Goal: Task Accomplishment & Management: Complete application form

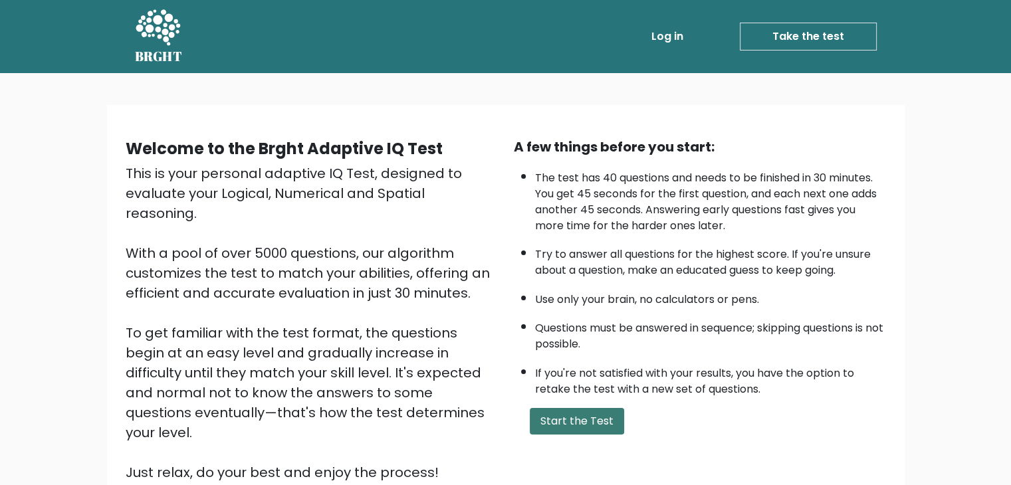
click at [568, 417] on button "Start the Test" at bounding box center [577, 421] width 94 height 27
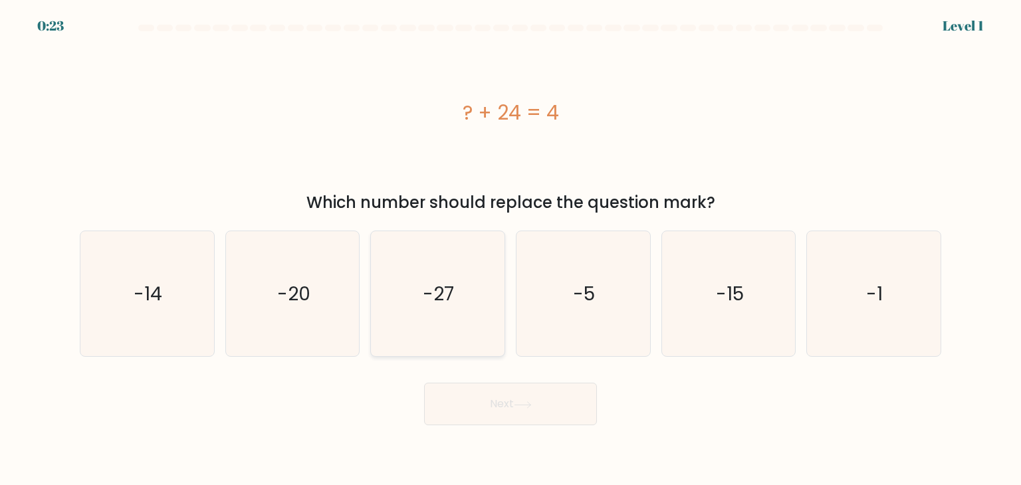
click at [458, 278] on icon "-27" at bounding box center [437, 293] width 125 height 125
click at [510, 249] on input "c. -27" at bounding box center [510, 246] width 1 height 7
radio input "true"
click at [528, 407] on icon at bounding box center [523, 404] width 18 height 7
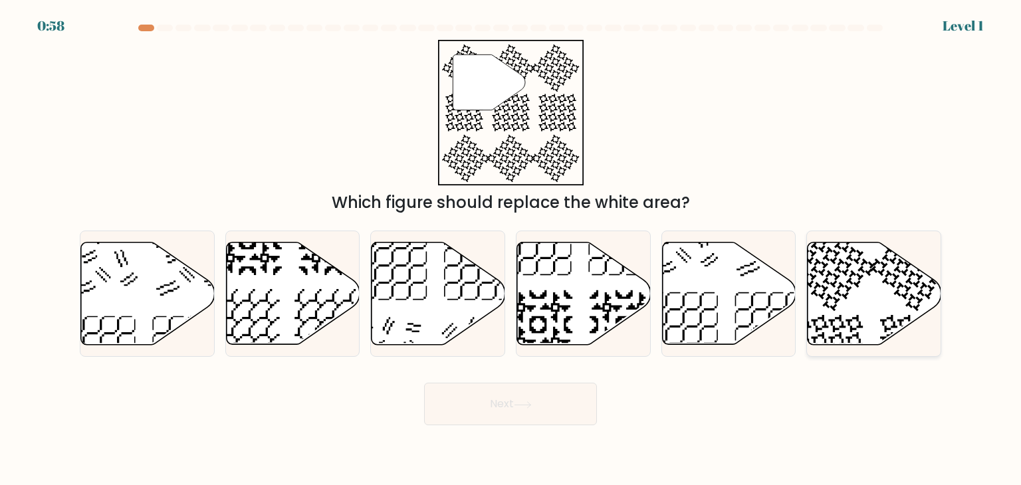
click at [871, 314] on icon at bounding box center [875, 294] width 134 height 102
click at [511, 249] on input "f." at bounding box center [510, 246] width 1 height 7
radio input "true"
click at [506, 393] on button "Next" at bounding box center [510, 404] width 173 height 43
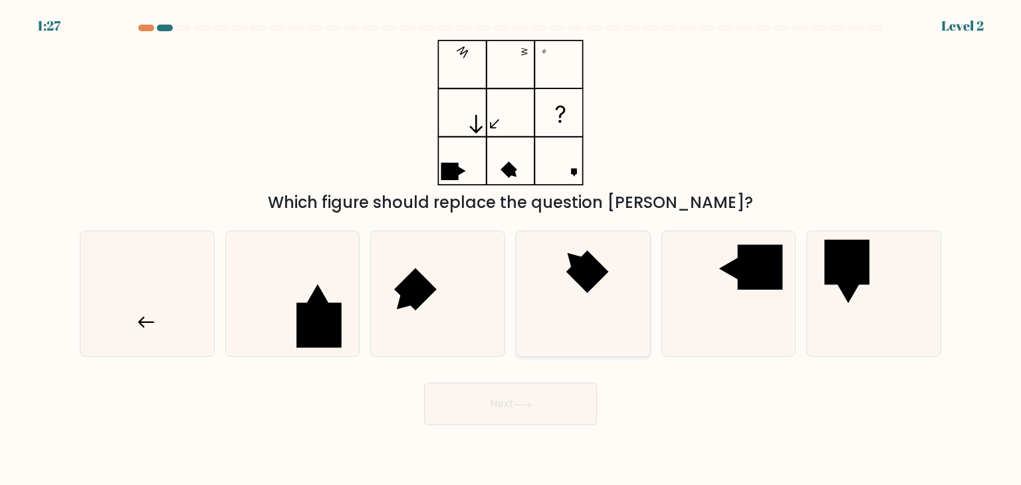
click at [595, 300] on icon at bounding box center [582, 293] width 125 height 125
click at [511, 249] on input "d." at bounding box center [510, 246] width 1 height 7
radio input "true"
click at [505, 407] on button "Next" at bounding box center [510, 404] width 173 height 43
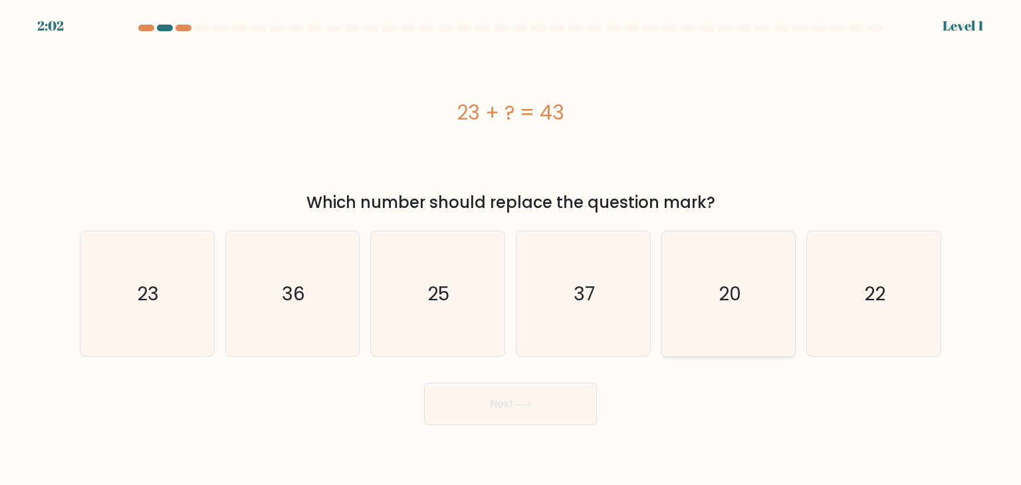
click at [758, 293] on icon "20" at bounding box center [728, 293] width 125 height 125
click at [511, 249] on input "e. 20" at bounding box center [510, 246] width 1 height 7
radio input "true"
click at [524, 394] on button "Next" at bounding box center [510, 404] width 173 height 43
click at [523, 399] on button "Next" at bounding box center [510, 404] width 173 height 43
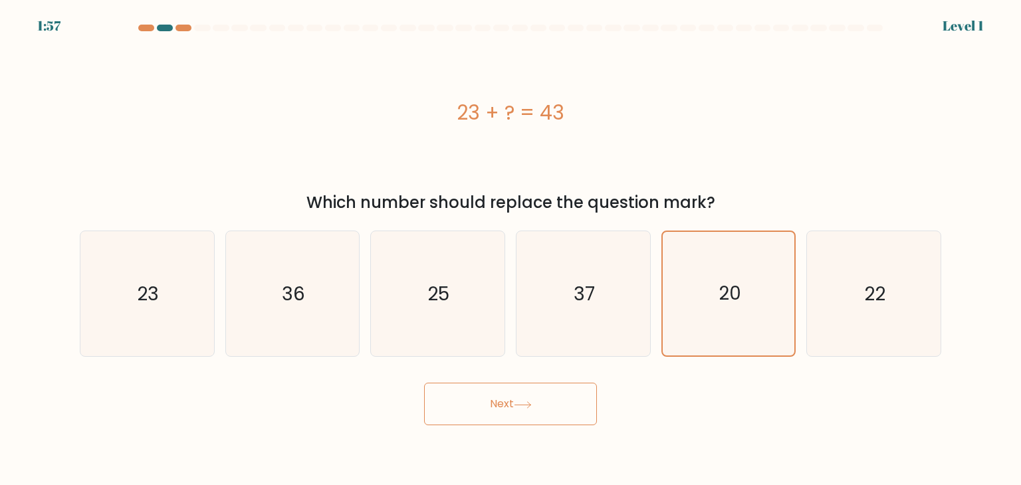
click at [532, 407] on icon at bounding box center [523, 404] width 18 height 7
click at [488, 403] on button "Next" at bounding box center [510, 404] width 173 height 43
click at [735, 318] on icon "20" at bounding box center [729, 294] width 124 height 124
click at [511, 249] on input "e. 20" at bounding box center [510, 246] width 1 height 7
drag, startPoint x: 735, startPoint y: 318, endPoint x: 705, endPoint y: 342, distance: 38.8
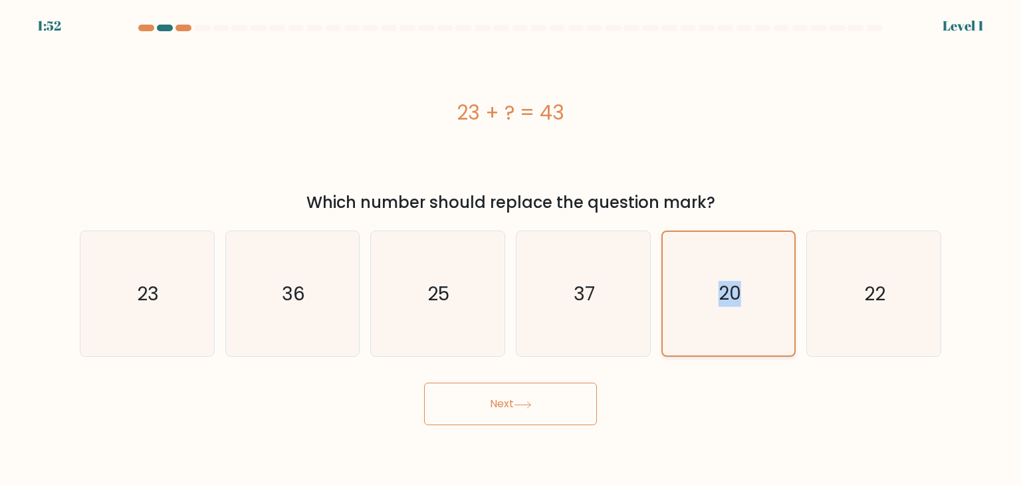
click at [705, 342] on icon "20" at bounding box center [729, 294] width 124 height 124
click at [511, 249] on input "e. 20" at bounding box center [510, 246] width 1 height 7
click at [511, 404] on button "Next" at bounding box center [510, 404] width 173 height 43
click at [502, 405] on button "Next" at bounding box center [510, 404] width 173 height 43
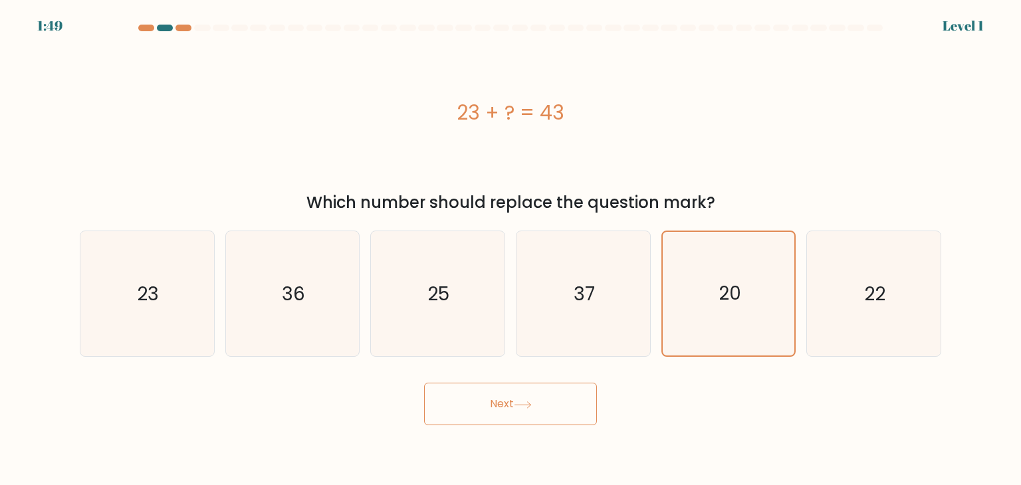
click at [424, 383] on button "Next" at bounding box center [510, 404] width 173 height 43
click at [516, 404] on button "Next" at bounding box center [510, 404] width 173 height 43
click at [487, 401] on button "Next" at bounding box center [510, 404] width 173 height 43
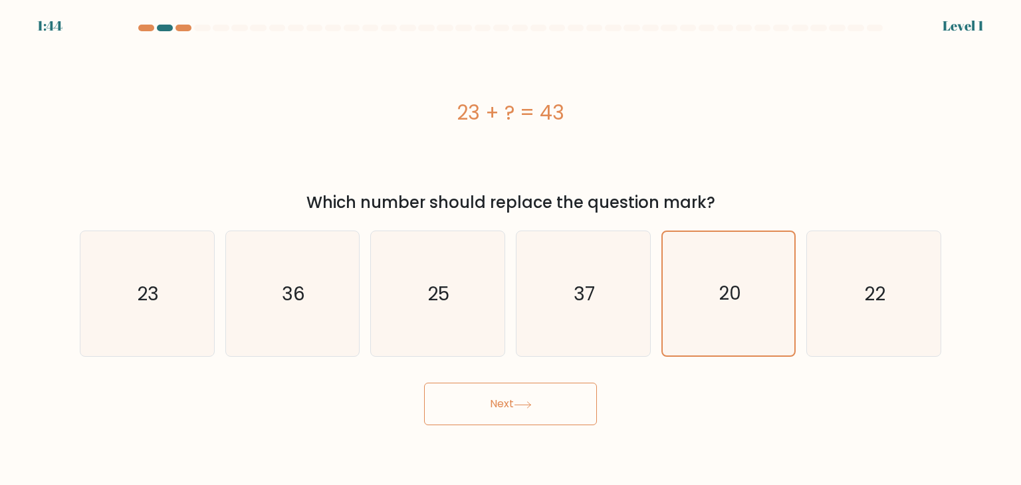
click at [487, 401] on button "Next" at bounding box center [510, 404] width 173 height 43
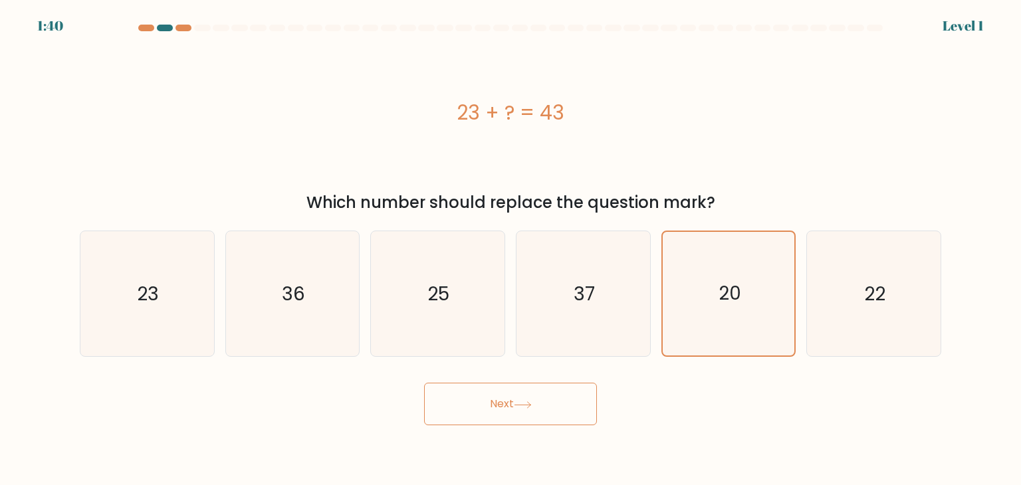
click at [487, 401] on button "Next" at bounding box center [510, 404] width 173 height 43
click at [500, 407] on button "Next" at bounding box center [510, 404] width 173 height 43
click at [481, 390] on button "Next" at bounding box center [510, 404] width 173 height 43
click at [497, 394] on button "Next" at bounding box center [510, 404] width 173 height 43
click at [494, 402] on button "Next" at bounding box center [510, 404] width 173 height 43
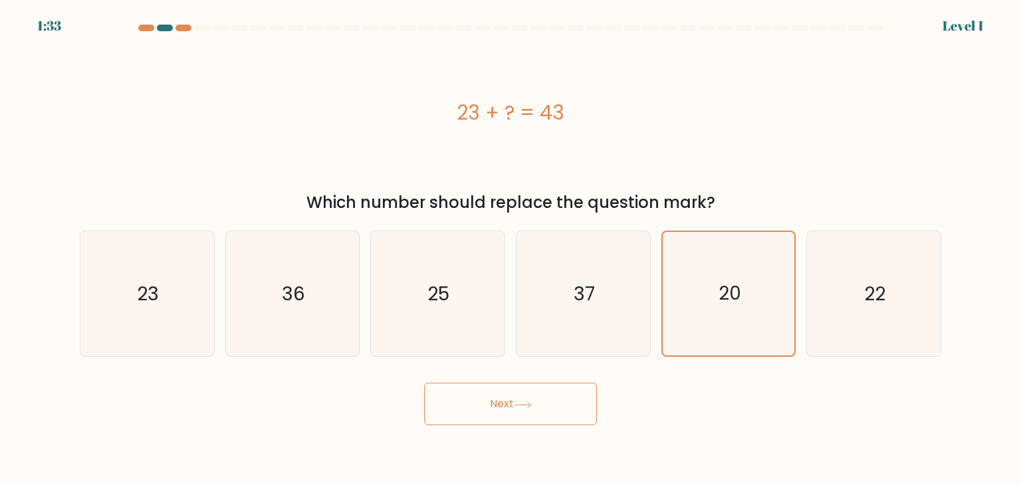
click at [494, 402] on button "Next" at bounding box center [510, 404] width 173 height 43
click at [558, 401] on button "Next" at bounding box center [510, 404] width 173 height 43
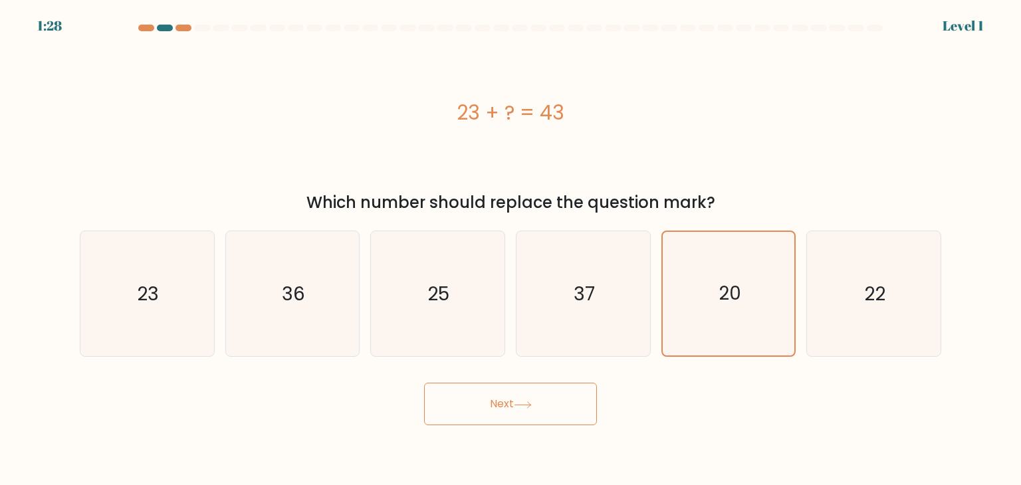
click at [558, 401] on button "Next" at bounding box center [510, 404] width 173 height 43
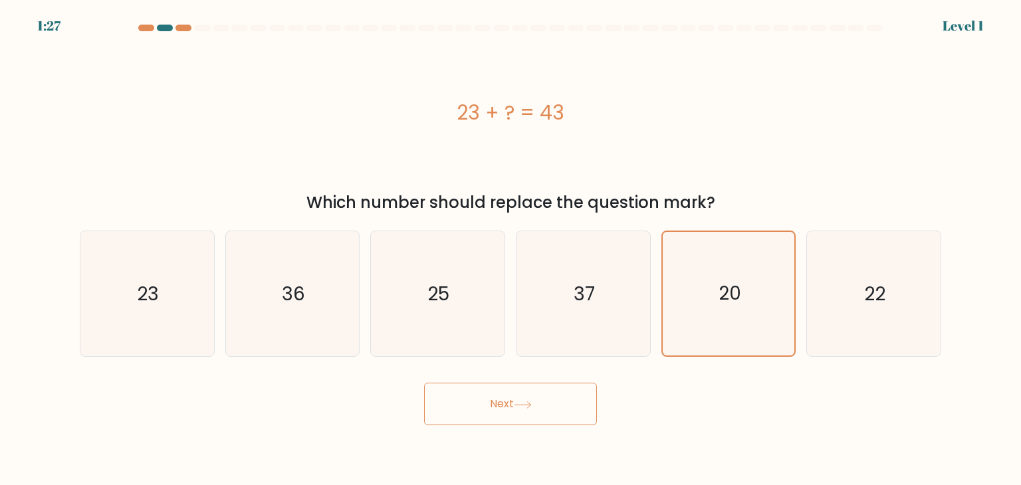
click at [558, 401] on button "Next" at bounding box center [510, 404] width 173 height 43
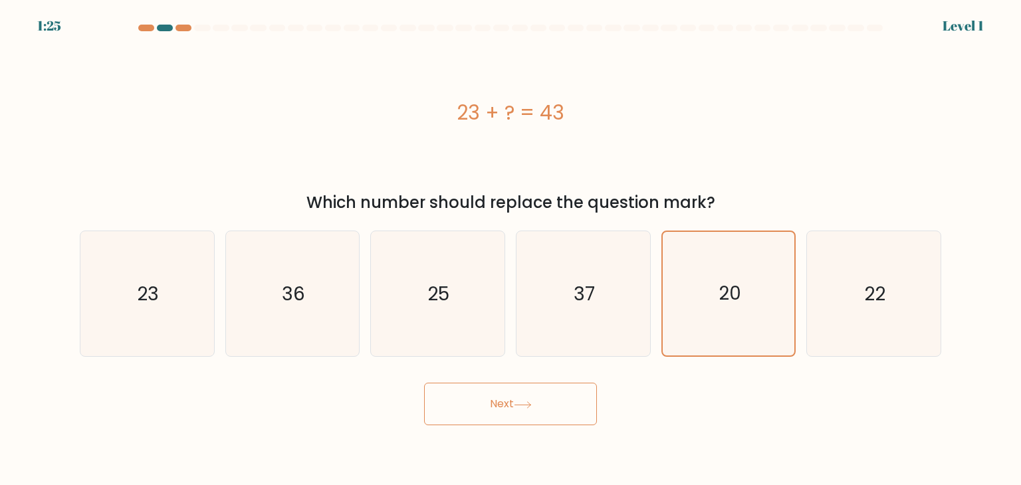
click at [558, 401] on button "Next" at bounding box center [510, 404] width 173 height 43
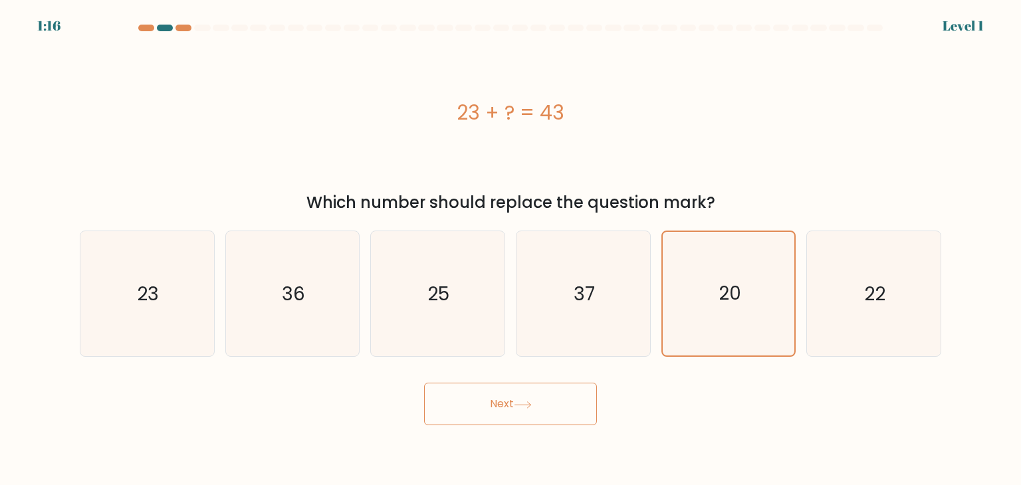
click at [486, 403] on button "Next" at bounding box center [510, 404] width 173 height 43
click at [848, 342] on icon "22" at bounding box center [873, 293] width 125 height 125
click at [511, 249] on input "f. 22" at bounding box center [510, 246] width 1 height 7
radio input "true"
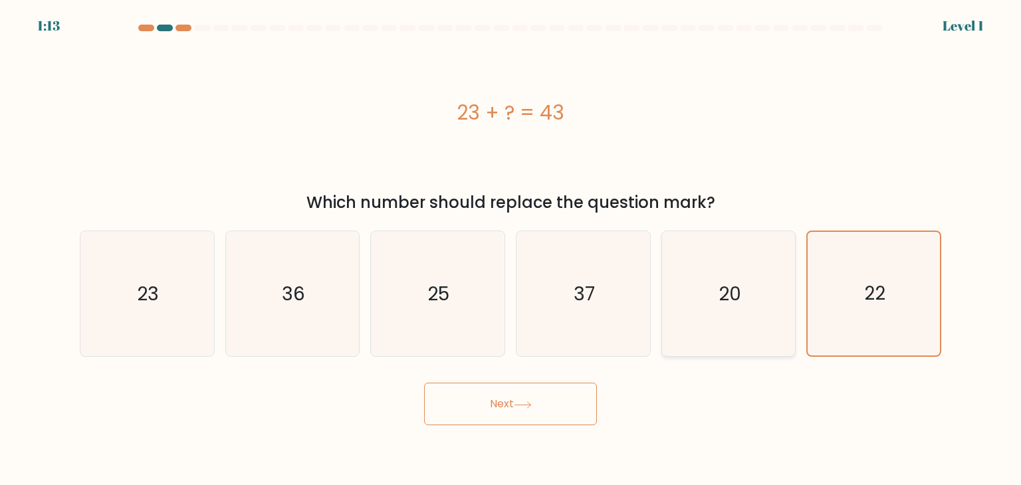
click at [769, 328] on icon "20" at bounding box center [728, 293] width 125 height 125
click at [511, 249] on input "e. 20" at bounding box center [510, 246] width 1 height 7
radio input "true"
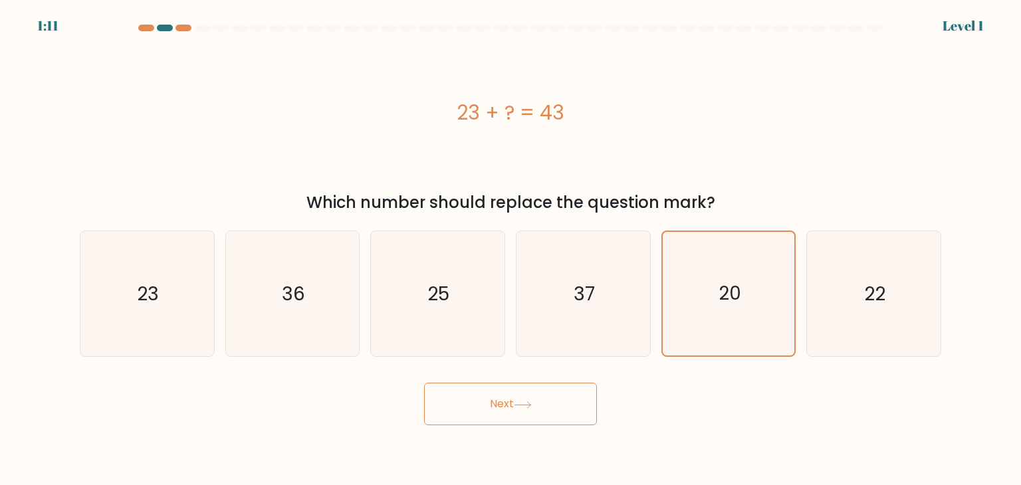
click at [499, 403] on button "Next" at bounding box center [510, 404] width 173 height 43
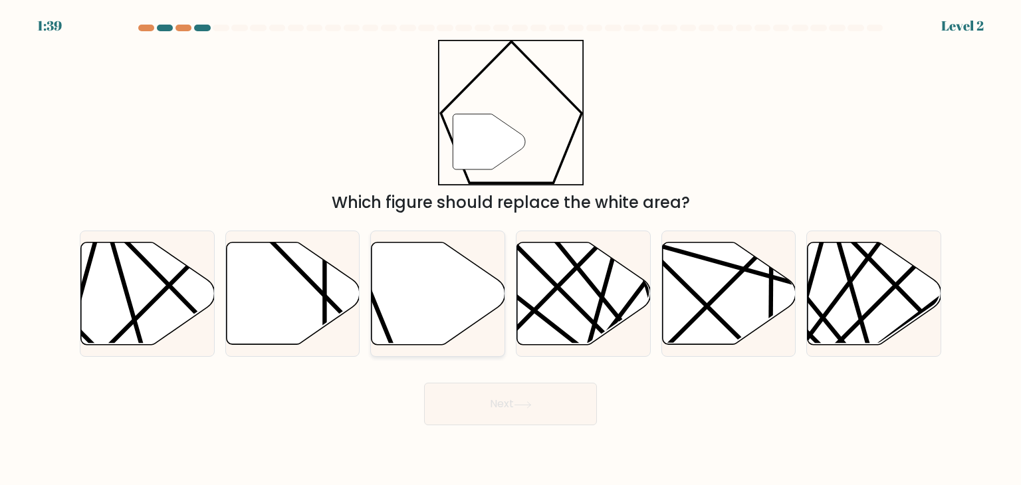
click at [452, 307] on icon at bounding box center [439, 294] width 134 height 102
click at [510, 249] on input "c." at bounding box center [510, 246] width 1 height 7
radio input "true"
click at [502, 405] on button "Next" at bounding box center [510, 404] width 173 height 43
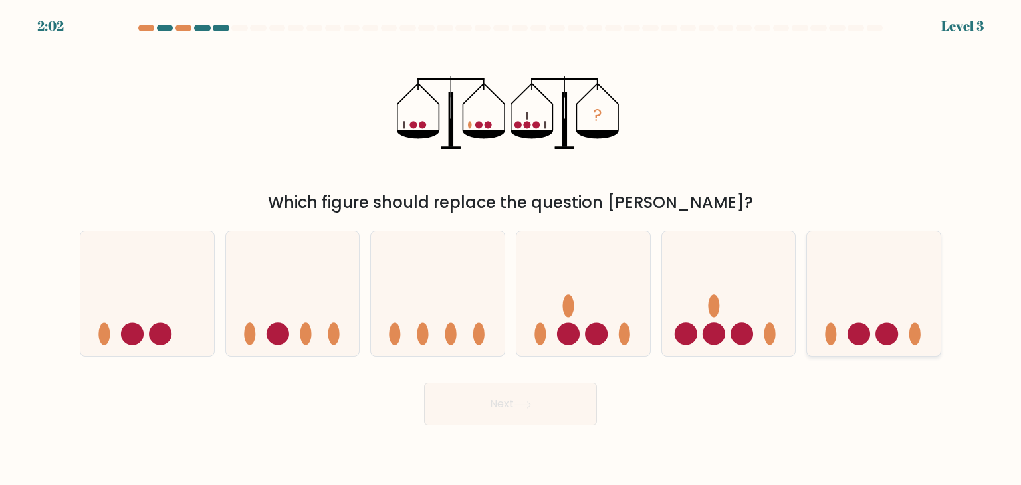
click at [839, 350] on div at bounding box center [873, 294] width 135 height 126
click at [511, 249] on input "f." at bounding box center [510, 246] width 1 height 7
radio input "true"
click at [508, 395] on button "Next" at bounding box center [510, 404] width 173 height 43
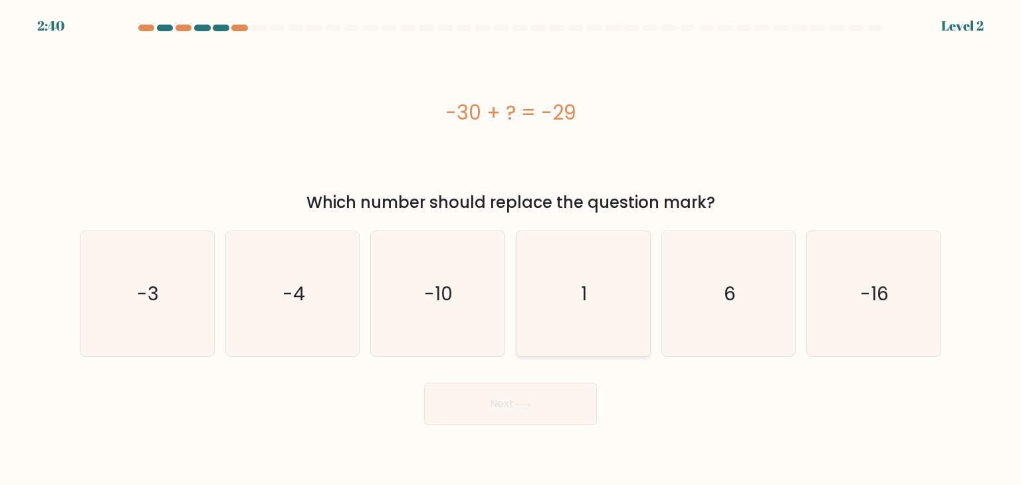
click at [607, 296] on icon "1" at bounding box center [582, 293] width 125 height 125
click at [511, 249] on input "d. 1" at bounding box center [510, 246] width 1 height 7
radio input "true"
click at [558, 405] on button "Next" at bounding box center [510, 404] width 173 height 43
click at [497, 401] on button "Next" at bounding box center [510, 404] width 173 height 43
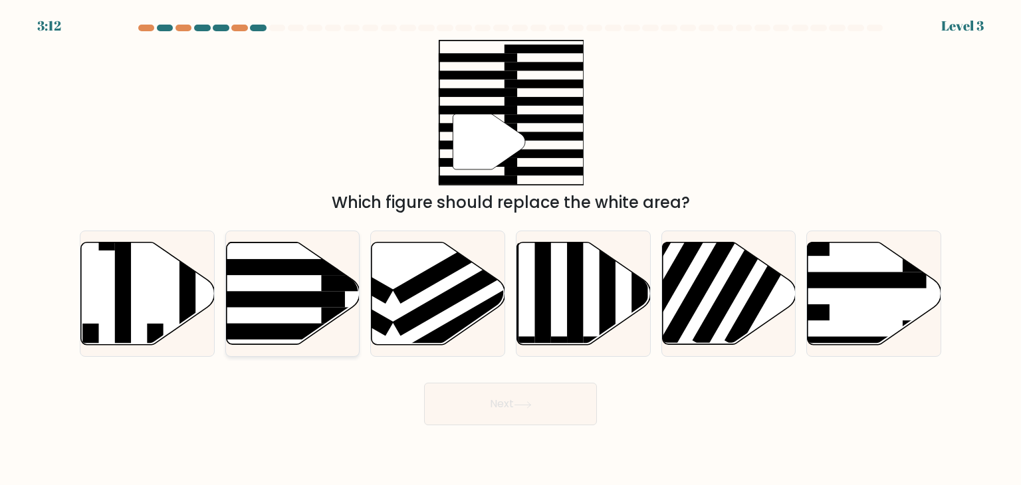
click at [298, 300] on rect at bounding box center [272, 299] width 145 height 16
click at [510, 249] on input "b." at bounding box center [510, 246] width 1 height 7
radio input "true"
click at [509, 400] on button "Next" at bounding box center [510, 404] width 173 height 43
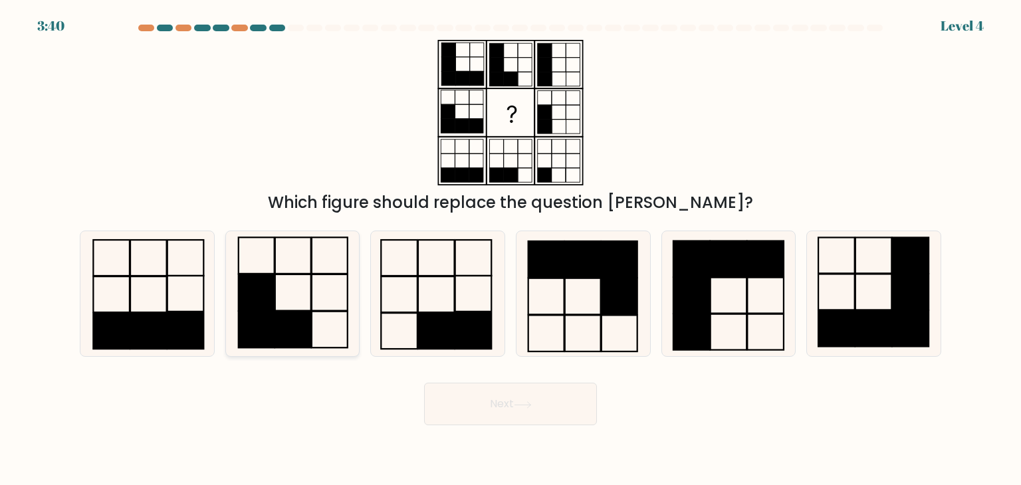
click at [266, 280] on rect at bounding box center [257, 292] width 36 height 37
click at [510, 249] on input "b." at bounding box center [510, 246] width 1 height 7
radio input "true"
click at [483, 397] on button "Next" at bounding box center [510, 404] width 173 height 43
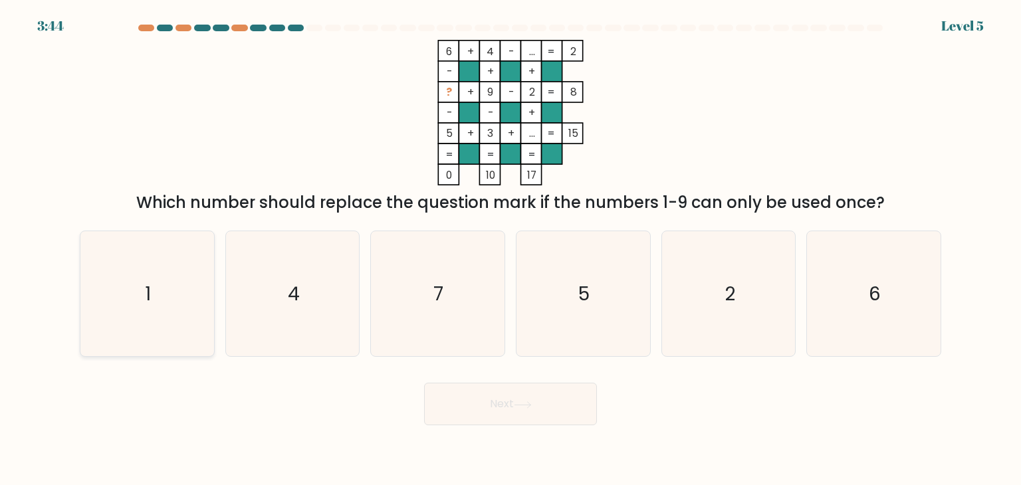
click at [136, 285] on icon "1" at bounding box center [146, 293] width 125 height 125
click at [510, 249] on input "a. 1" at bounding box center [510, 246] width 1 height 7
radio input "true"
click at [496, 396] on button "Next" at bounding box center [510, 404] width 173 height 43
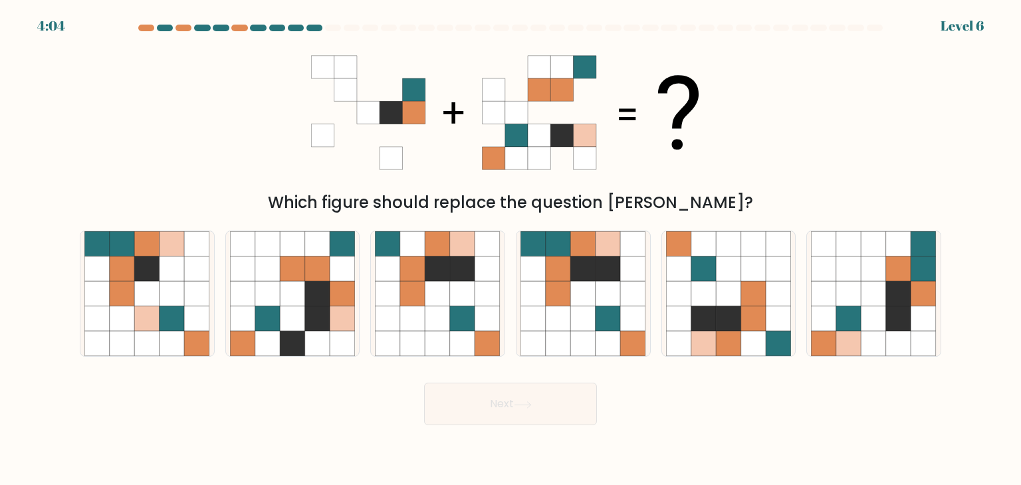
click at [725, 372] on form at bounding box center [510, 225] width 1021 height 401
click at [722, 336] on icon at bounding box center [728, 344] width 25 height 25
click at [511, 249] on input "e." at bounding box center [510, 246] width 1 height 7
radio input "true"
click at [500, 399] on button "Next" at bounding box center [510, 404] width 173 height 43
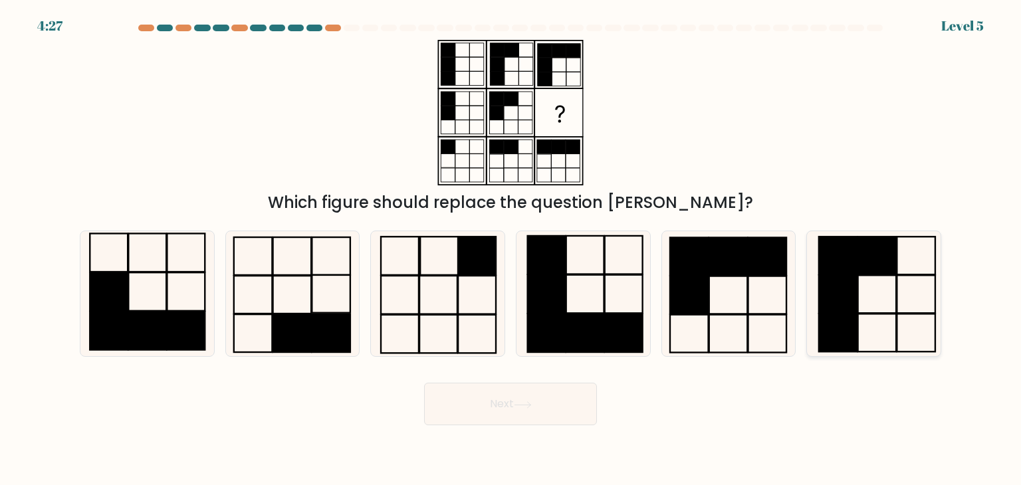
click at [896, 301] on rect at bounding box center [877, 294] width 39 height 38
click at [511, 249] on input "f." at bounding box center [510, 246] width 1 height 7
radio input "true"
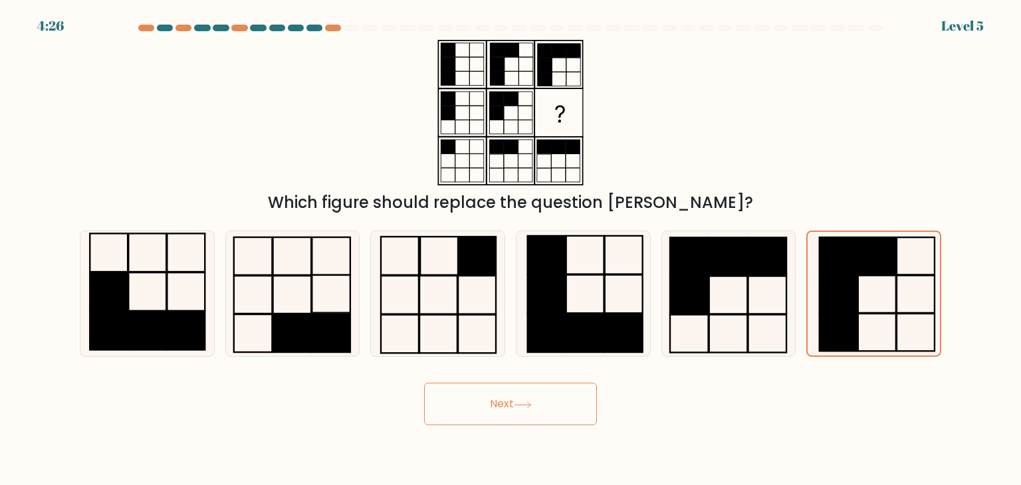
click at [497, 397] on button "Next" at bounding box center [510, 404] width 173 height 43
click at [494, 403] on button "Next" at bounding box center [510, 404] width 173 height 43
click at [486, 399] on button "Next" at bounding box center [510, 404] width 173 height 43
click at [494, 400] on button "Next" at bounding box center [510, 404] width 173 height 43
click at [673, 381] on div "Next" at bounding box center [510, 399] width 877 height 53
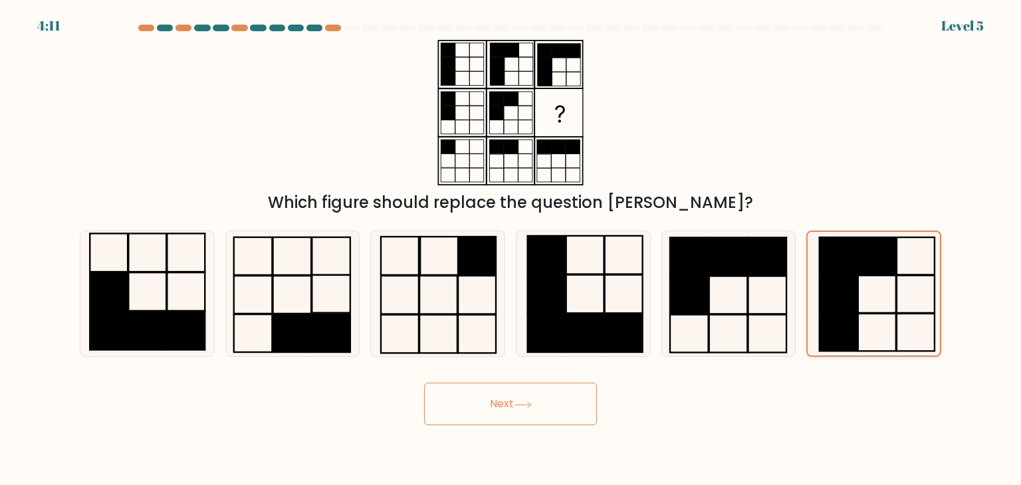
click at [862, 298] on icon at bounding box center [874, 294] width 124 height 124
click at [511, 249] on input "f." at bounding box center [510, 246] width 1 height 7
click at [771, 290] on icon at bounding box center [728, 293] width 125 height 125
click at [511, 249] on input "e." at bounding box center [510, 246] width 1 height 7
radio input "true"
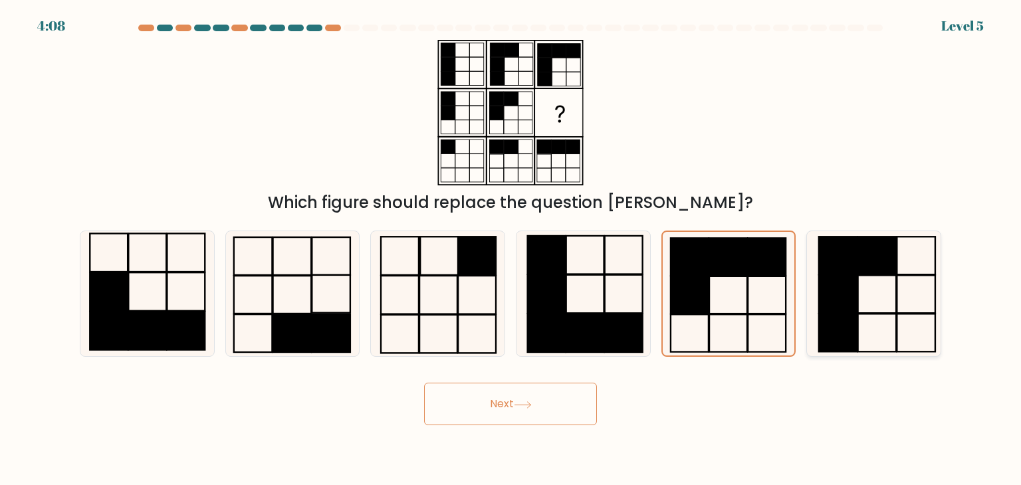
click at [843, 301] on rect at bounding box center [838, 294] width 39 height 38
click at [511, 249] on input "f." at bounding box center [510, 246] width 1 height 7
radio input "true"
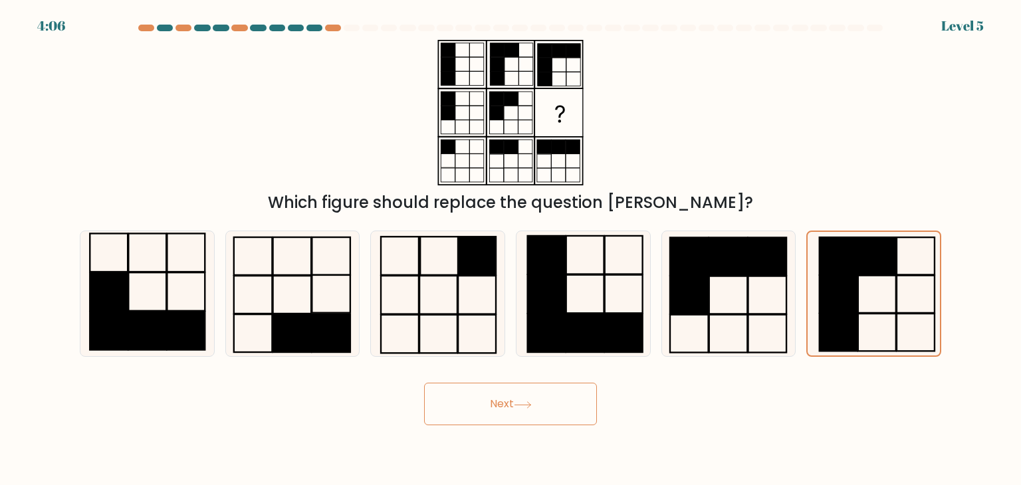
click at [494, 396] on button "Next" at bounding box center [510, 404] width 173 height 43
drag, startPoint x: 494, startPoint y: 396, endPoint x: 513, endPoint y: 405, distance: 20.5
click at [513, 405] on button "Next" at bounding box center [510, 404] width 173 height 43
click at [500, 397] on button "Next" at bounding box center [510, 404] width 173 height 43
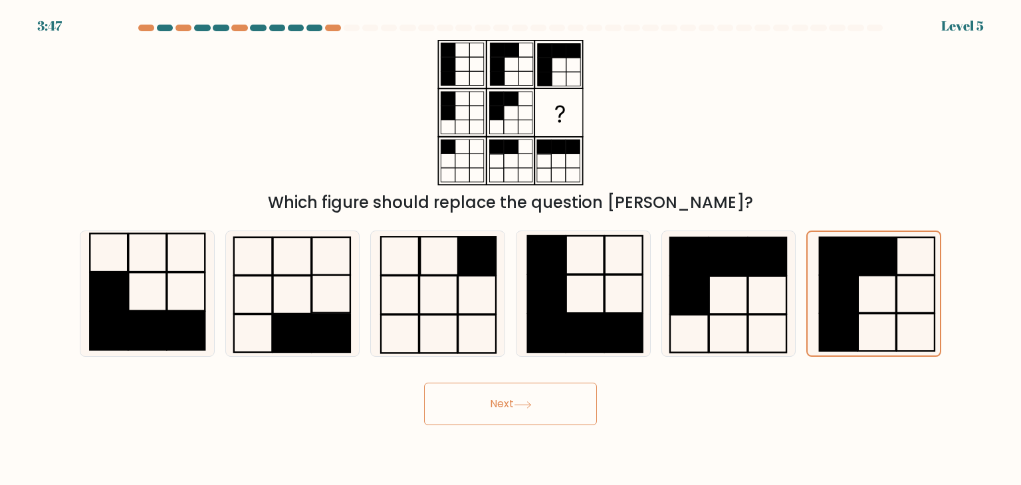
click at [530, 405] on icon at bounding box center [523, 404] width 18 height 7
click at [518, 403] on icon at bounding box center [523, 404] width 18 height 7
click at [424, 383] on button "Next" at bounding box center [510, 404] width 173 height 43
click at [497, 402] on button "Next" at bounding box center [510, 404] width 173 height 43
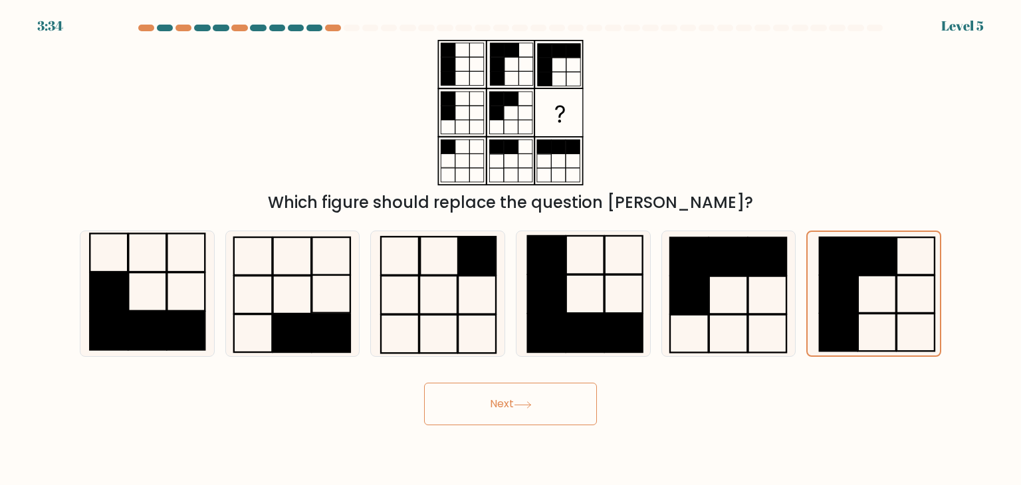
click at [497, 402] on button "Next" at bounding box center [510, 404] width 173 height 43
click at [424, 383] on button "Next" at bounding box center [510, 404] width 173 height 43
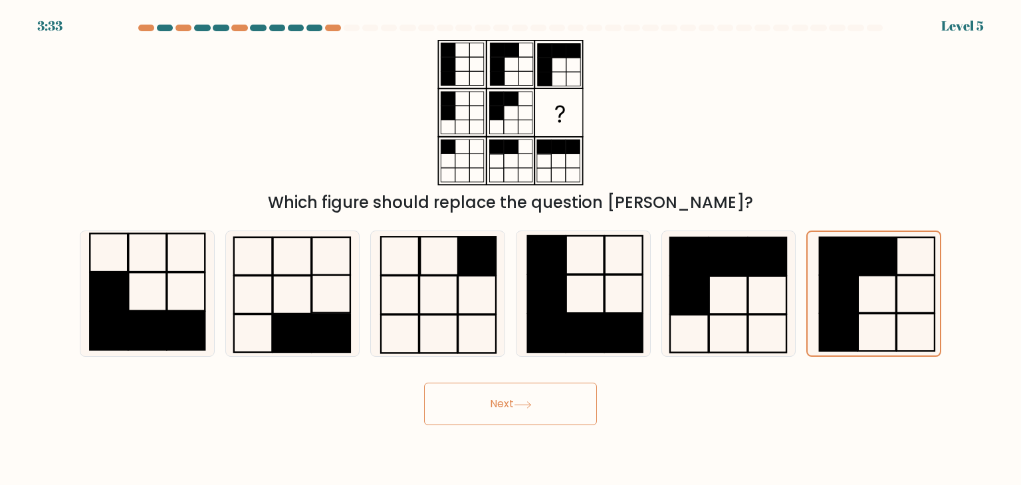
click at [424, 383] on button "Next" at bounding box center [510, 404] width 173 height 43
click at [757, 326] on icon at bounding box center [728, 293] width 125 height 125
click at [511, 249] on input "e." at bounding box center [510, 246] width 1 height 7
radio input "true"
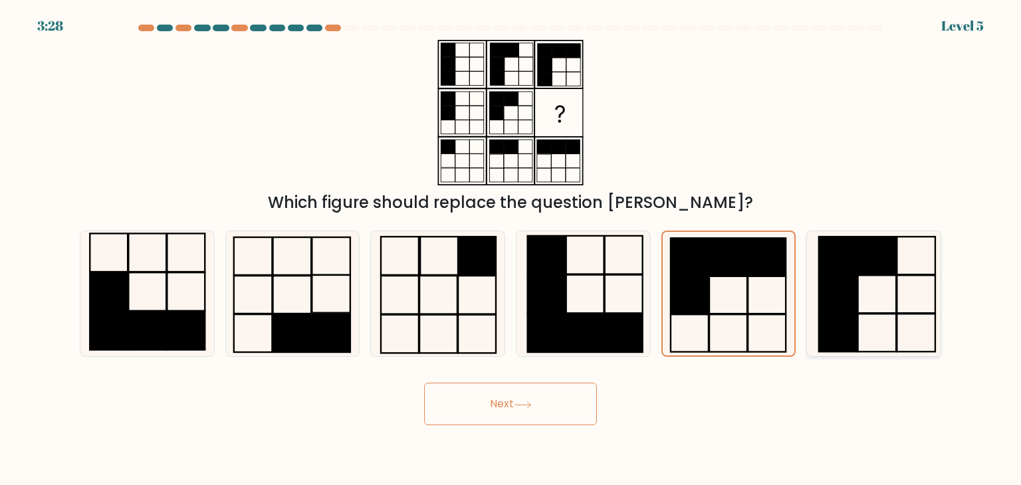
click at [859, 321] on icon at bounding box center [873, 293] width 125 height 125
click at [511, 249] on input "f." at bounding box center [510, 246] width 1 height 7
radio input "true"
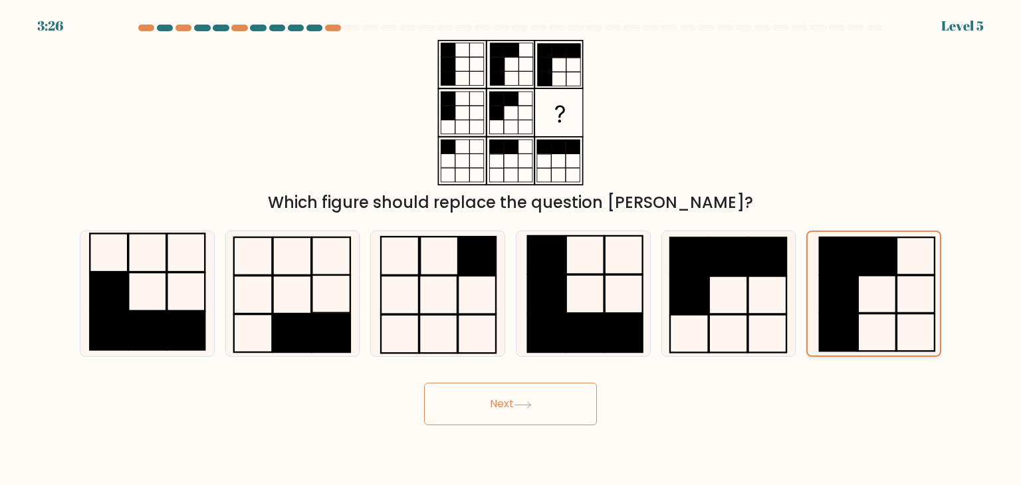
click at [842, 340] on rect at bounding box center [838, 332] width 38 height 37
click at [511, 249] on input "f." at bounding box center [510, 246] width 1 height 7
click at [499, 399] on button "Next" at bounding box center [510, 404] width 173 height 43
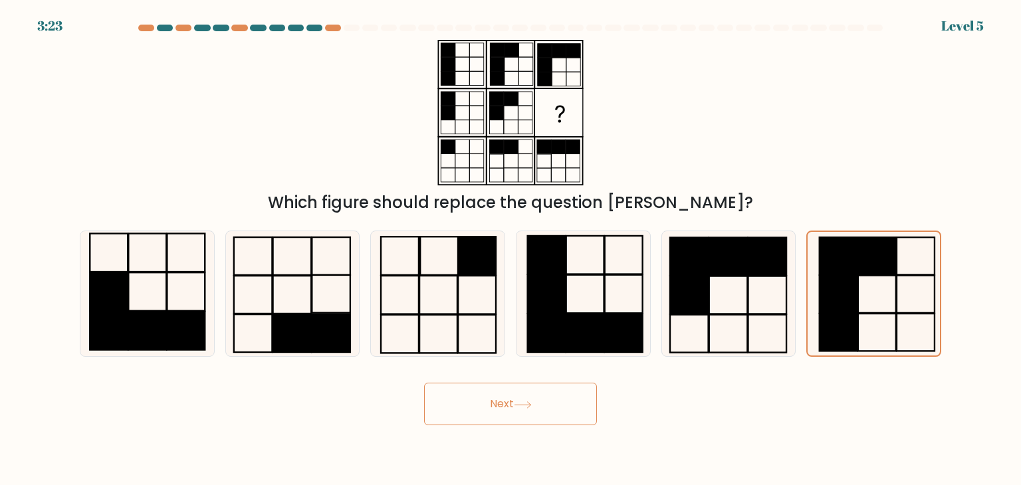
click at [496, 397] on button "Next" at bounding box center [510, 404] width 173 height 43
click at [505, 404] on button "Next" at bounding box center [510, 404] width 173 height 43
drag, startPoint x: 505, startPoint y: 404, endPoint x: 529, endPoint y: 401, distance: 24.2
click at [529, 401] on button "Next" at bounding box center [510, 404] width 173 height 43
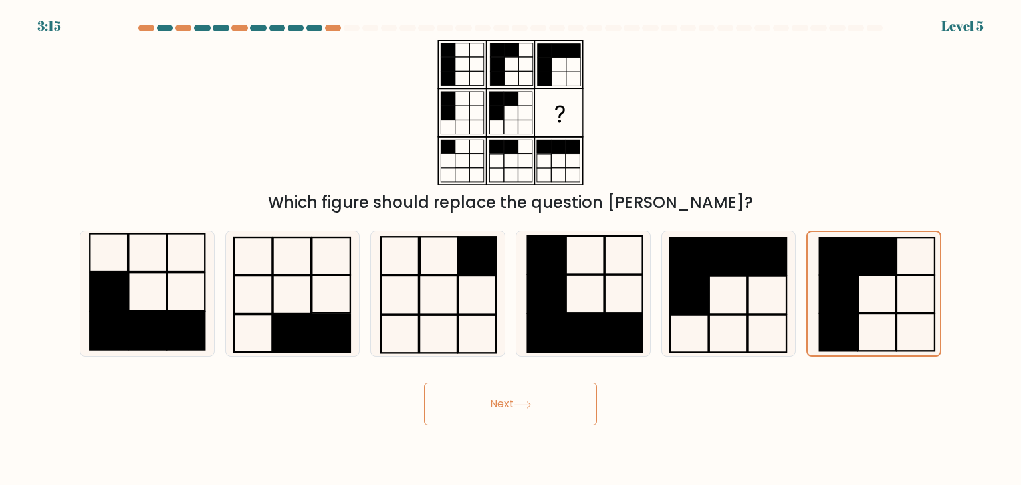
click at [529, 401] on icon at bounding box center [523, 404] width 18 height 7
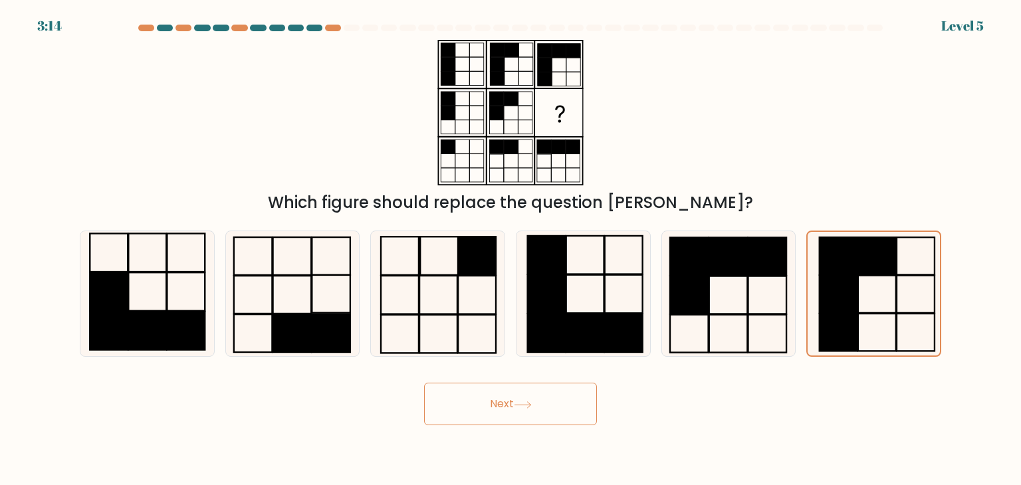
click at [529, 401] on icon at bounding box center [523, 404] width 18 height 7
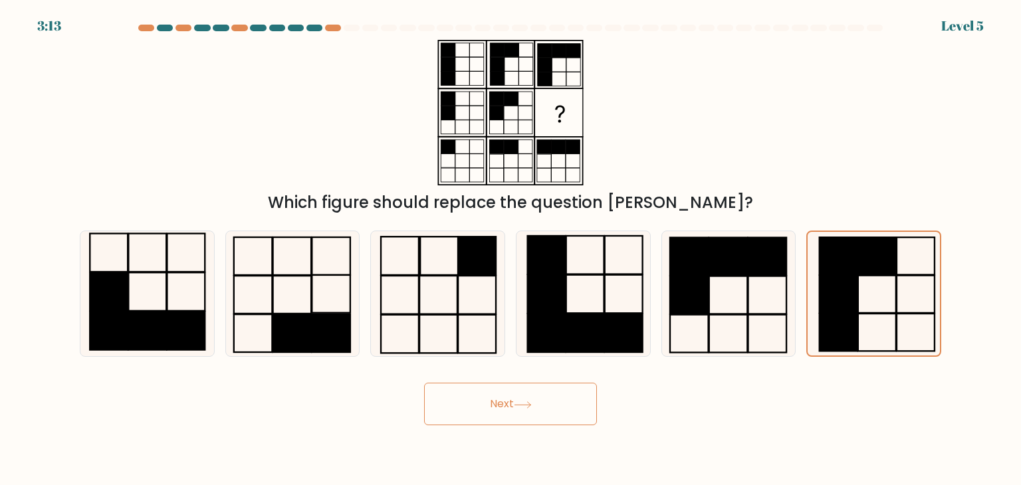
click at [529, 401] on icon at bounding box center [523, 404] width 18 height 7
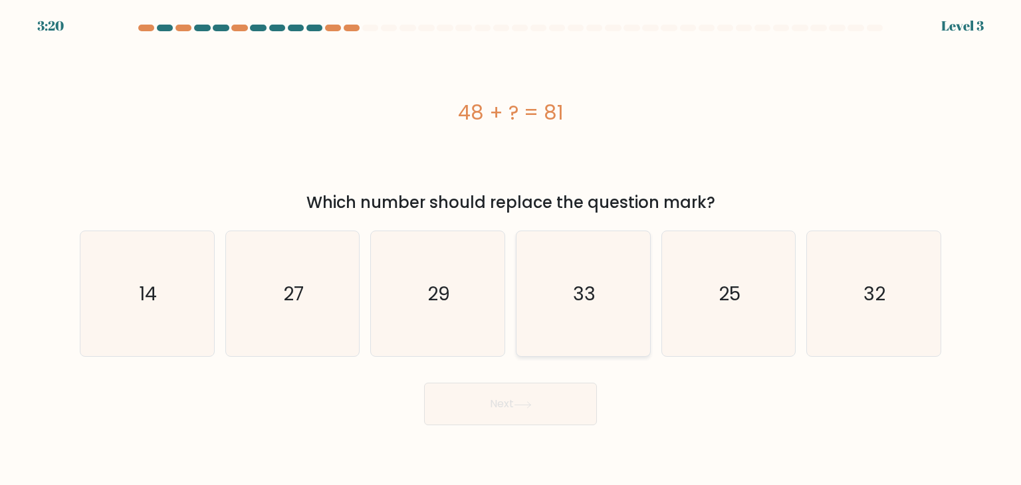
click at [594, 316] on icon "33" at bounding box center [582, 293] width 125 height 125
click at [511, 249] on input "d. 33" at bounding box center [510, 246] width 1 height 7
radio input "true"
click at [497, 399] on button "Next" at bounding box center [510, 404] width 173 height 43
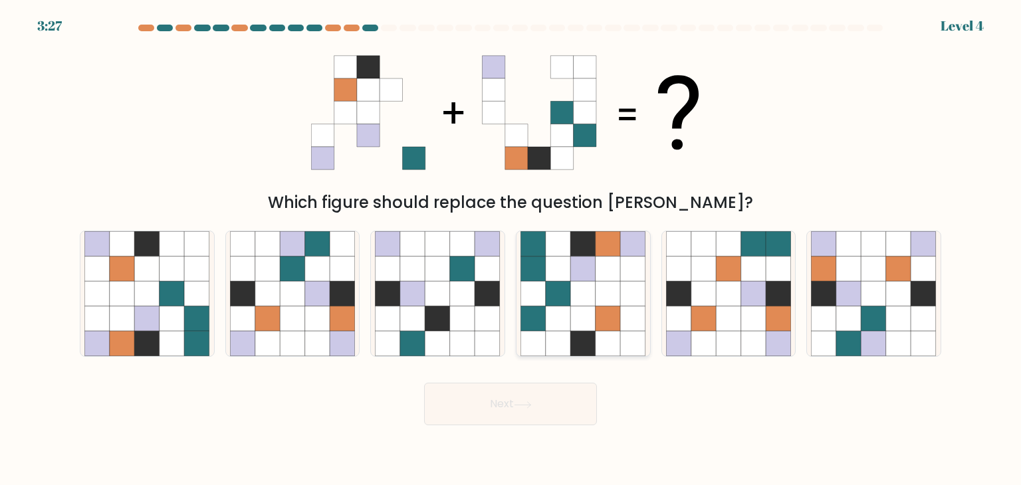
click at [552, 298] on icon at bounding box center [558, 293] width 25 height 25
click at [511, 249] on input "d." at bounding box center [510, 246] width 1 height 7
radio input "true"
click at [731, 274] on icon at bounding box center [728, 269] width 25 height 25
click at [511, 249] on input "e." at bounding box center [510, 246] width 1 height 7
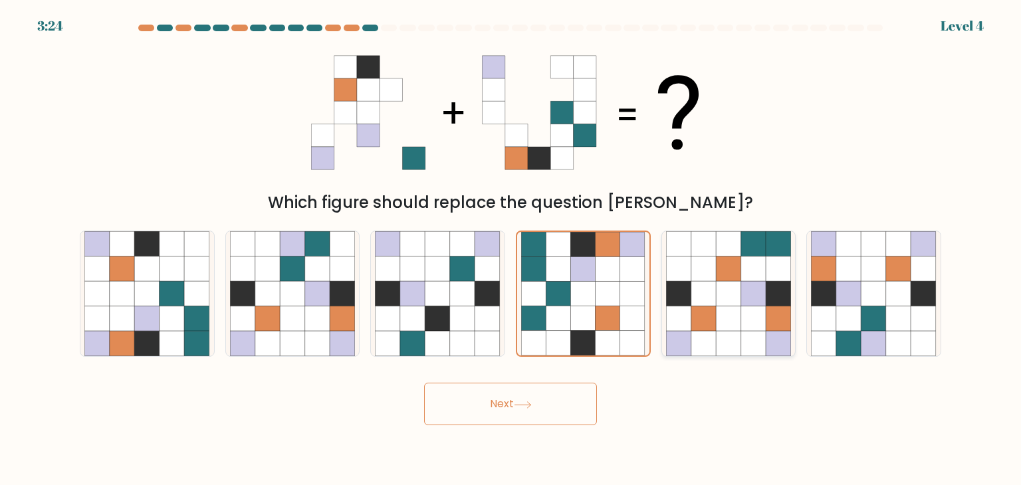
radio input "true"
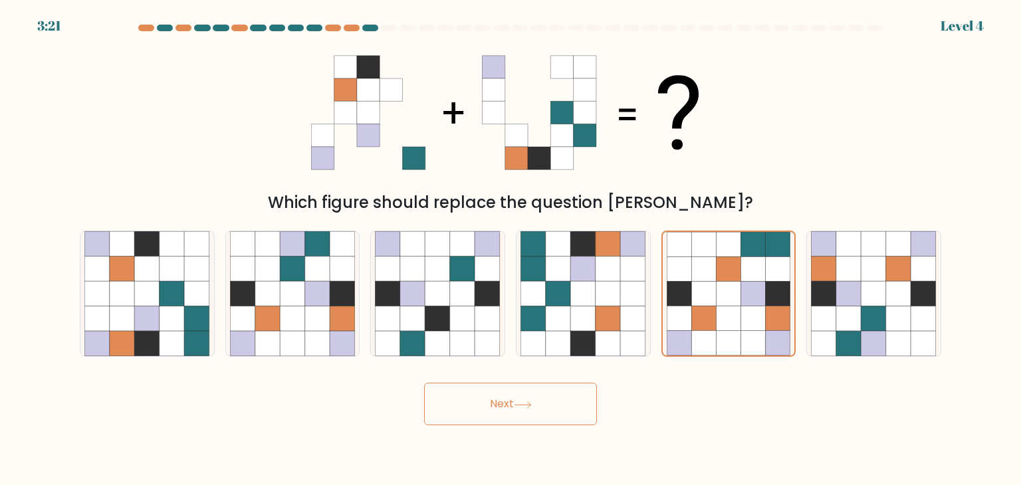
click at [497, 392] on button "Next" at bounding box center [510, 404] width 173 height 43
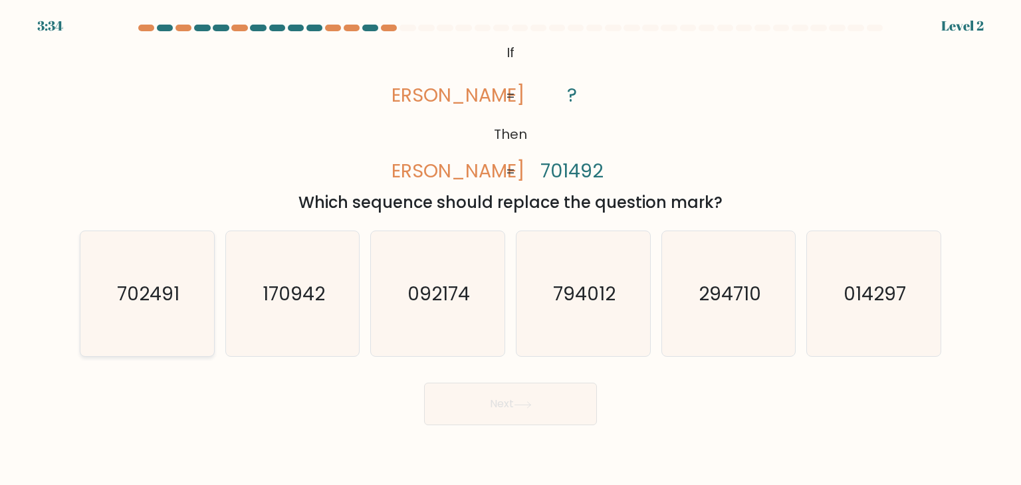
click at [188, 282] on icon "702491" at bounding box center [146, 293] width 125 height 125
click at [510, 249] on input "a. 702491" at bounding box center [510, 246] width 1 height 7
radio input "true"
click at [497, 399] on button "Next" at bounding box center [510, 404] width 173 height 43
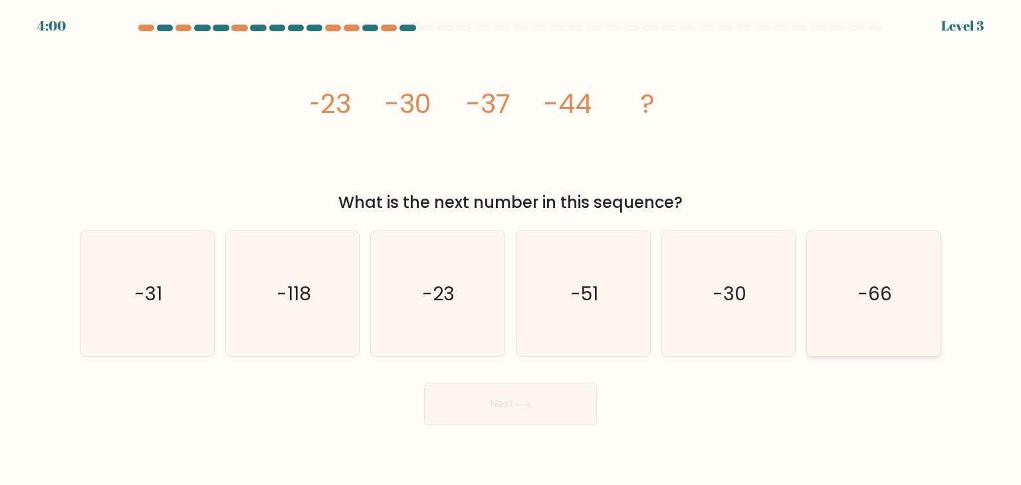
click at [893, 306] on icon "-66" at bounding box center [873, 293] width 125 height 125
click at [511, 249] on input "f. -66" at bounding box center [510, 246] width 1 height 7
radio input "true"
click at [506, 407] on button "Next" at bounding box center [510, 404] width 173 height 43
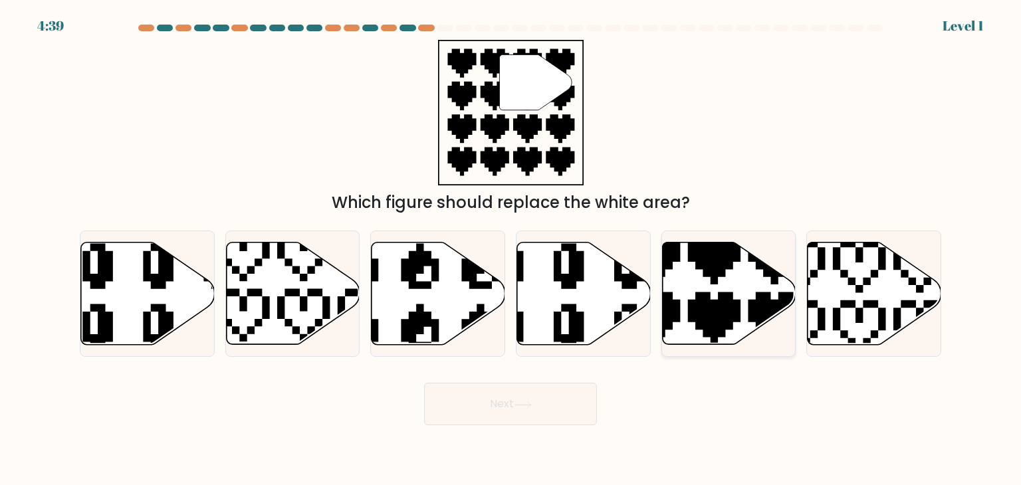
click at [720, 312] on icon at bounding box center [683, 348] width 235 height 235
click at [511, 249] on input "e." at bounding box center [510, 246] width 1 height 7
radio input "true"
click at [516, 397] on button "Next" at bounding box center [510, 404] width 173 height 43
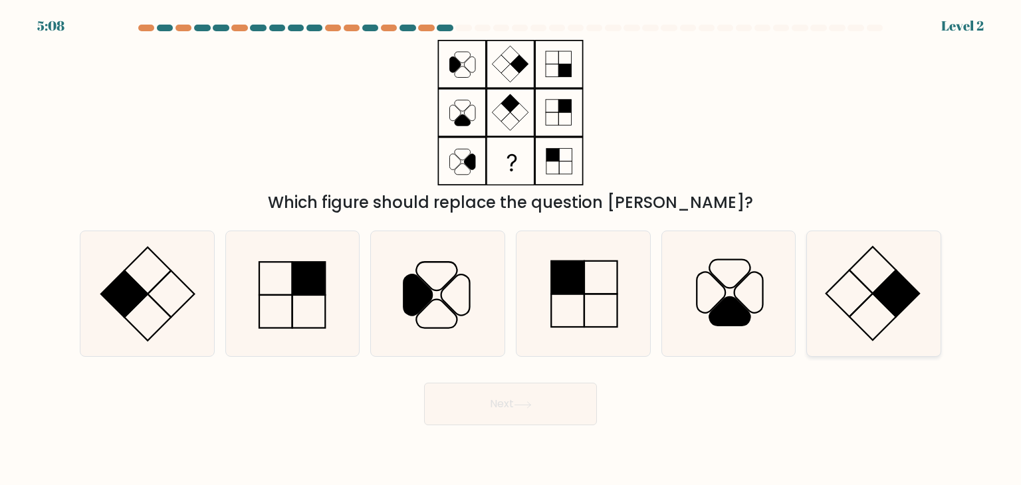
click at [917, 305] on icon at bounding box center [873, 293] width 125 height 125
click at [511, 249] on input "f." at bounding box center [510, 246] width 1 height 7
radio input "true"
click at [513, 401] on button "Next" at bounding box center [510, 404] width 173 height 43
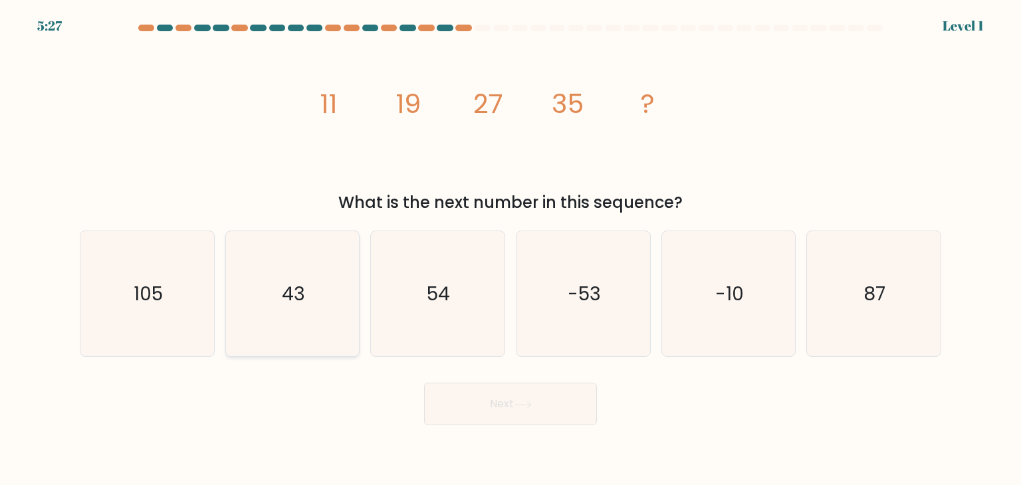
click at [306, 298] on icon "43" at bounding box center [292, 293] width 125 height 125
click at [510, 249] on input "b. 43" at bounding box center [510, 246] width 1 height 7
radio input "true"
click at [514, 404] on button "Next" at bounding box center [510, 404] width 173 height 43
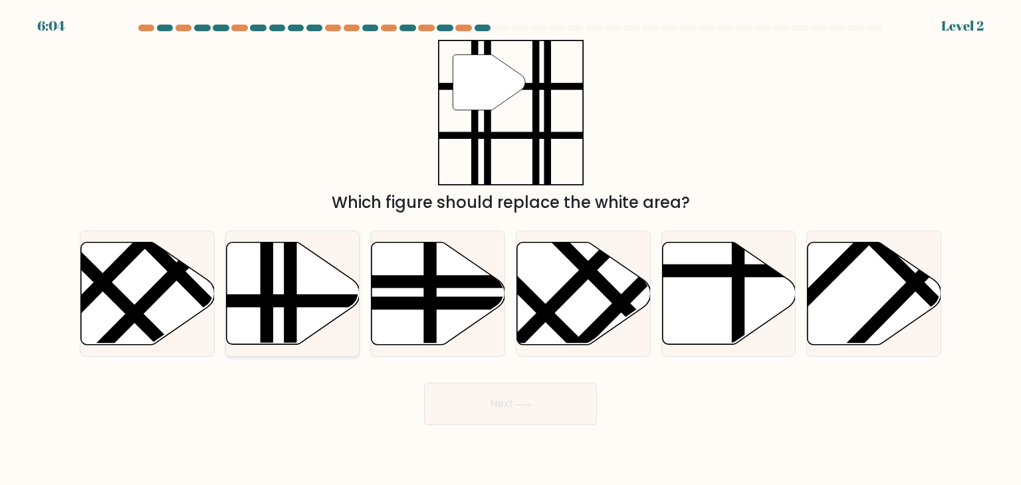
click at [267, 271] on line at bounding box center [267, 349] width 0 height 269
click at [510, 249] on input "b." at bounding box center [510, 246] width 1 height 7
radio input "true"
click at [504, 398] on button "Next" at bounding box center [510, 404] width 173 height 43
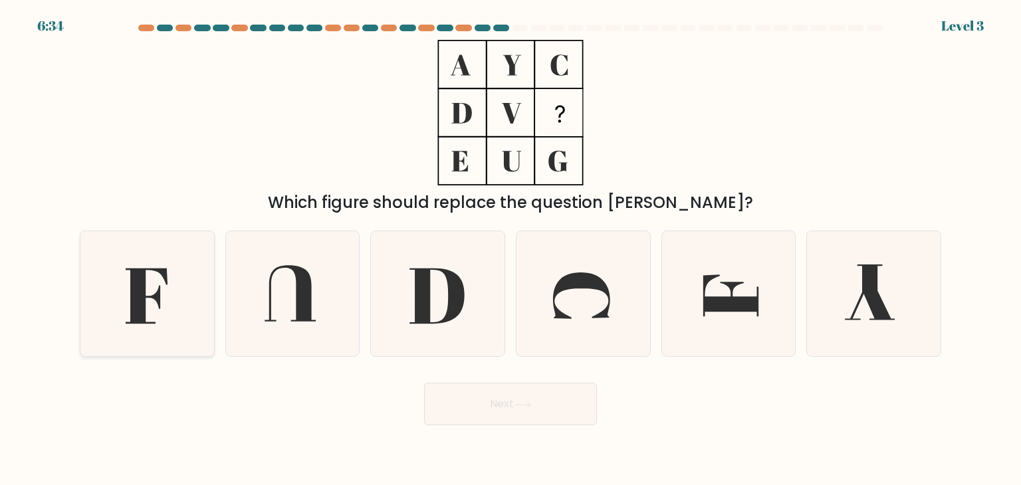
click at [160, 302] on icon at bounding box center [147, 296] width 42 height 55
click at [510, 249] on input "a." at bounding box center [510, 246] width 1 height 7
radio input "true"
click at [500, 409] on button "Next" at bounding box center [510, 404] width 173 height 43
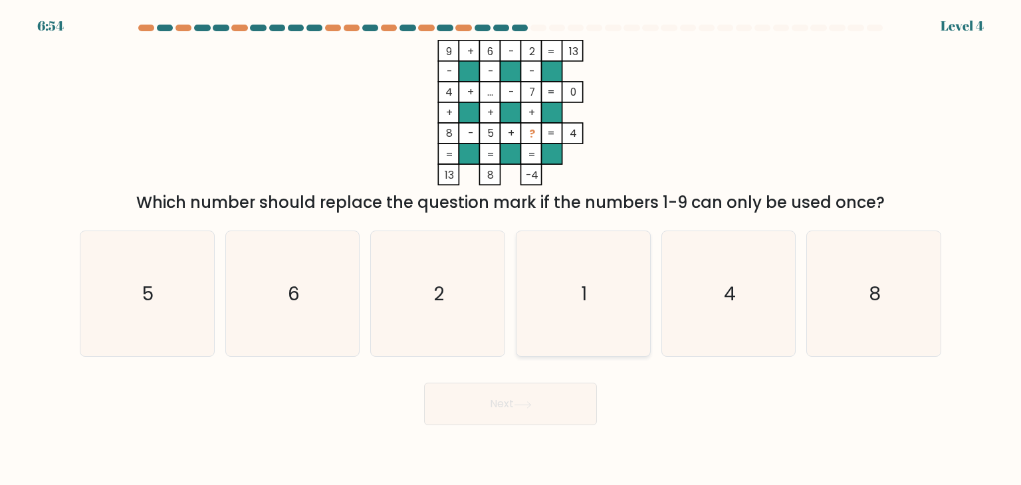
click at [609, 307] on icon "1" at bounding box center [582, 293] width 125 height 125
click at [511, 249] on input "d. 1" at bounding box center [510, 246] width 1 height 7
radio input "true"
click at [510, 410] on button "Next" at bounding box center [510, 404] width 173 height 43
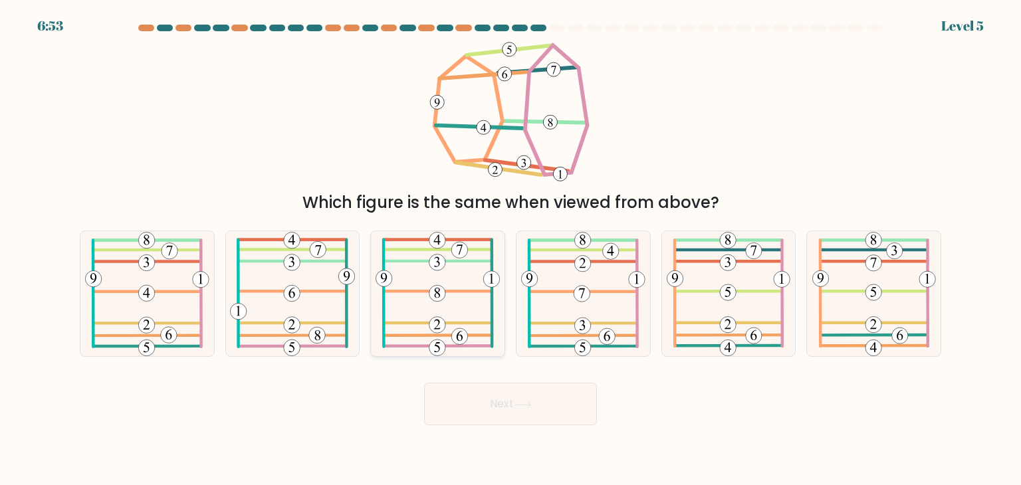
click at [468, 314] on icon at bounding box center [438, 293] width 125 height 125
click at [510, 249] on input "c." at bounding box center [510, 246] width 1 height 7
radio input "true"
click at [286, 320] on 446 at bounding box center [292, 325] width 17 height 17
click at [510, 249] on input "b." at bounding box center [510, 246] width 1 height 7
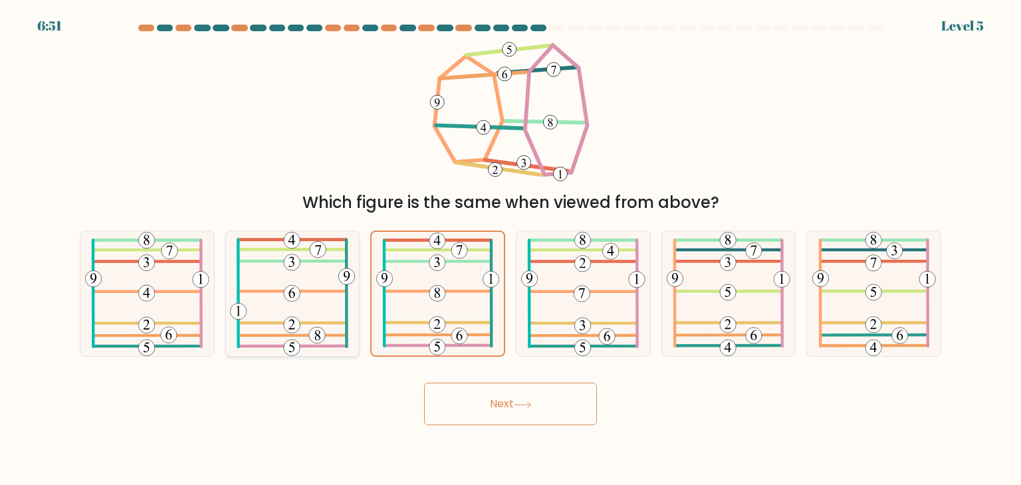
radio input "true"
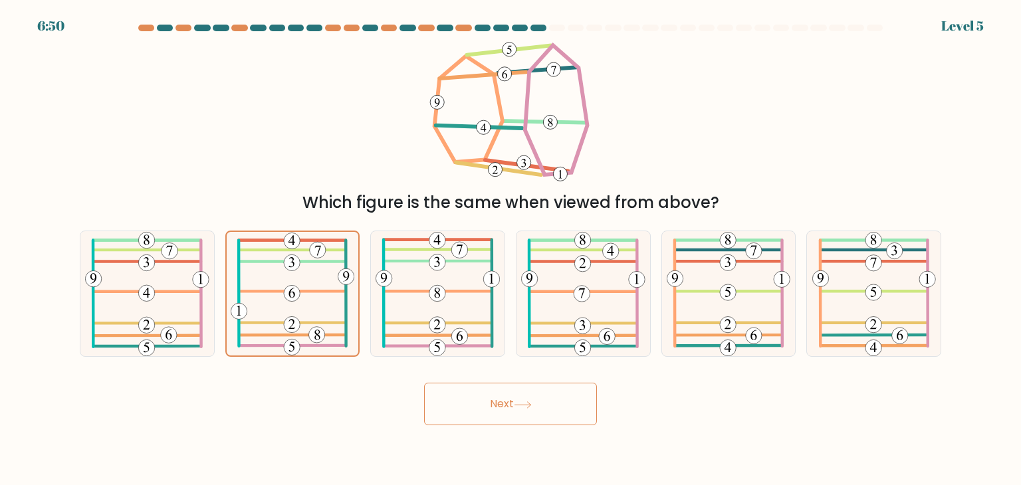
click at [493, 401] on button "Next" at bounding box center [510, 404] width 173 height 43
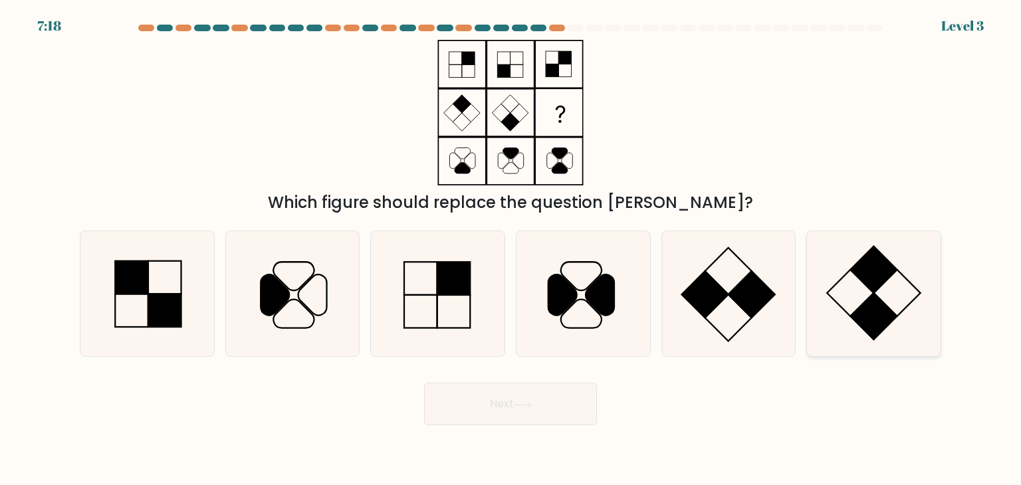
click at [859, 314] on rect at bounding box center [874, 316] width 47 height 47
click at [511, 249] on input "f." at bounding box center [510, 246] width 1 height 7
radio input "true"
click at [504, 408] on button "Next" at bounding box center [510, 404] width 173 height 43
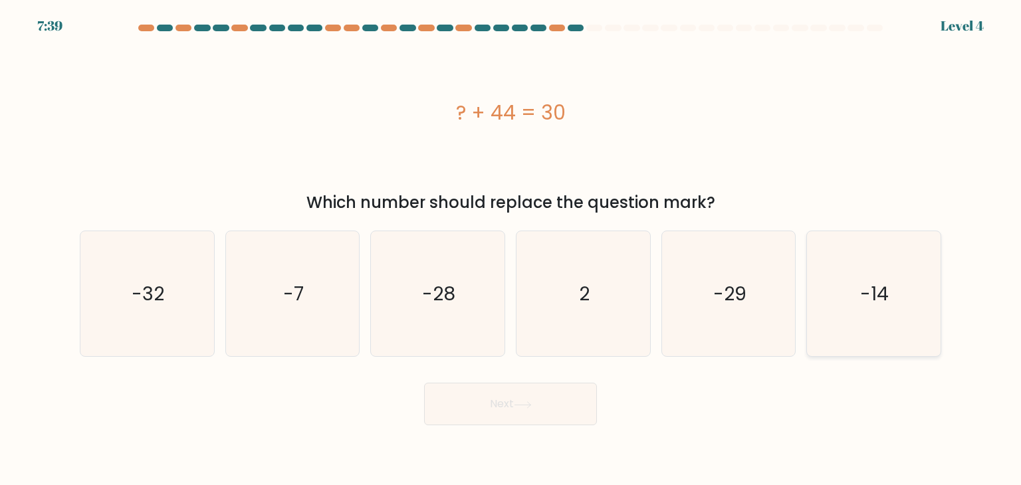
click at [904, 328] on icon "-14" at bounding box center [873, 293] width 125 height 125
click at [511, 249] on input "f. -14" at bounding box center [510, 246] width 1 height 7
radio input "true"
click at [502, 398] on button "Next" at bounding box center [510, 404] width 173 height 43
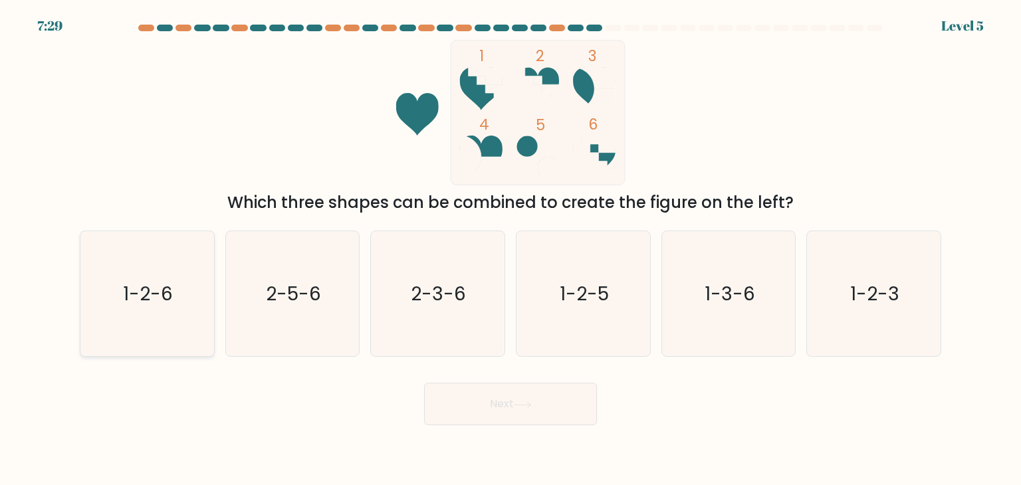
click at [142, 288] on text "1-2-6" at bounding box center [149, 293] width 50 height 27
click at [510, 249] on input "a. 1-2-6" at bounding box center [510, 246] width 1 height 7
radio input "true"
click at [541, 407] on button "Next" at bounding box center [510, 404] width 173 height 43
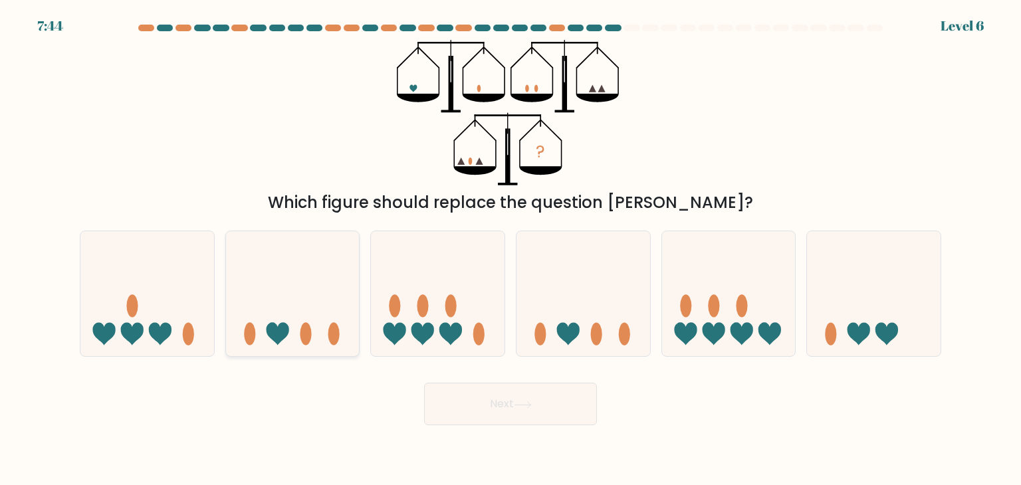
click at [284, 297] on icon at bounding box center [293, 294] width 134 height 110
click at [510, 249] on input "b." at bounding box center [510, 246] width 1 height 7
radio input "true"
click at [507, 402] on button "Next" at bounding box center [510, 404] width 173 height 43
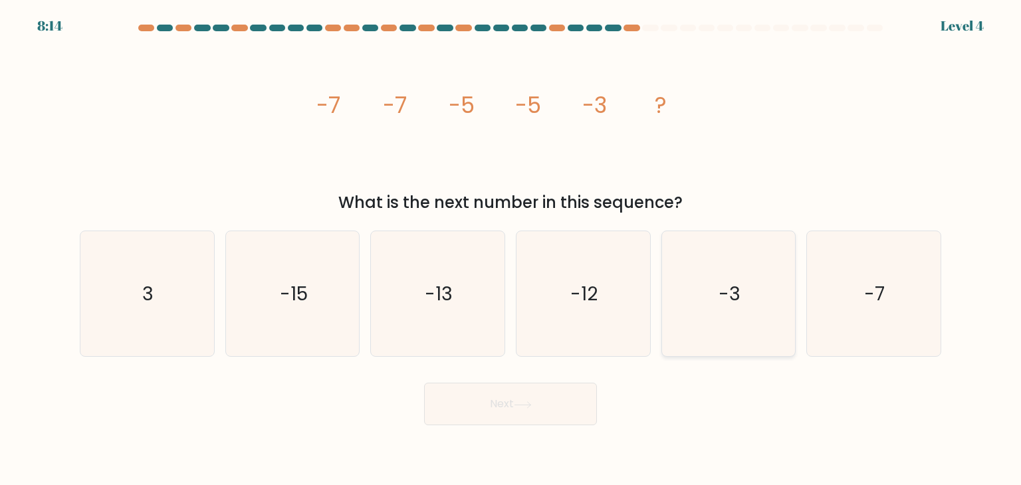
click at [707, 300] on icon "-3" at bounding box center [728, 293] width 125 height 125
click at [511, 249] on input "e. -3" at bounding box center [510, 246] width 1 height 7
radio input "true"
click at [496, 399] on button "Next" at bounding box center [510, 404] width 173 height 43
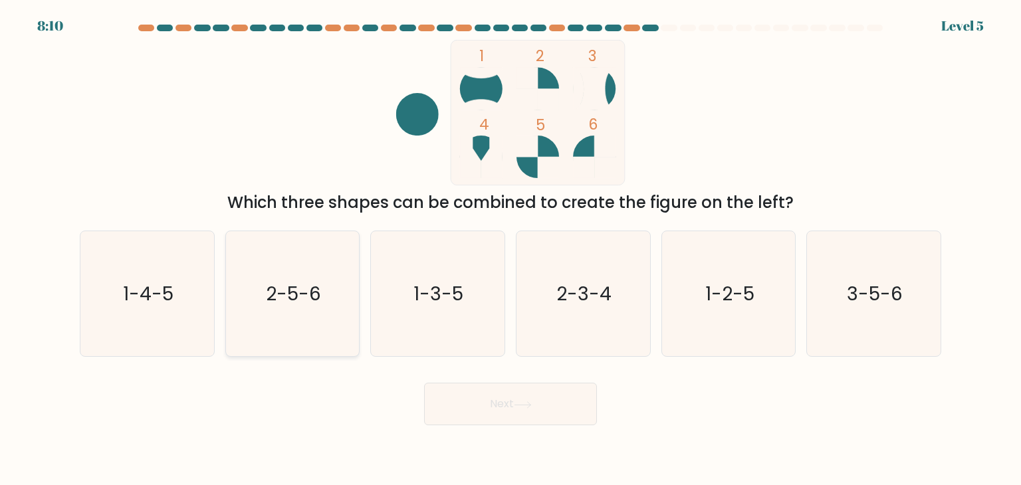
click at [334, 280] on icon "2-5-6" at bounding box center [292, 293] width 125 height 125
click at [510, 249] on input "b. 2-5-6" at bounding box center [510, 246] width 1 height 7
radio input "true"
click at [504, 405] on button "Next" at bounding box center [510, 404] width 173 height 43
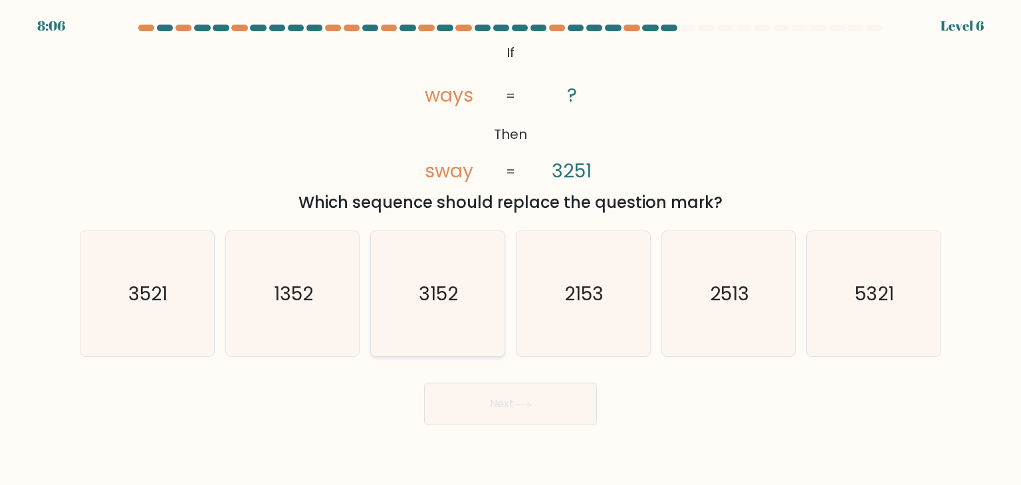
click at [438, 292] on text "3152" at bounding box center [438, 293] width 39 height 27
click at [510, 249] on input "c. 3152" at bounding box center [510, 246] width 1 height 7
radio input "true"
click at [179, 285] on icon "3521" at bounding box center [146, 293] width 125 height 125
click at [510, 249] on input "a. 3521" at bounding box center [510, 246] width 1 height 7
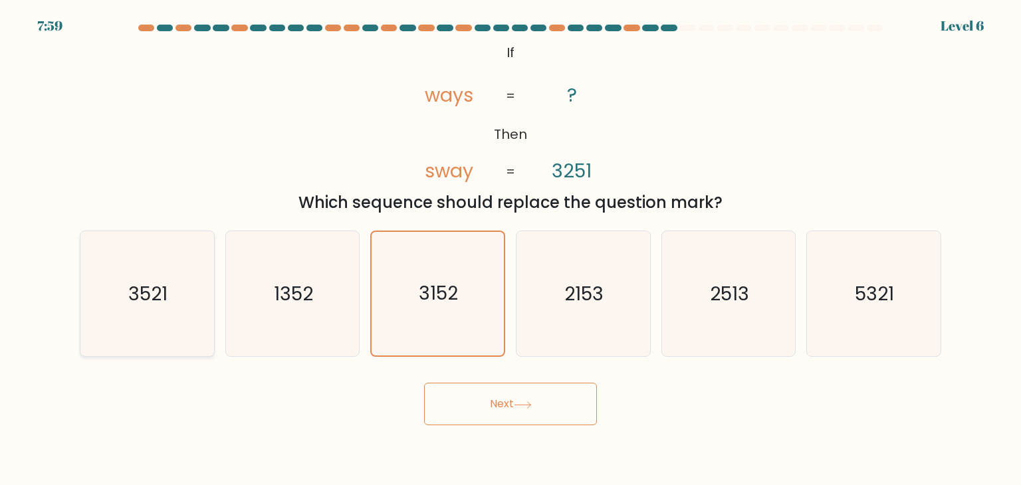
radio input "true"
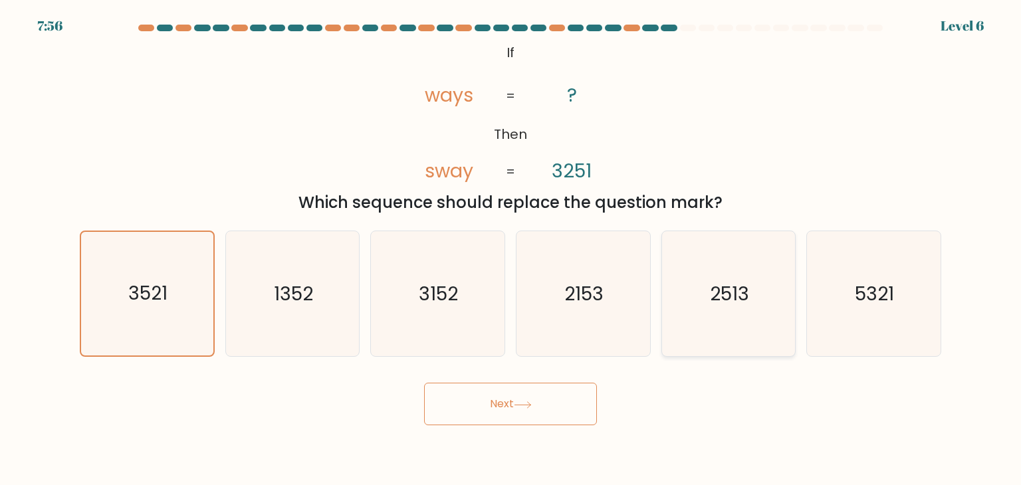
click at [720, 296] on text "2513" at bounding box center [729, 293] width 39 height 27
click at [511, 249] on input "e. 2513" at bounding box center [510, 246] width 1 height 7
radio input "true"
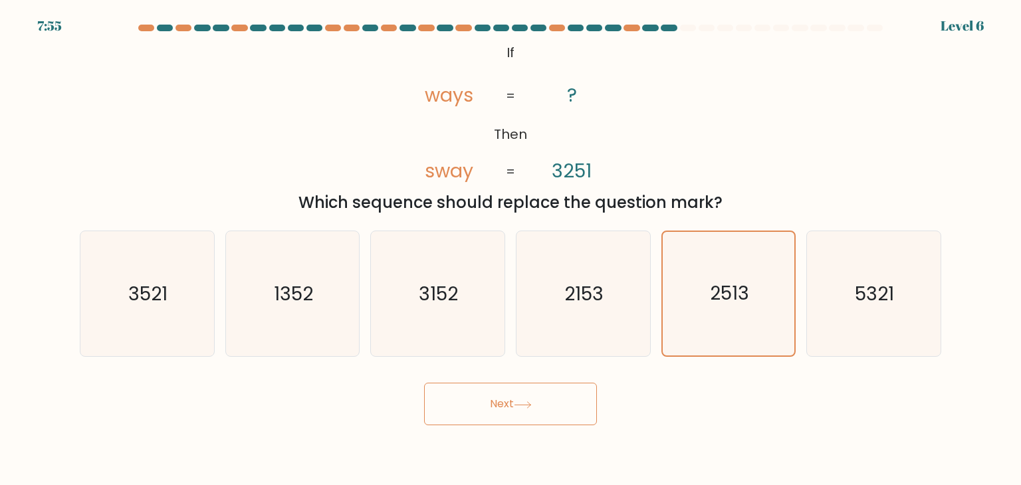
click at [524, 405] on icon at bounding box center [522, 404] width 16 height 6
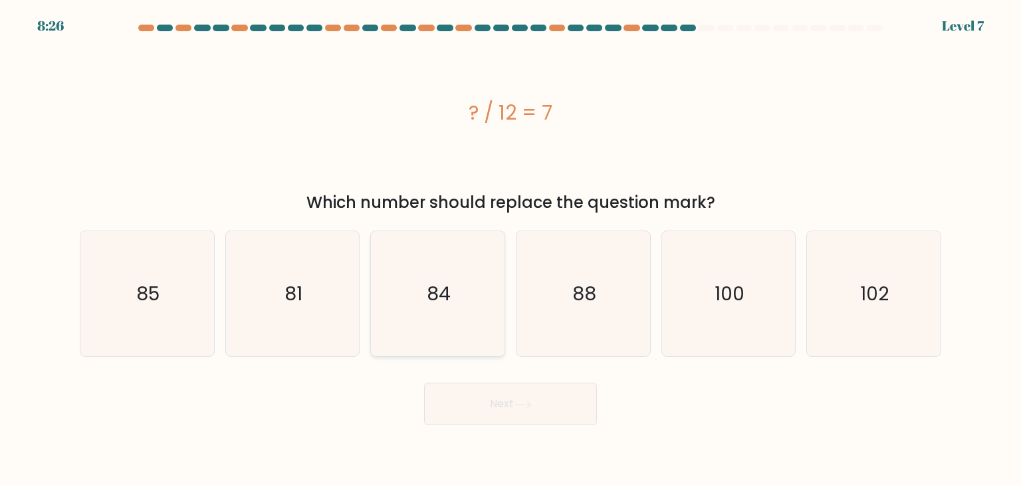
click at [436, 294] on text "84" at bounding box center [439, 293] width 24 height 27
click at [510, 249] on input "c. 84" at bounding box center [510, 246] width 1 height 7
radio input "true"
click at [502, 407] on button "Next" at bounding box center [510, 404] width 173 height 43
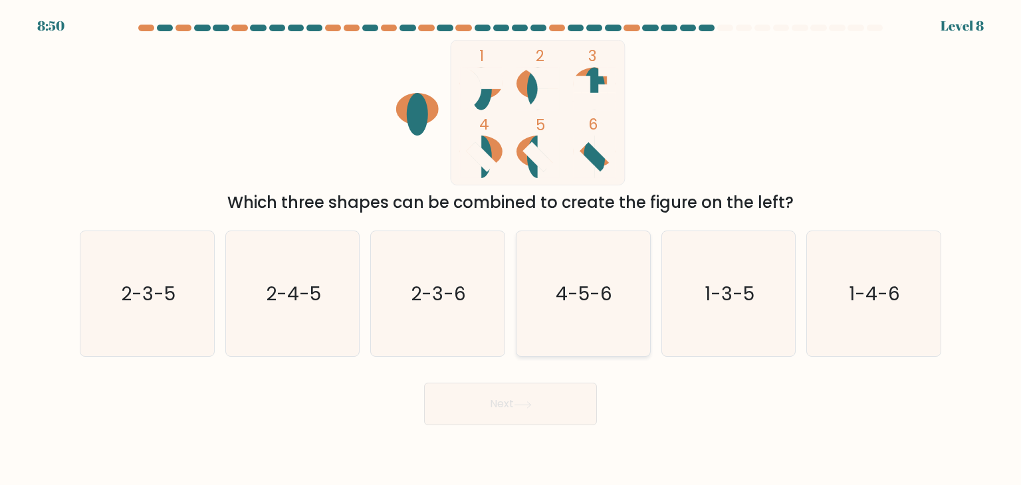
click at [547, 344] on icon "4-5-6" at bounding box center [582, 293] width 125 height 125
click at [511, 249] on input "d. 4-5-6" at bounding box center [510, 246] width 1 height 7
radio input "true"
click at [508, 403] on button "Next" at bounding box center [510, 404] width 173 height 43
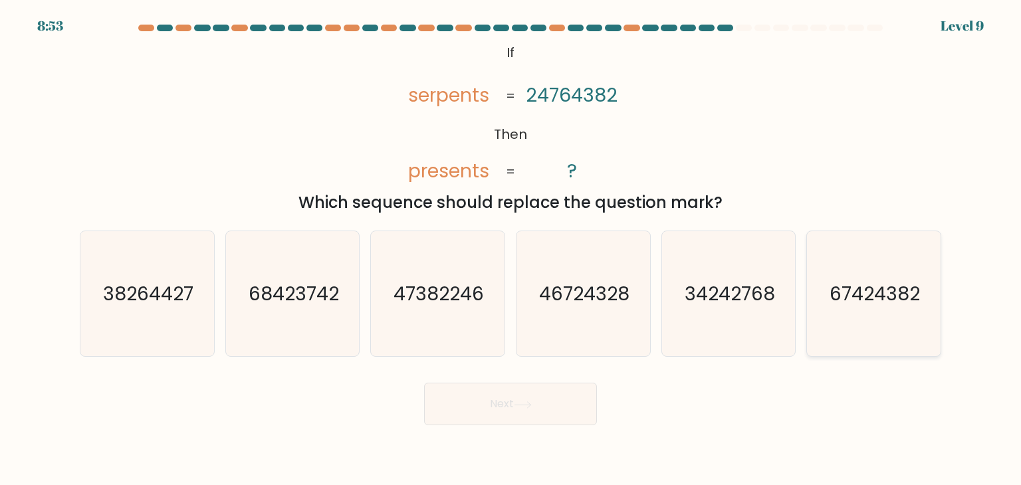
click at [851, 261] on icon "67424382" at bounding box center [873, 293] width 125 height 125
click at [511, 249] on input "f. 67424382" at bounding box center [510, 246] width 1 height 7
radio input "true"
click at [493, 405] on button "Next" at bounding box center [510, 404] width 173 height 43
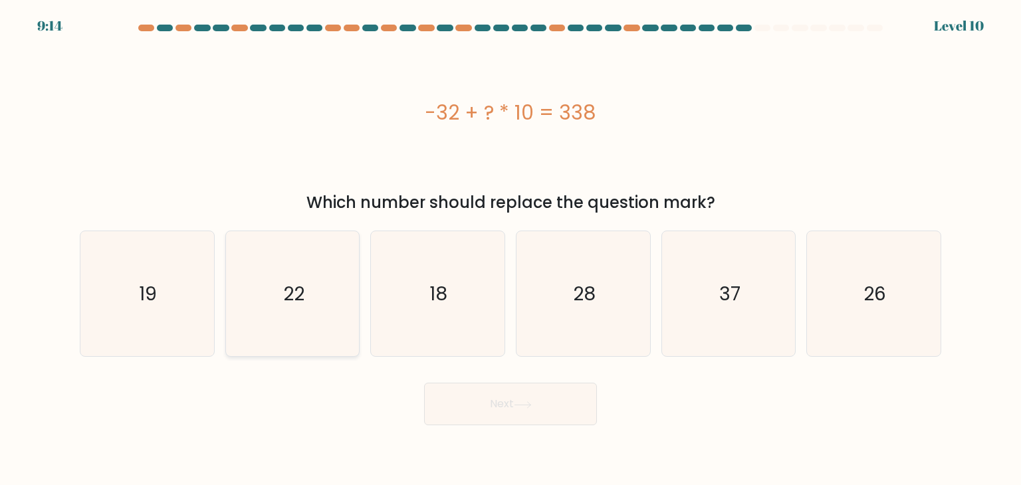
click at [274, 280] on icon "22" at bounding box center [292, 293] width 125 height 125
click at [510, 249] on input "b. 22" at bounding box center [510, 246] width 1 height 7
radio input "true"
click at [584, 291] on text "28" at bounding box center [584, 293] width 23 height 27
click at [511, 249] on input "d. 28" at bounding box center [510, 246] width 1 height 7
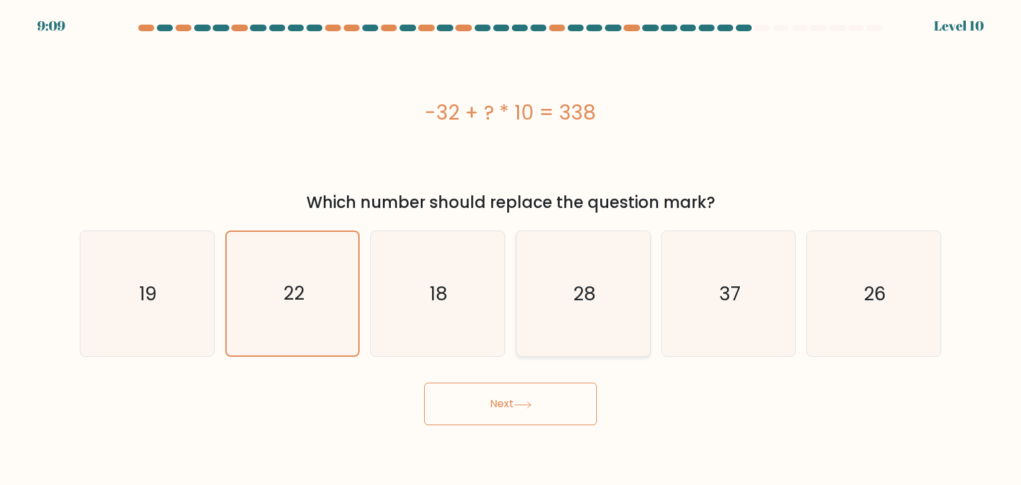
radio input "true"
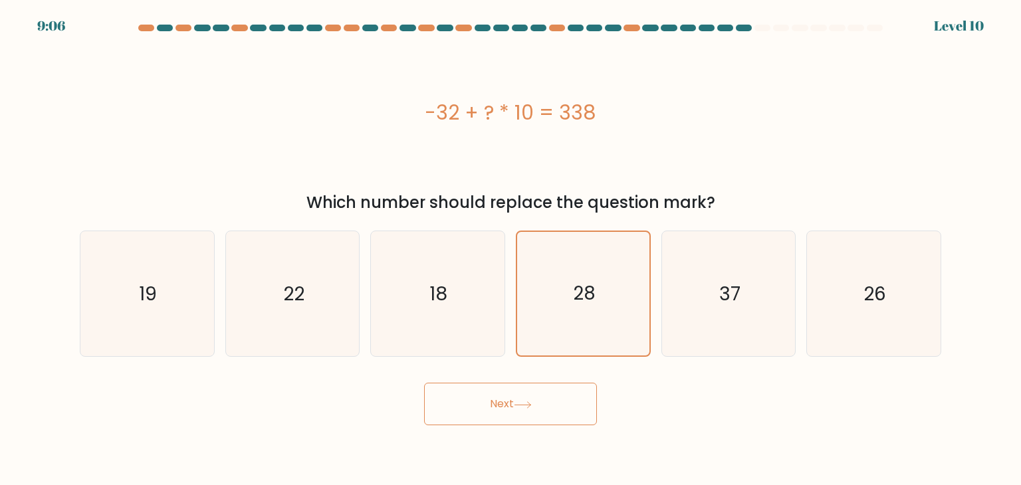
click at [500, 399] on button "Next" at bounding box center [510, 404] width 173 height 43
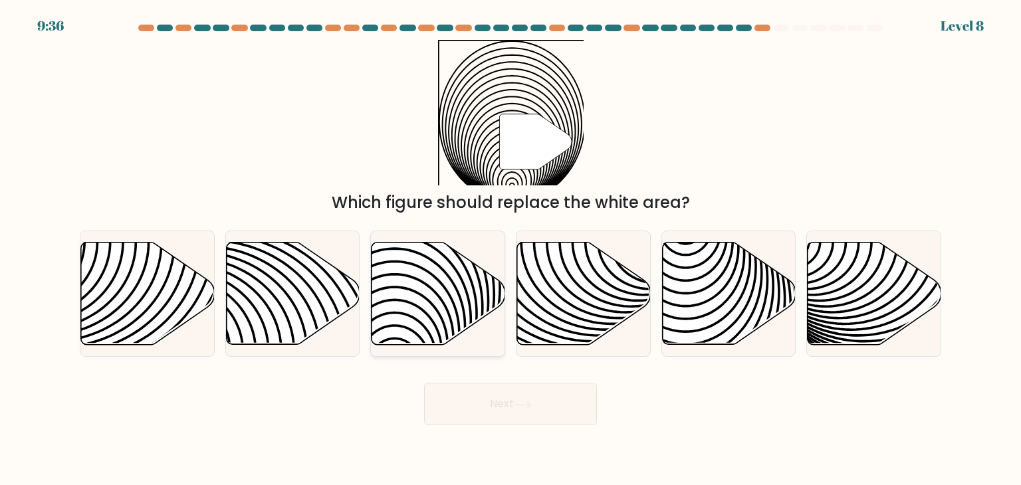
click at [405, 316] on icon at bounding box center [439, 294] width 134 height 102
click at [510, 249] on input "c." at bounding box center [510, 246] width 1 height 7
radio input "true"
click at [525, 413] on button "Next" at bounding box center [510, 404] width 173 height 43
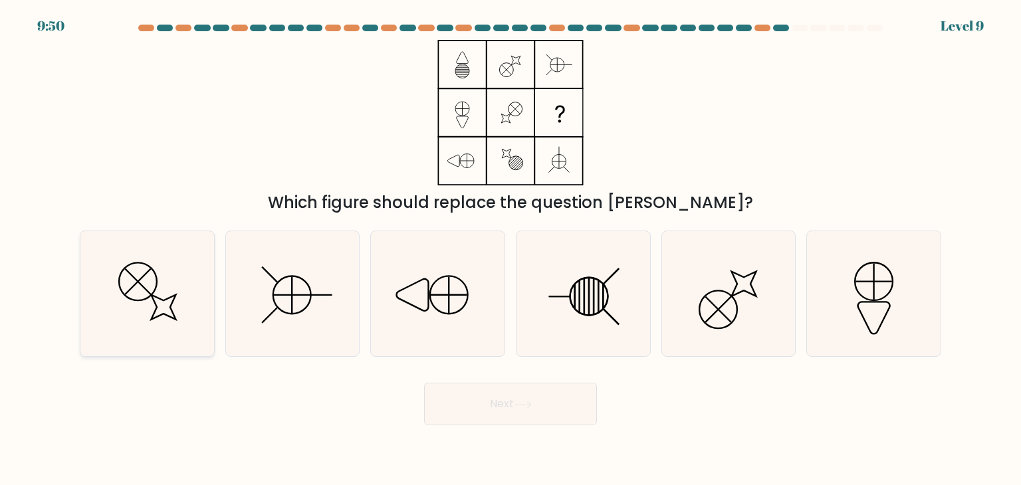
click at [171, 304] on icon at bounding box center [164, 307] width 25 height 25
click at [510, 249] on input "a." at bounding box center [510, 246] width 1 height 7
radio input "true"
click at [531, 397] on button "Next" at bounding box center [510, 404] width 173 height 43
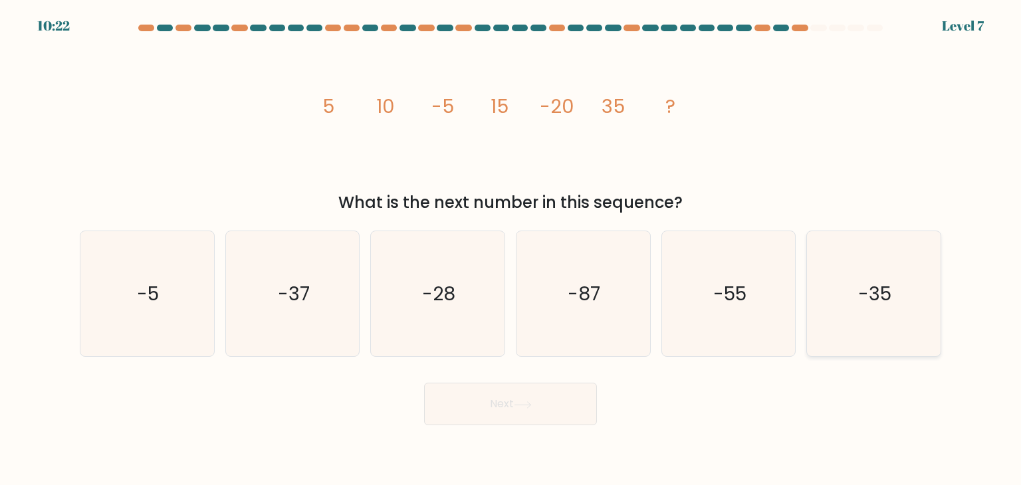
click at [899, 308] on icon "-35" at bounding box center [873, 293] width 125 height 125
click at [511, 249] on input "f. -35" at bounding box center [510, 246] width 1 height 7
radio input "true"
click at [530, 415] on button "Next" at bounding box center [510, 404] width 173 height 43
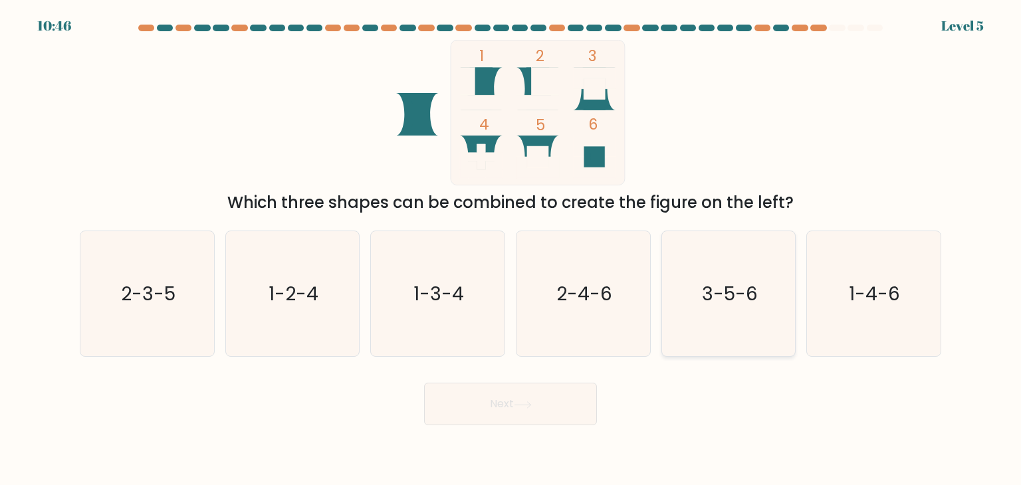
click at [750, 290] on text "3-5-6" at bounding box center [730, 293] width 56 height 27
click at [511, 249] on input "e. 3-5-6" at bounding box center [510, 246] width 1 height 7
radio input "true"
click at [505, 402] on button "Next" at bounding box center [510, 404] width 173 height 43
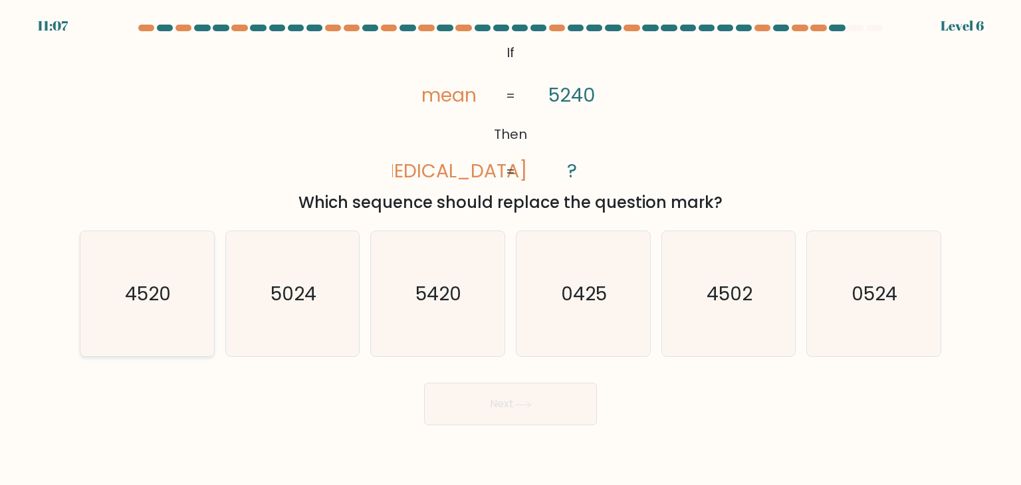
click at [141, 285] on text "4520" at bounding box center [149, 293] width 46 height 27
click at [510, 249] on input "a. 4520" at bounding box center [510, 246] width 1 height 7
radio input "true"
click at [496, 401] on button "Next" at bounding box center [510, 404] width 173 height 43
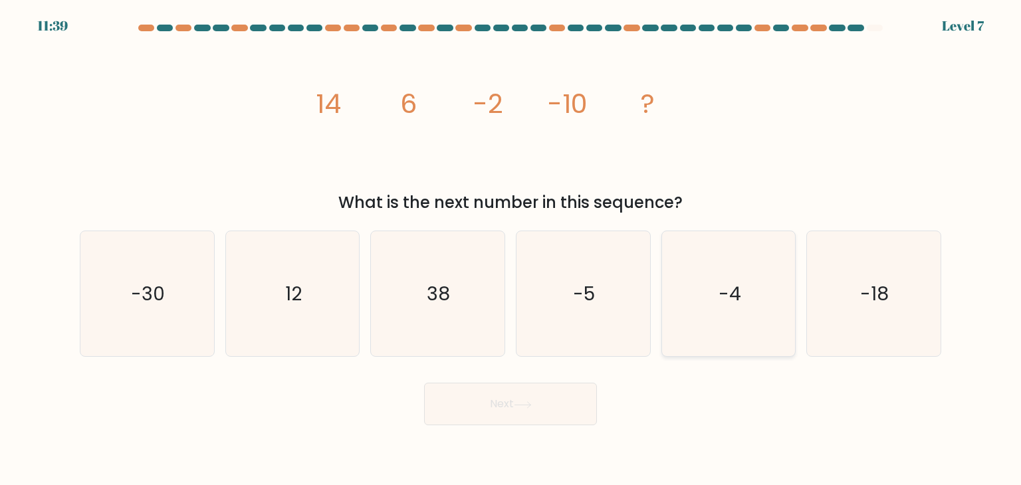
click at [740, 284] on text "-4" at bounding box center [729, 293] width 23 height 27
click at [511, 249] on input "e. -4" at bounding box center [510, 246] width 1 height 7
radio input "true"
click at [308, 292] on icon "12" at bounding box center [292, 293] width 125 height 125
click at [510, 249] on input "b. 12" at bounding box center [510, 246] width 1 height 7
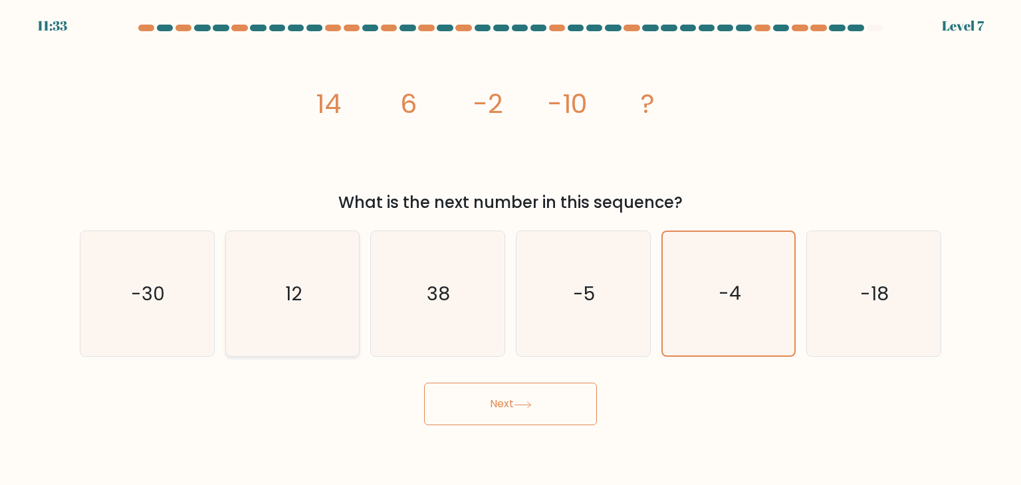
radio input "true"
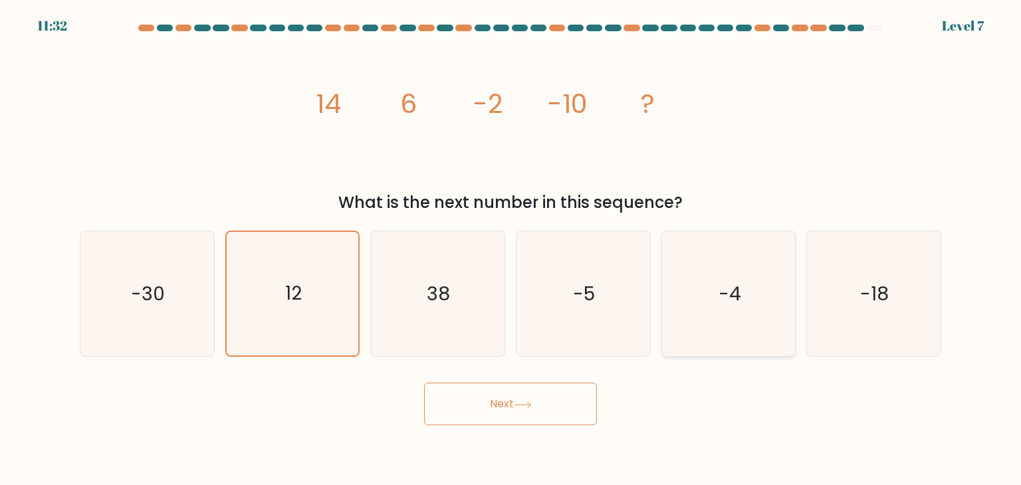
click at [730, 280] on icon "-4" at bounding box center [728, 293] width 125 height 125
click at [511, 249] on input "e. -4" at bounding box center [510, 246] width 1 height 7
radio input "true"
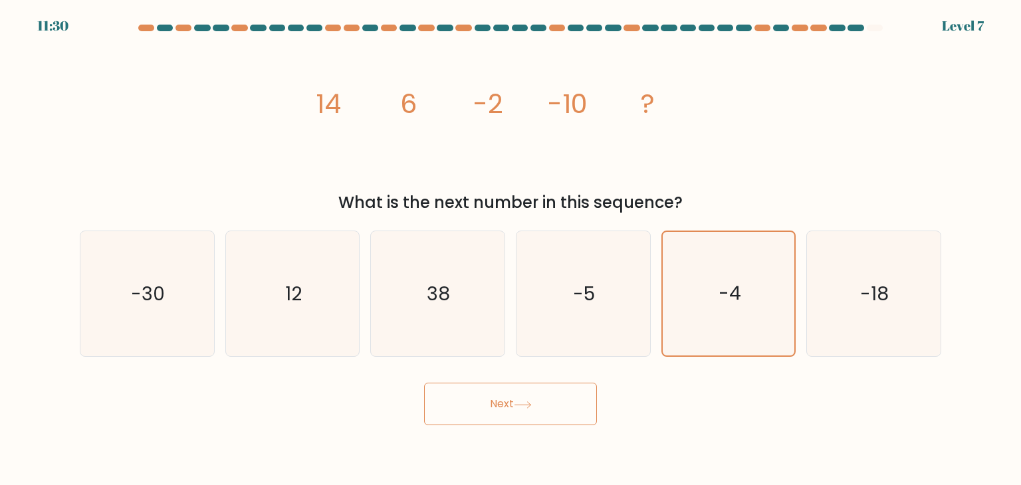
click at [493, 413] on button "Next" at bounding box center [510, 404] width 173 height 43
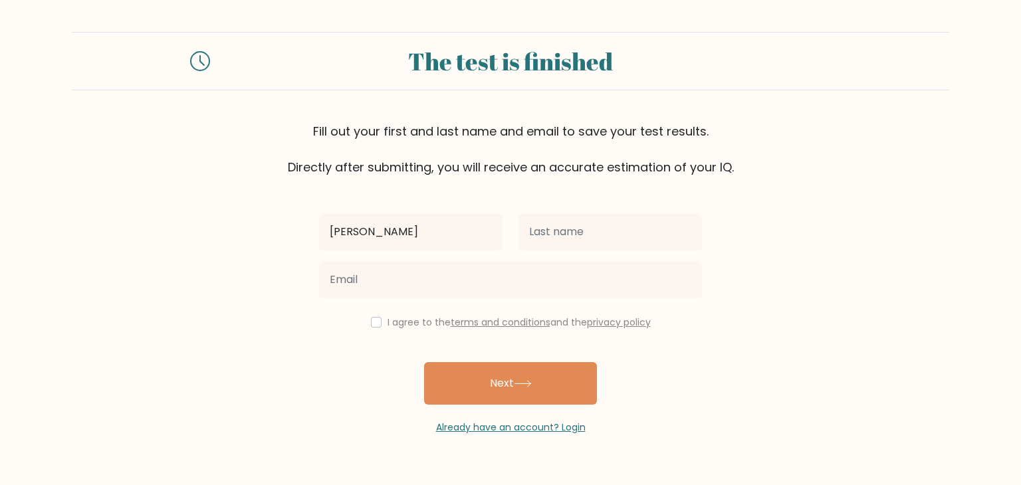
type input "[PERSON_NAME]"
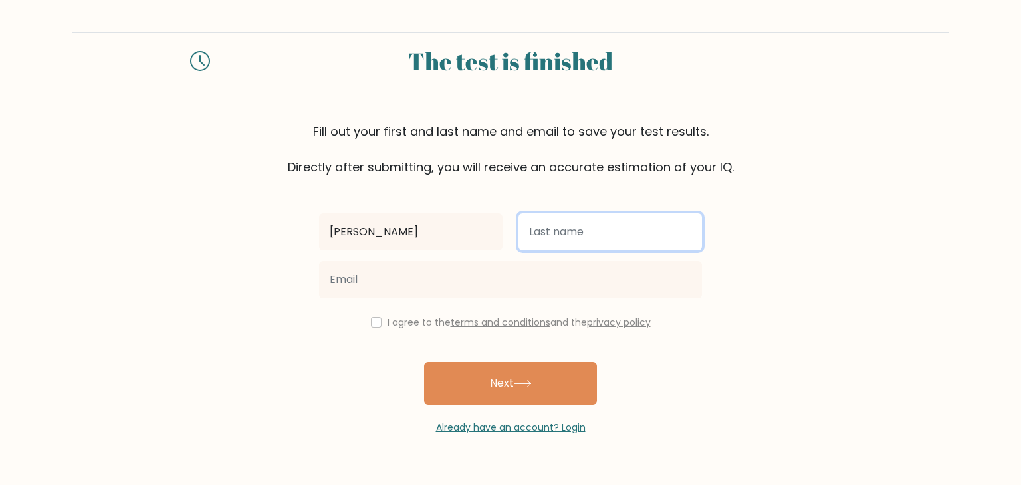
click at [607, 232] on input "text" at bounding box center [609, 231] width 183 height 37
type input "MANABAT"
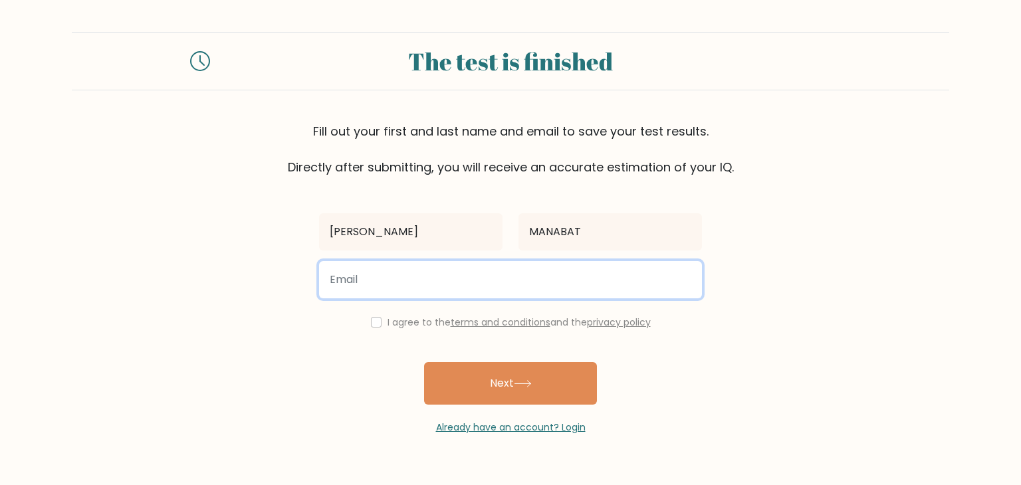
click at [431, 285] on input "email" at bounding box center [510, 279] width 383 height 37
type input "manabatcamile777@gmail.com"
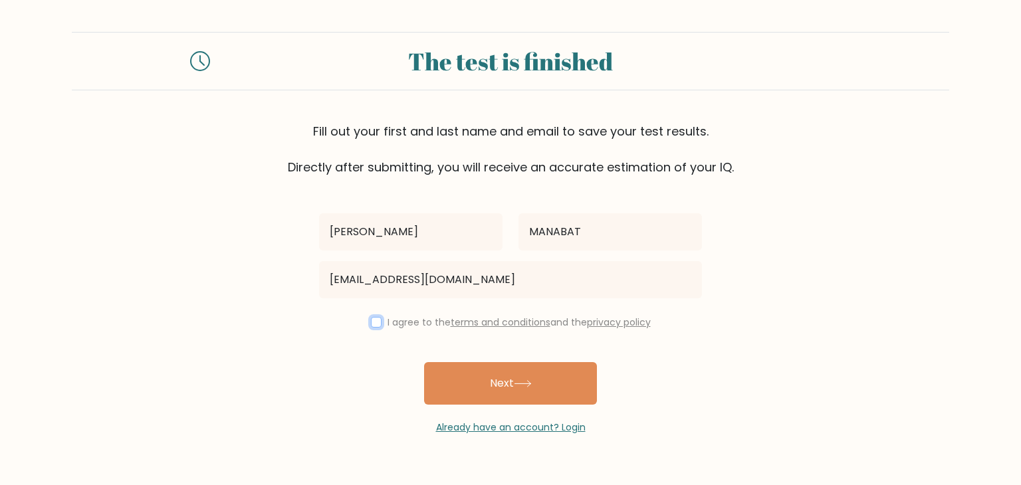
click at [377, 325] on input "checkbox" at bounding box center [376, 322] width 11 height 11
checkbox input "true"
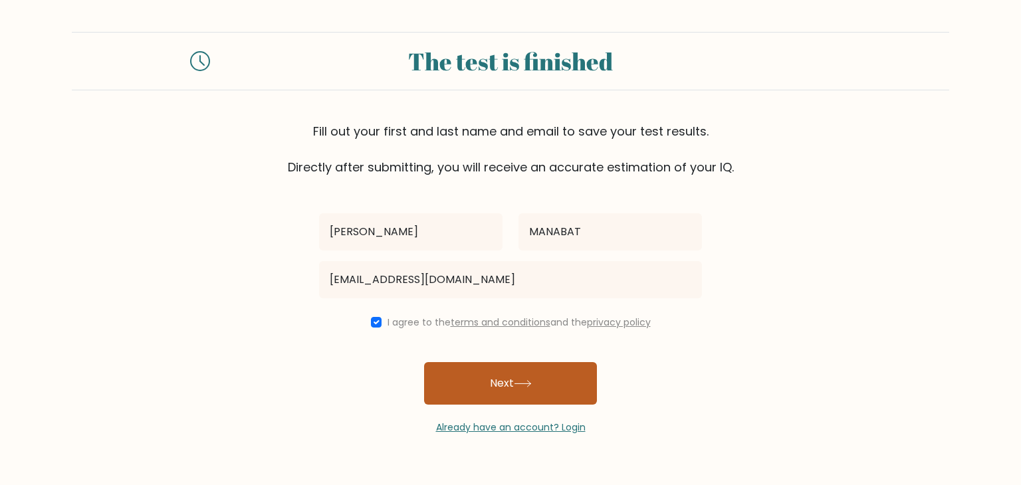
click at [545, 384] on button "Next" at bounding box center [510, 383] width 173 height 43
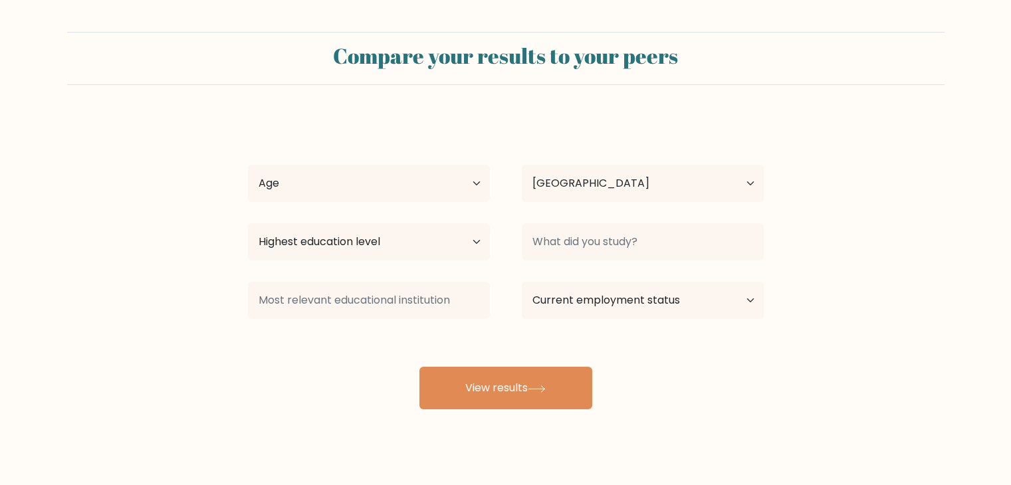
select select "PH"
click at [475, 181] on select "Age Under [DEMOGRAPHIC_DATA] [DEMOGRAPHIC_DATA] [DEMOGRAPHIC_DATA] [DEMOGRAPHIC…" at bounding box center [369, 183] width 242 height 37
select select "18_24"
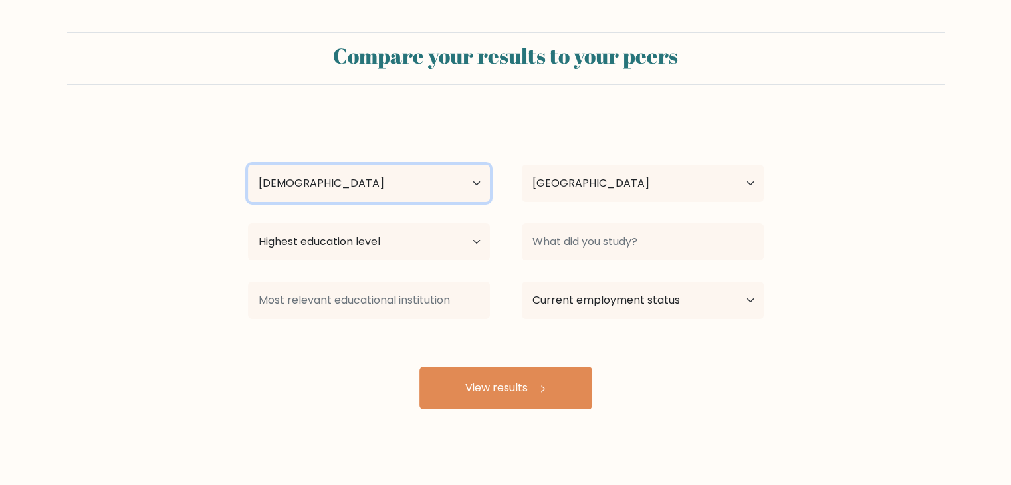
click at [248, 165] on select "Age Under [DEMOGRAPHIC_DATA] [DEMOGRAPHIC_DATA] [DEMOGRAPHIC_DATA] [DEMOGRAPHIC…" at bounding box center [369, 183] width 242 height 37
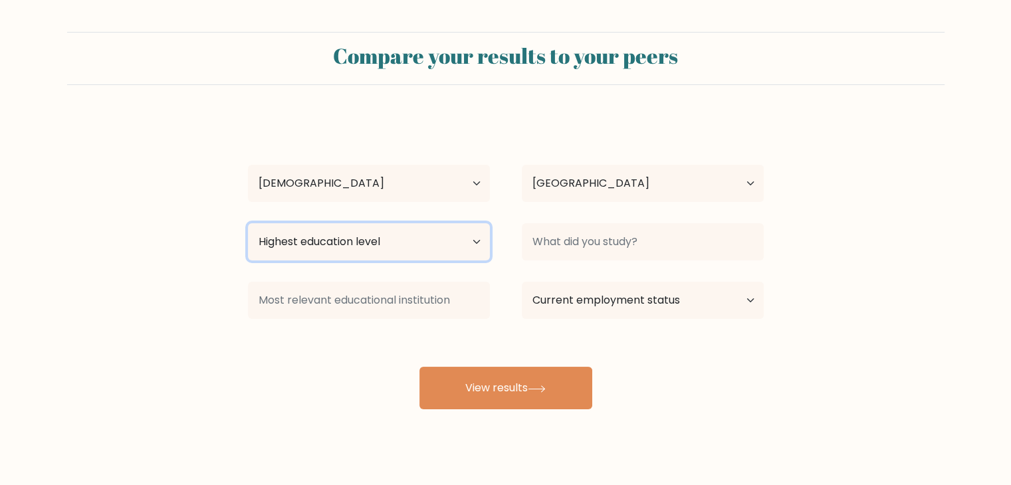
click at [473, 243] on select "Highest education level No schooling Primary Lower Secondary Upper Secondary Oc…" at bounding box center [369, 241] width 242 height 37
select select "bachelors_degree"
click at [248, 223] on select "Highest education level No schooling Primary Lower Secondary Upper Secondary Oc…" at bounding box center [369, 241] width 242 height 37
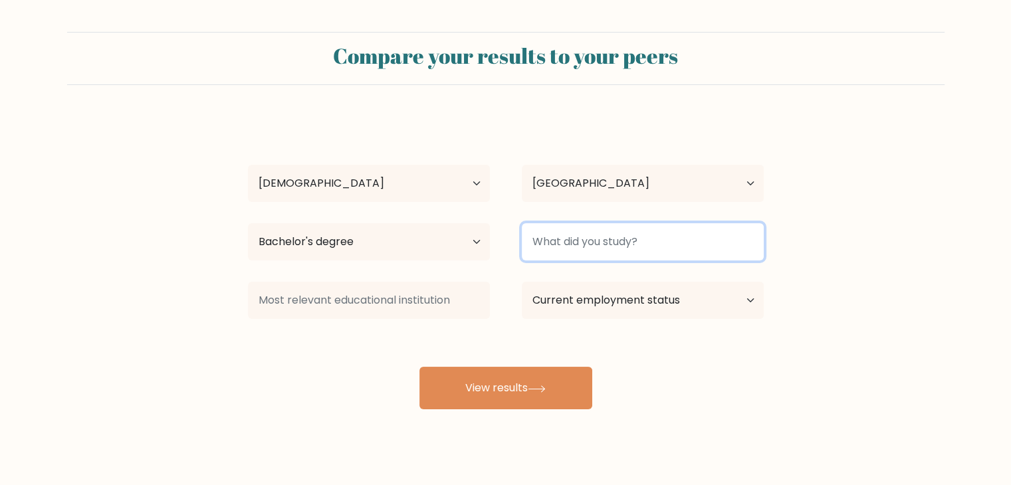
click at [607, 243] on input at bounding box center [643, 241] width 242 height 37
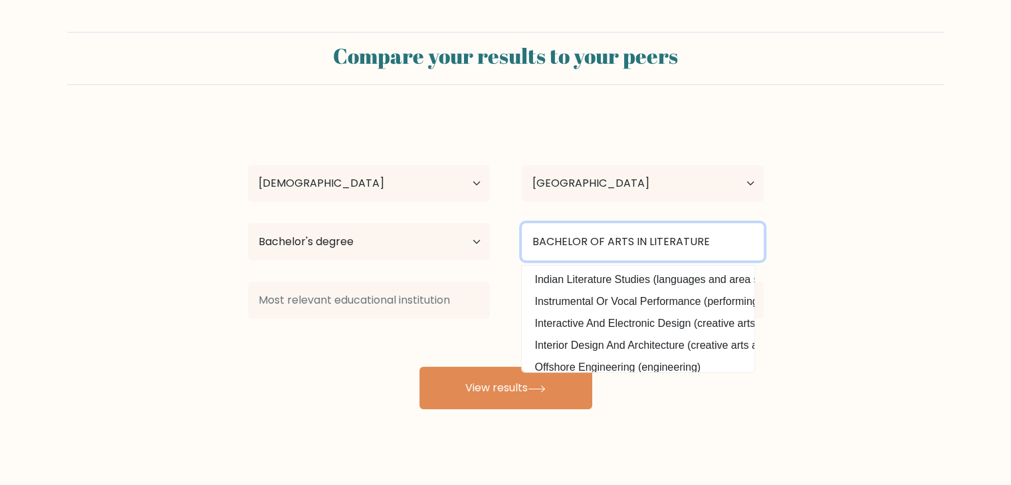
type input "BACHELOR OF ARTS IN LITERATURE"
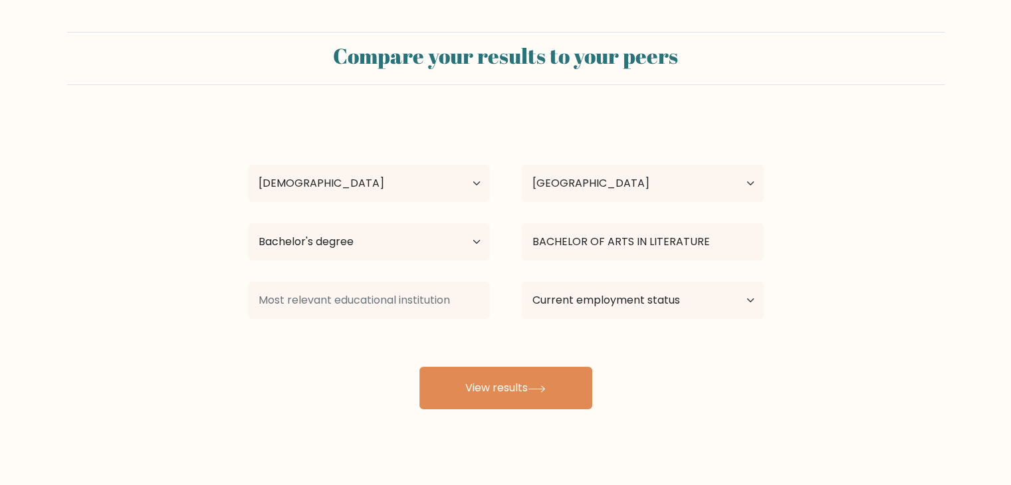
click at [699, 405] on div "CAMILE MANABAT Age Under 18 years old 18-24 years old 25-34 years old 35-44 yea…" at bounding box center [506, 263] width 532 height 292
click at [685, 293] on select "Current employment status Employed Student Retired Other / prefer not to answer" at bounding box center [643, 300] width 242 height 37
select select "other"
click at [522, 282] on select "Current employment status Employed Student Retired Other / prefer not to answer" at bounding box center [643, 300] width 242 height 37
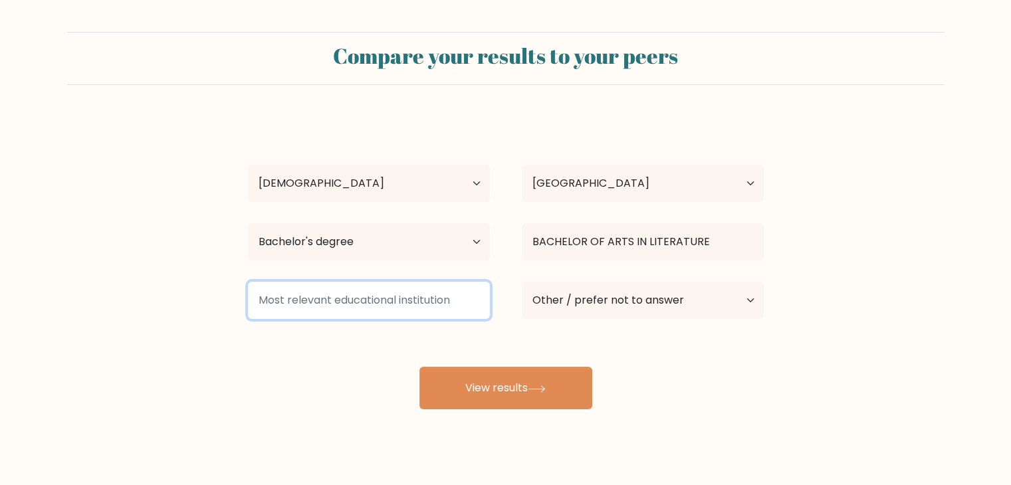
click at [417, 302] on input at bounding box center [369, 300] width 242 height 37
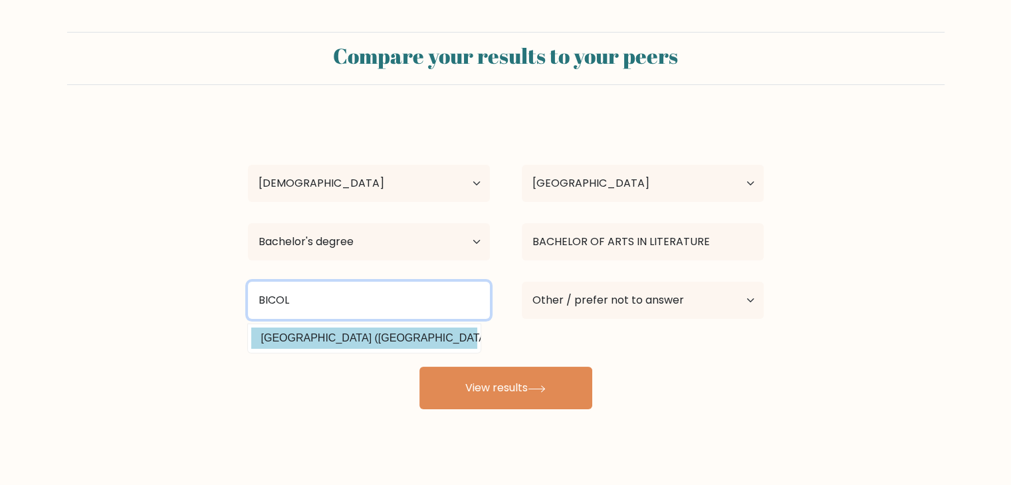
type input "BICOL"
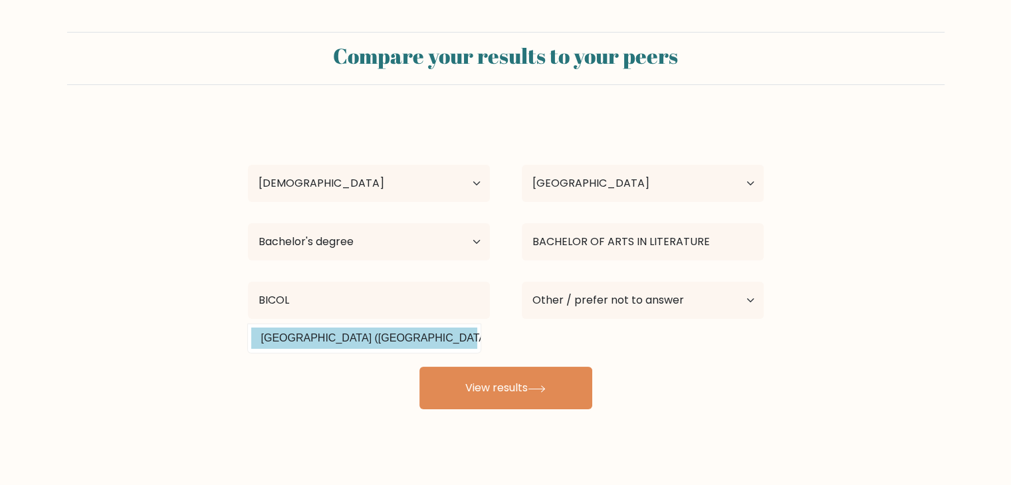
click at [357, 346] on div "CAMILE MANABAT Age Under 18 years old 18-24 years old 25-34 years old 35-44 yea…" at bounding box center [506, 263] width 532 height 292
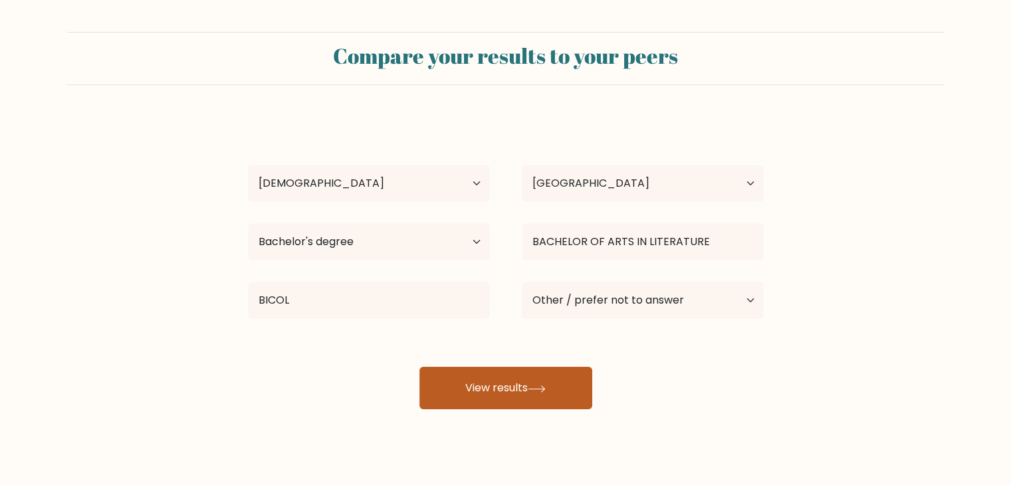
click at [488, 385] on button "View results" at bounding box center [505, 388] width 173 height 43
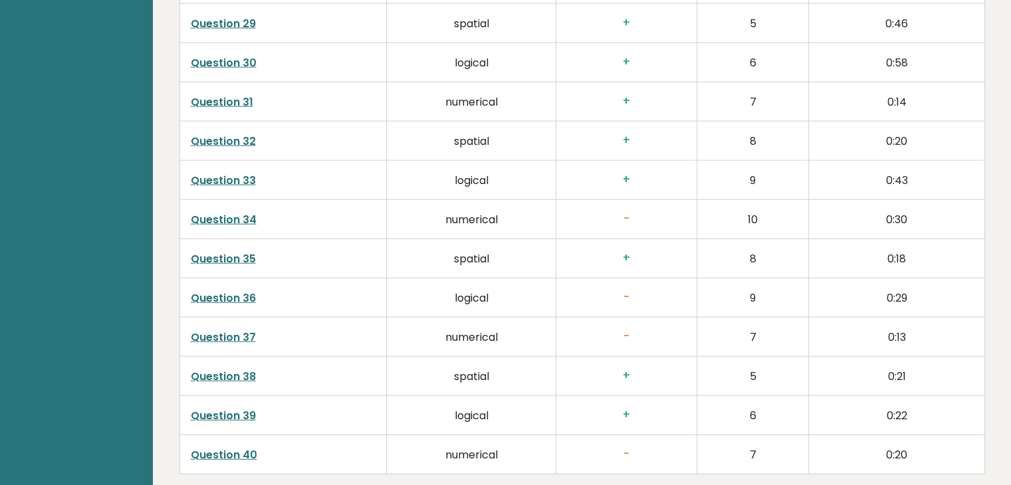
scroll to position [3395, 0]
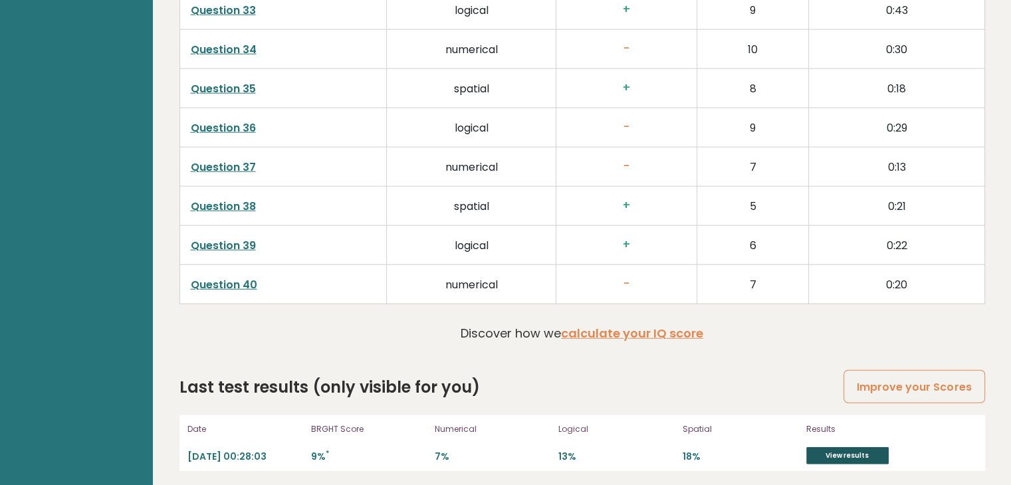
click at [852, 451] on link "View results" at bounding box center [847, 455] width 82 height 17
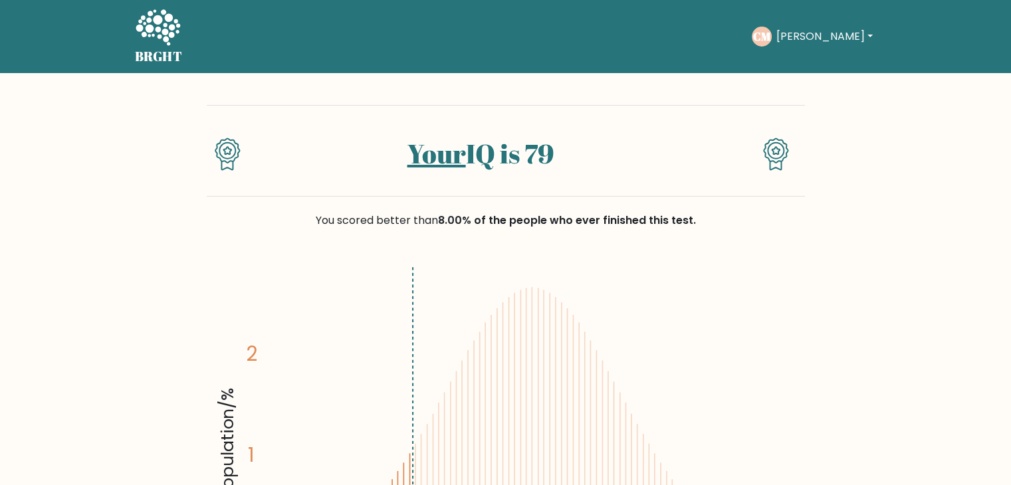
click at [815, 33] on button "[PERSON_NAME]" at bounding box center [824, 36] width 104 height 17
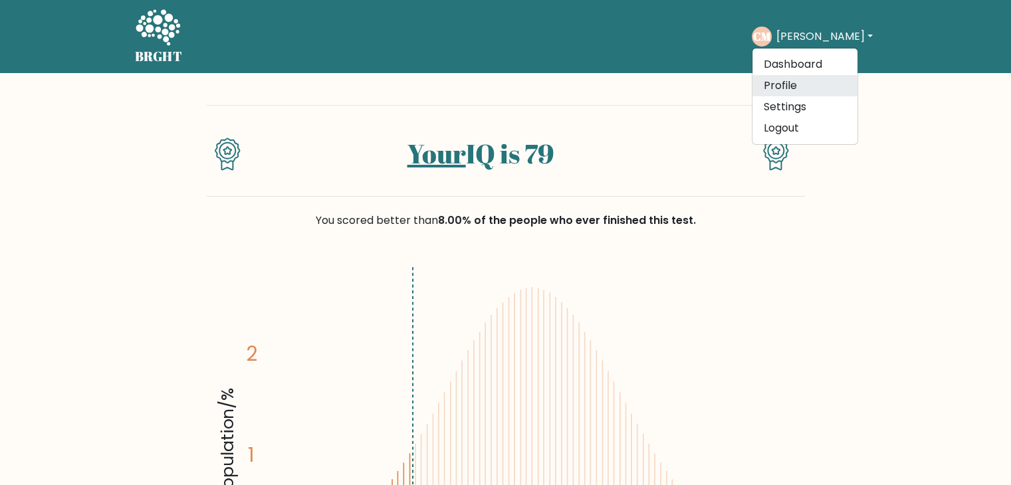
click at [811, 86] on link "Profile" at bounding box center [804, 85] width 105 height 21
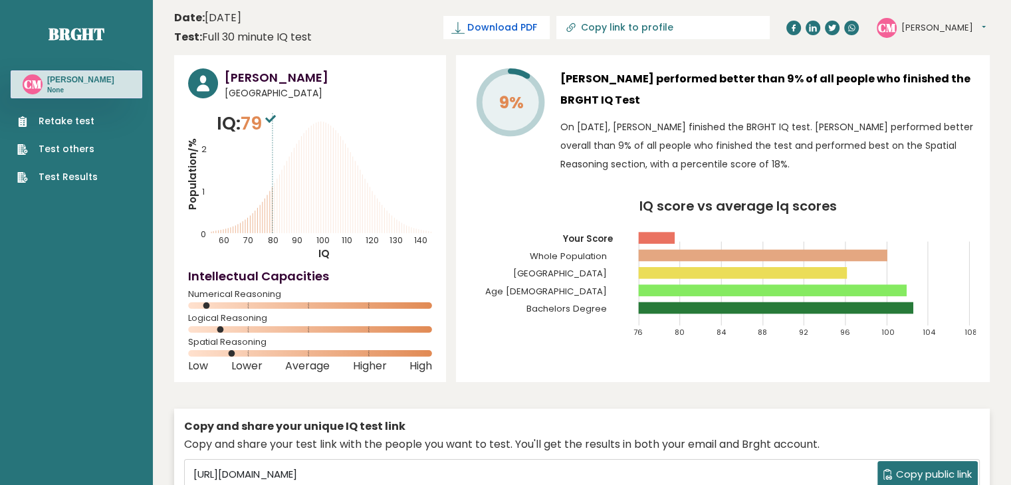
click at [536, 25] on span "Download PDF" at bounding box center [501, 28] width 69 height 14
click at [91, 122] on link "Retake test" at bounding box center [57, 121] width 80 height 14
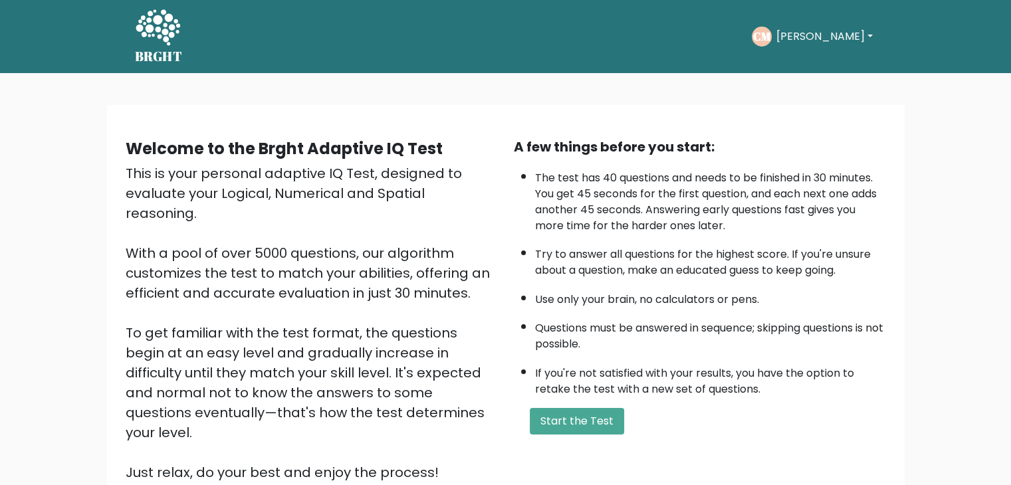
click at [595, 421] on button "Start the Test" at bounding box center [577, 421] width 94 height 27
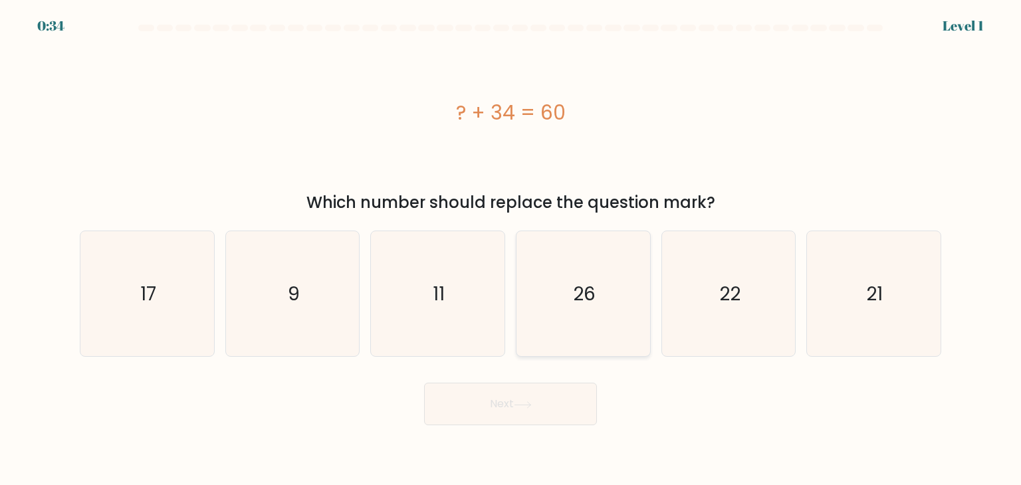
click at [603, 318] on icon "26" at bounding box center [582, 293] width 125 height 125
click at [511, 249] on input "d. 26" at bounding box center [510, 246] width 1 height 7
radio input "true"
click at [507, 404] on button "Next" at bounding box center [510, 404] width 173 height 43
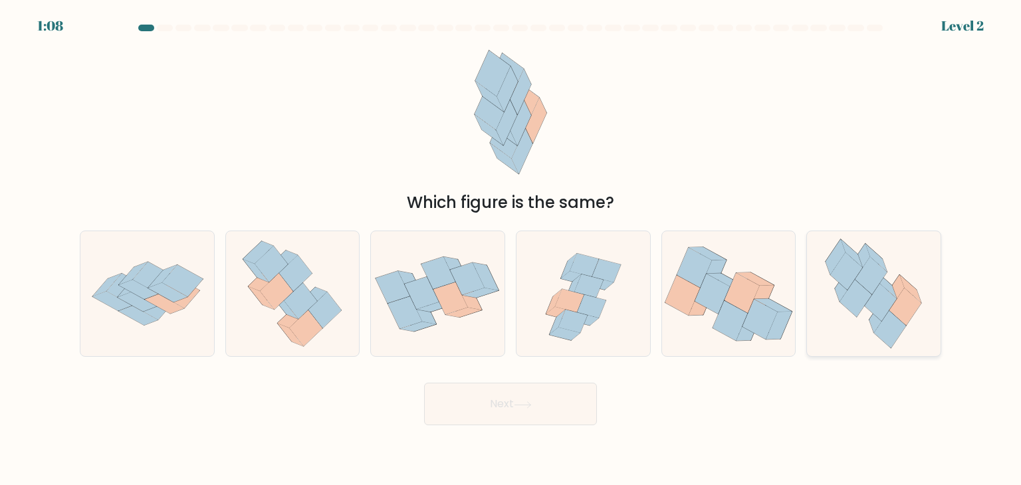
click at [858, 313] on icon at bounding box center [856, 298] width 32 height 37
click at [511, 249] on input "f." at bounding box center [510, 246] width 1 height 7
radio input "true"
click at [498, 409] on button "Next" at bounding box center [510, 404] width 173 height 43
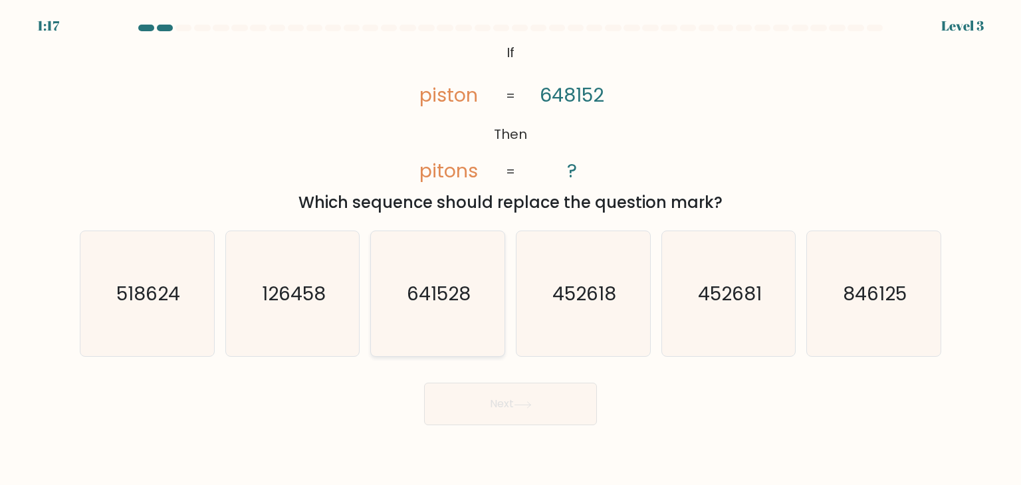
click at [405, 342] on icon "641528" at bounding box center [437, 293] width 125 height 125
click at [510, 249] on input "c. 641528" at bounding box center [510, 246] width 1 height 7
radio input "true"
click at [506, 400] on button "Next" at bounding box center [510, 404] width 173 height 43
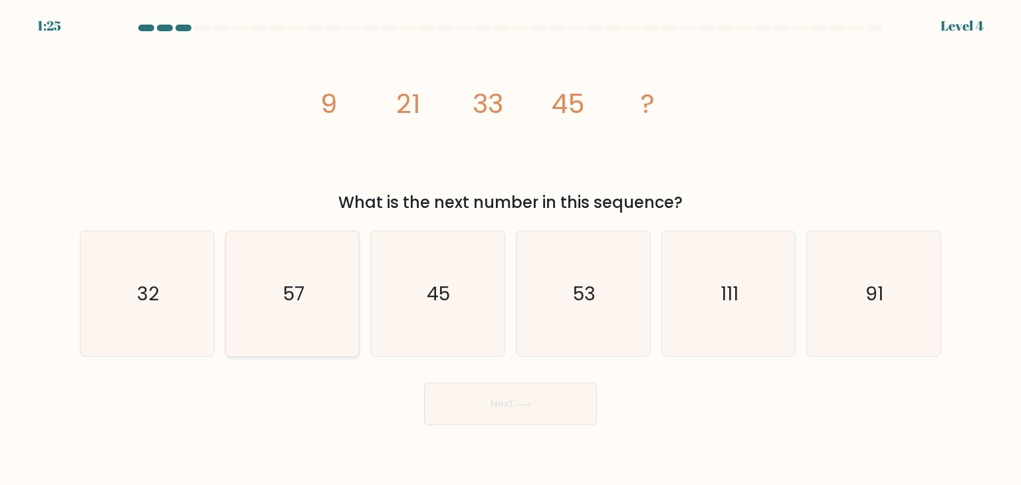
click at [327, 320] on icon "57" at bounding box center [292, 293] width 125 height 125
click at [510, 249] on input "b. 57" at bounding box center [510, 246] width 1 height 7
radio input "true"
click at [518, 399] on button "Next" at bounding box center [510, 404] width 173 height 43
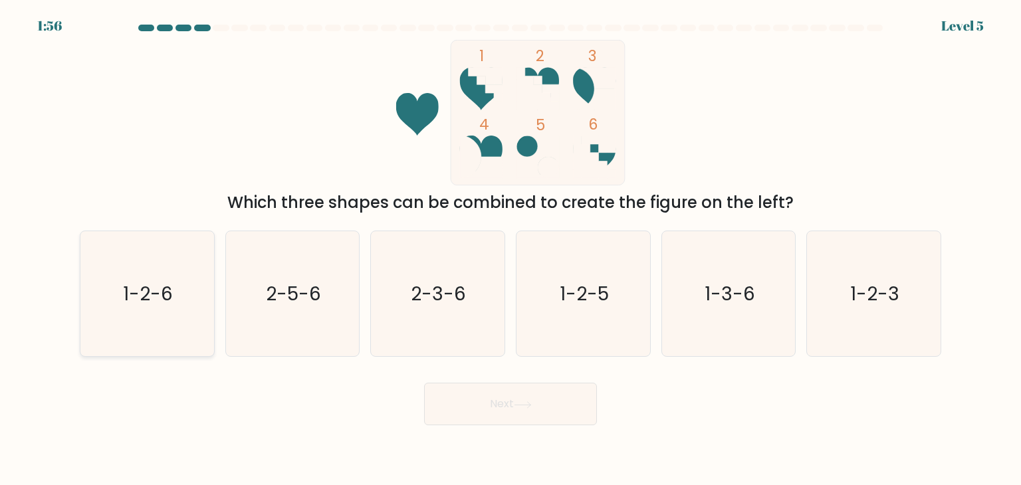
click at [177, 286] on icon "1-2-6" at bounding box center [146, 293] width 125 height 125
click at [510, 249] on input "a. 1-2-6" at bounding box center [510, 246] width 1 height 7
radio input "true"
click at [508, 393] on button "Next" at bounding box center [510, 404] width 173 height 43
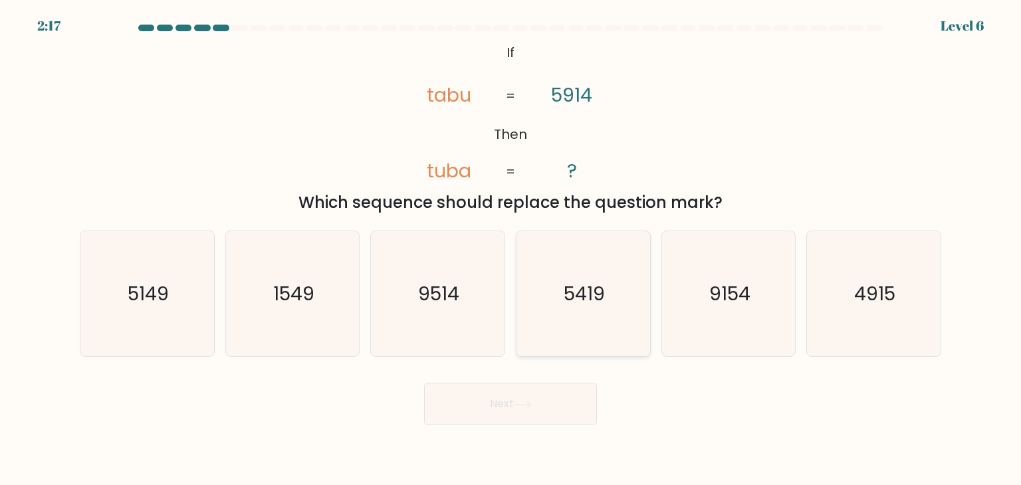
click at [549, 316] on icon "5419" at bounding box center [582, 293] width 125 height 125
click at [511, 249] on input "d. 5419" at bounding box center [510, 246] width 1 height 7
radio input "true"
click at [526, 402] on icon at bounding box center [523, 404] width 18 height 7
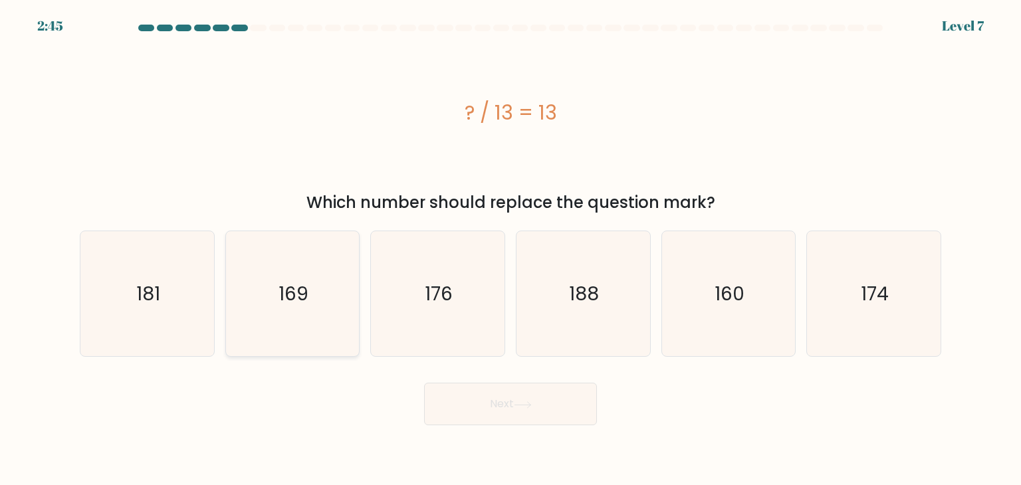
click at [340, 281] on icon "169" at bounding box center [292, 293] width 125 height 125
click at [510, 249] on input "b. 169" at bounding box center [510, 246] width 1 height 7
radio input "true"
click at [508, 405] on button "Next" at bounding box center [510, 404] width 173 height 43
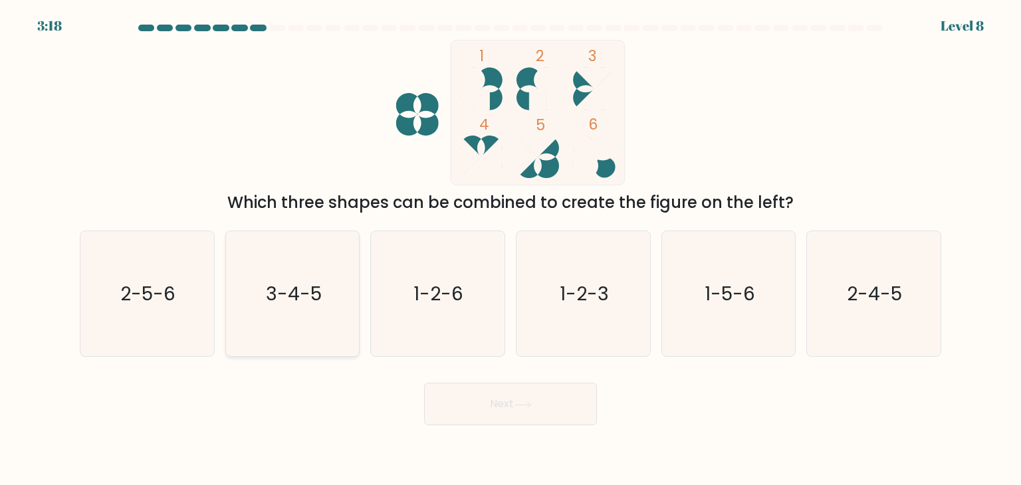
click at [279, 332] on icon "3-4-5" at bounding box center [292, 293] width 125 height 125
click at [510, 249] on input "b. 3-4-5" at bounding box center [510, 246] width 1 height 7
radio input "true"
click at [530, 410] on button "Next" at bounding box center [510, 404] width 173 height 43
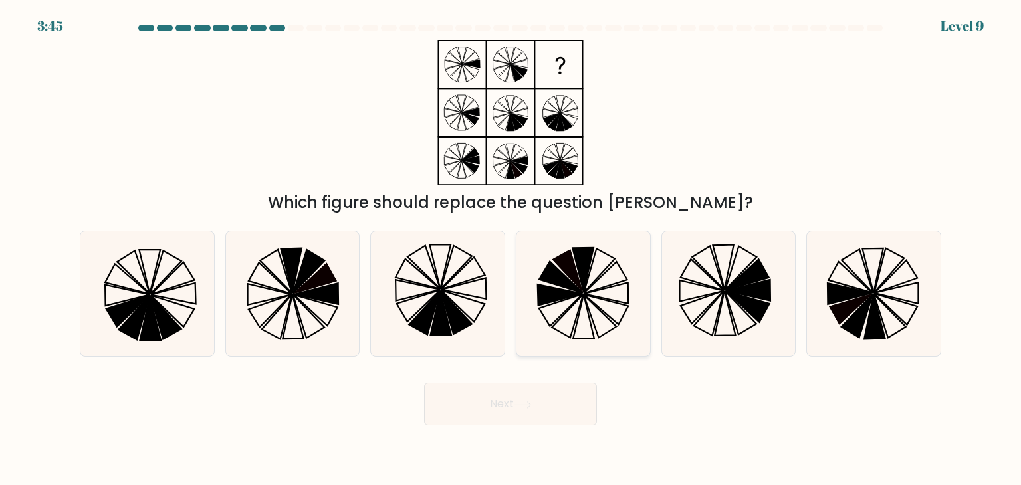
click at [609, 337] on icon at bounding box center [582, 293] width 125 height 125
click at [511, 249] on input "d." at bounding box center [510, 246] width 1 height 7
radio input "true"
click at [527, 421] on button "Next" at bounding box center [510, 404] width 173 height 43
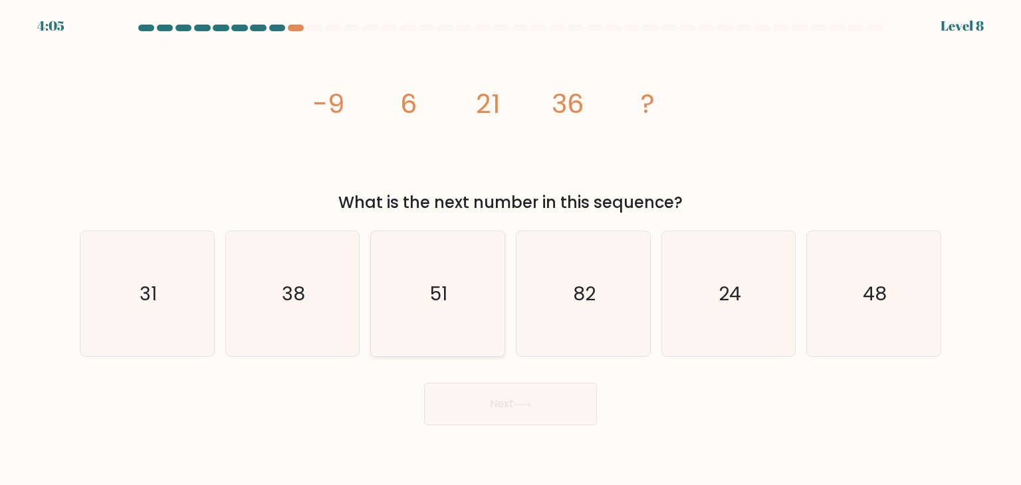
click at [460, 348] on icon "51" at bounding box center [437, 293] width 125 height 125
click at [510, 249] on input "c. 51" at bounding box center [510, 246] width 1 height 7
radio input "true"
click at [511, 412] on button "Next" at bounding box center [510, 404] width 173 height 43
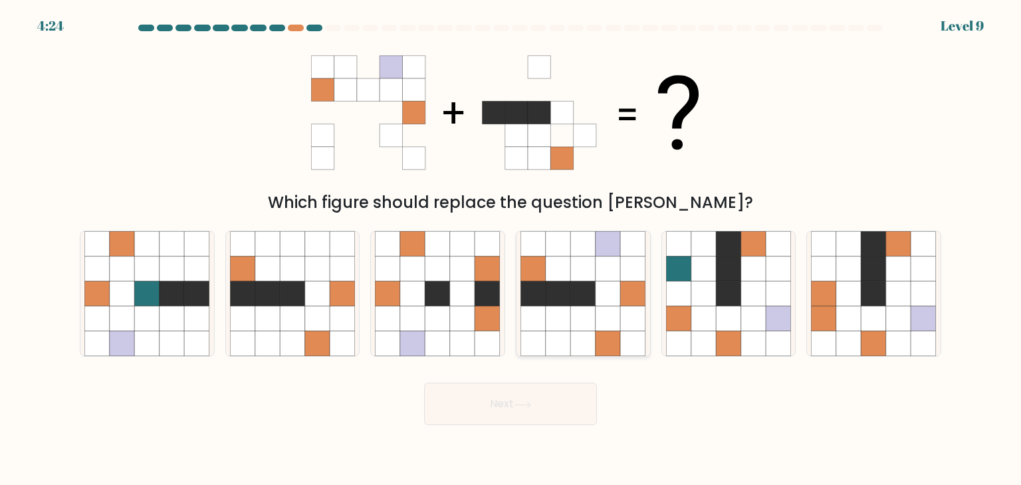
click at [612, 282] on icon at bounding box center [608, 293] width 25 height 25
click at [511, 249] on input "d." at bounding box center [510, 246] width 1 height 7
radio input "true"
click at [508, 405] on button "Next" at bounding box center [510, 404] width 173 height 43
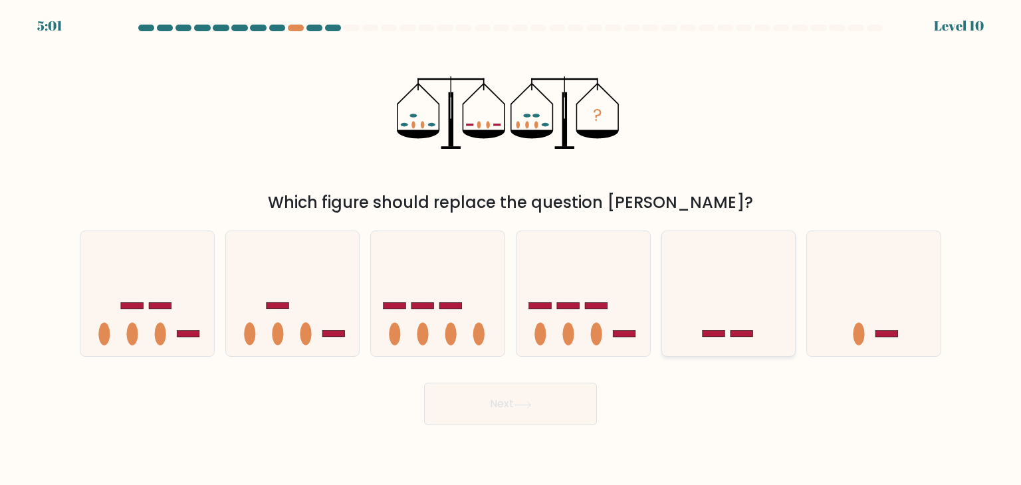
click at [704, 296] on icon at bounding box center [729, 294] width 134 height 110
click at [511, 249] on input "e." at bounding box center [510, 246] width 1 height 7
radio input "true"
click at [546, 395] on button "Next" at bounding box center [510, 404] width 173 height 43
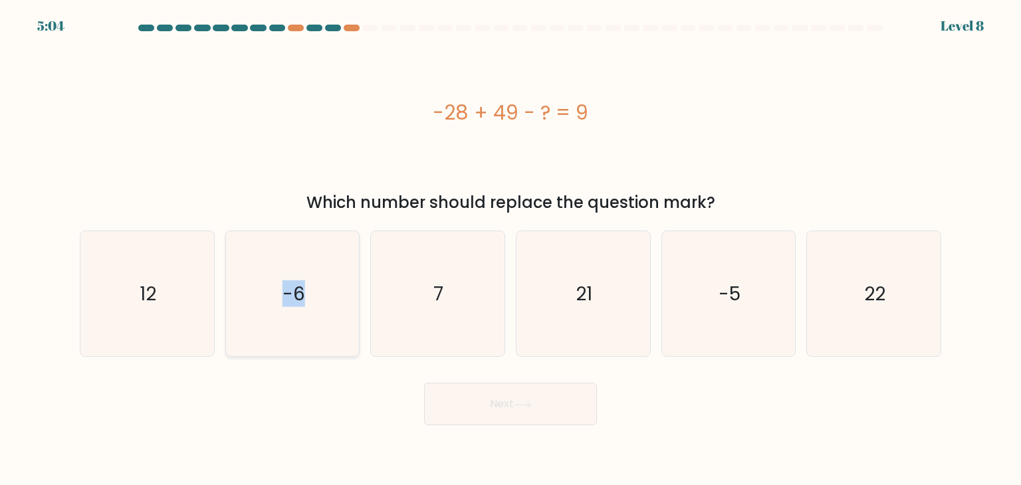
drag, startPoint x: 173, startPoint y: 308, endPoint x: 324, endPoint y: 346, distance: 155.6
click at [324, 346] on div "a. 12 b. -6 c." at bounding box center [510, 288] width 872 height 137
click at [324, 346] on icon "-6" at bounding box center [292, 293] width 125 height 125
click at [510, 249] on input "b. -6" at bounding box center [510, 246] width 1 height 7
radio input "true"
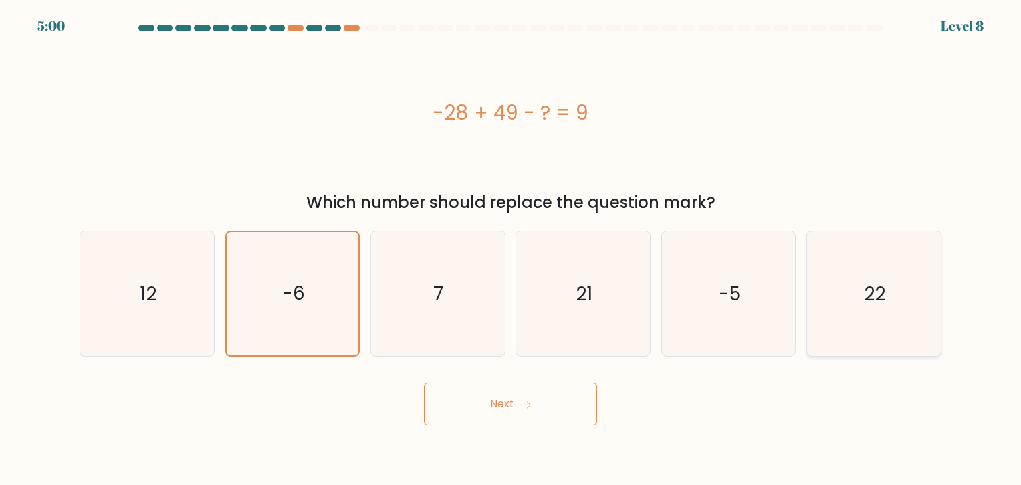
click at [828, 310] on icon "22" at bounding box center [873, 293] width 125 height 125
click at [511, 249] on input "f. 22" at bounding box center [510, 246] width 1 height 7
radio input "true"
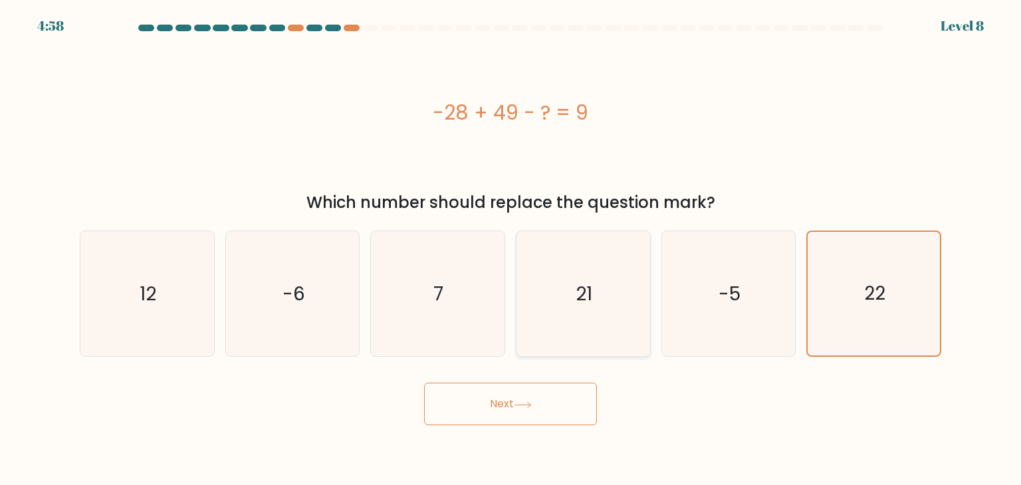
click at [609, 292] on icon "21" at bounding box center [582, 293] width 125 height 125
click at [511, 249] on input "d. 21" at bounding box center [510, 246] width 1 height 7
radio input "true"
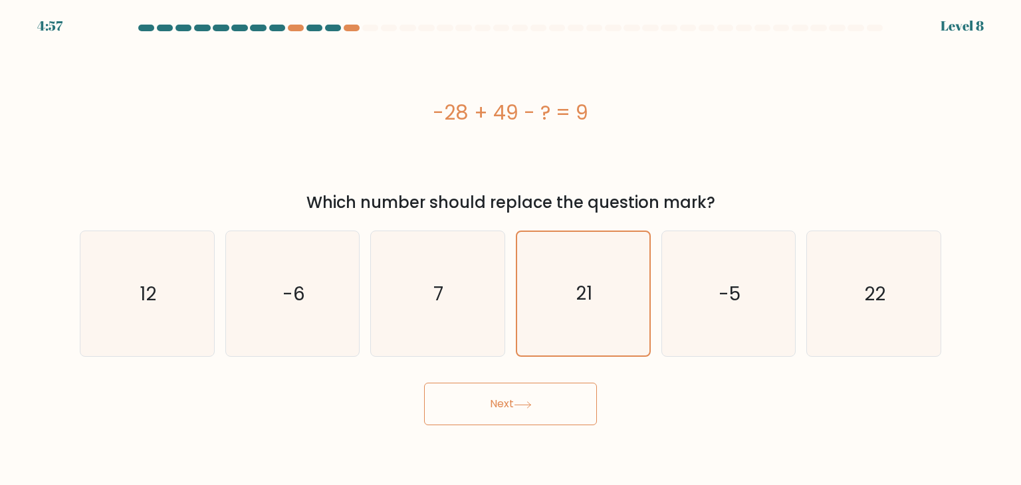
click at [520, 407] on icon at bounding box center [523, 404] width 18 height 7
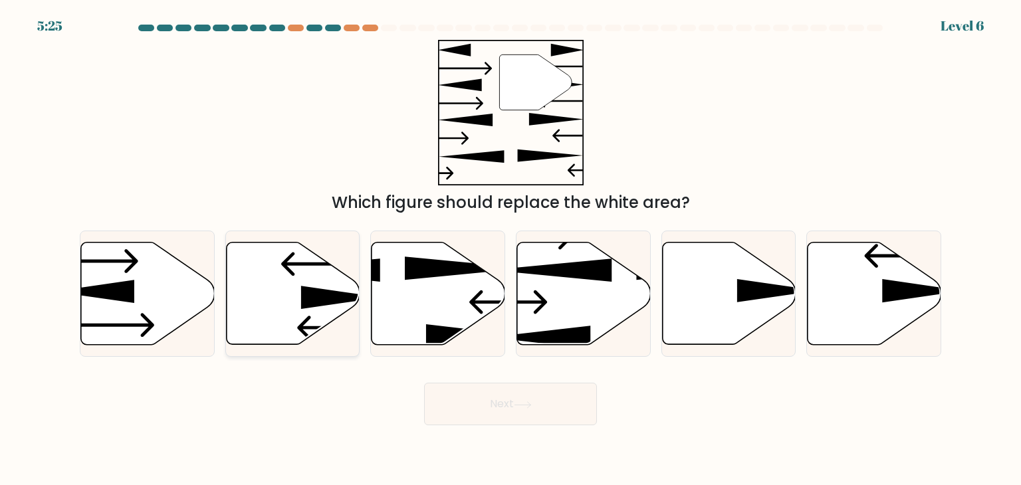
click at [330, 306] on icon at bounding box center [293, 294] width 134 height 102
click at [510, 249] on input "b." at bounding box center [510, 246] width 1 height 7
radio input "true"
click at [506, 403] on button "Next" at bounding box center [510, 404] width 173 height 43
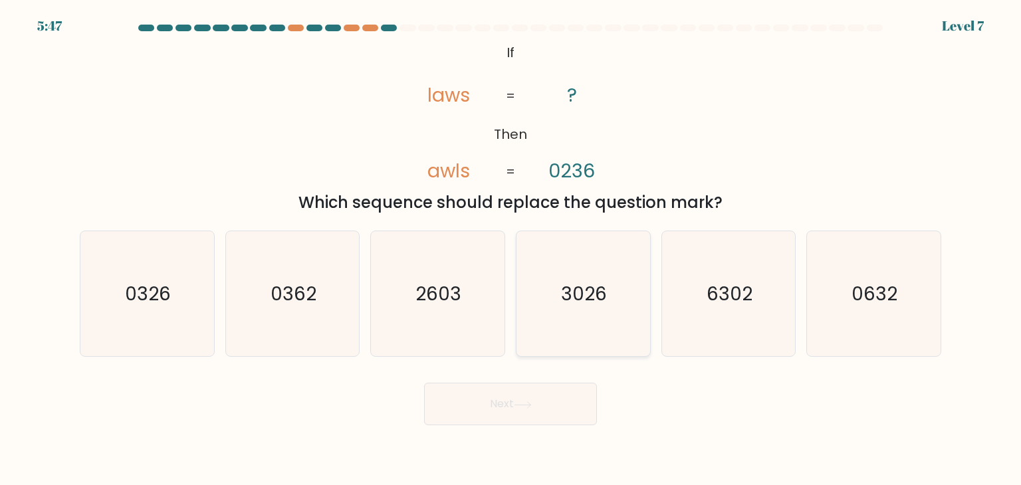
click at [598, 302] on text "3026" at bounding box center [585, 293] width 46 height 27
click at [511, 249] on input "d. 3026" at bounding box center [510, 246] width 1 height 7
radio input "true"
click at [484, 402] on button "Next" at bounding box center [510, 404] width 173 height 43
click at [502, 403] on button "Next" at bounding box center [510, 404] width 173 height 43
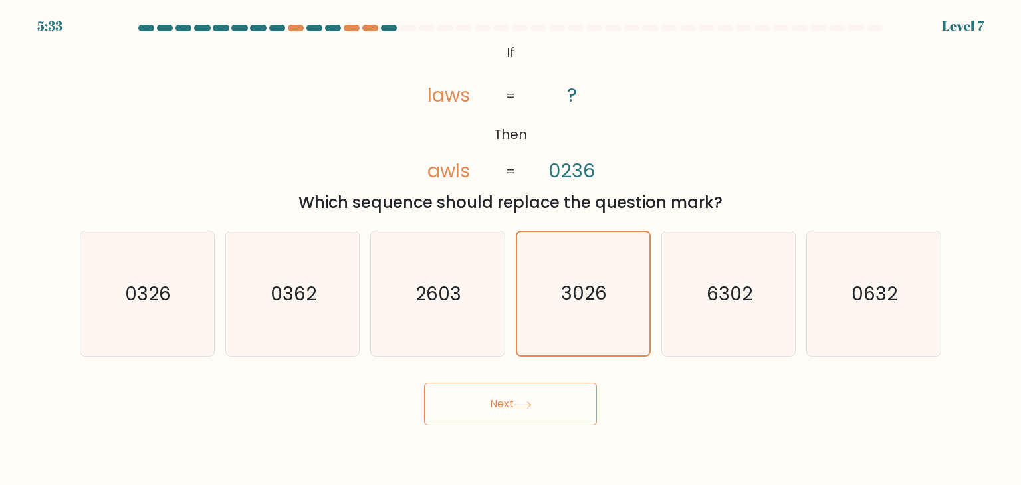
click at [385, 409] on div "Next" at bounding box center [510, 399] width 877 height 53
click at [501, 392] on button "Next" at bounding box center [510, 404] width 173 height 43
click at [502, 401] on button "Next" at bounding box center [510, 404] width 173 height 43
click at [439, 317] on icon "2603" at bounding box center [437, 293] width 125 height 125
click at [510, 249] on input "c. 2603" at bounding box center [510, 246] width 1 height 7
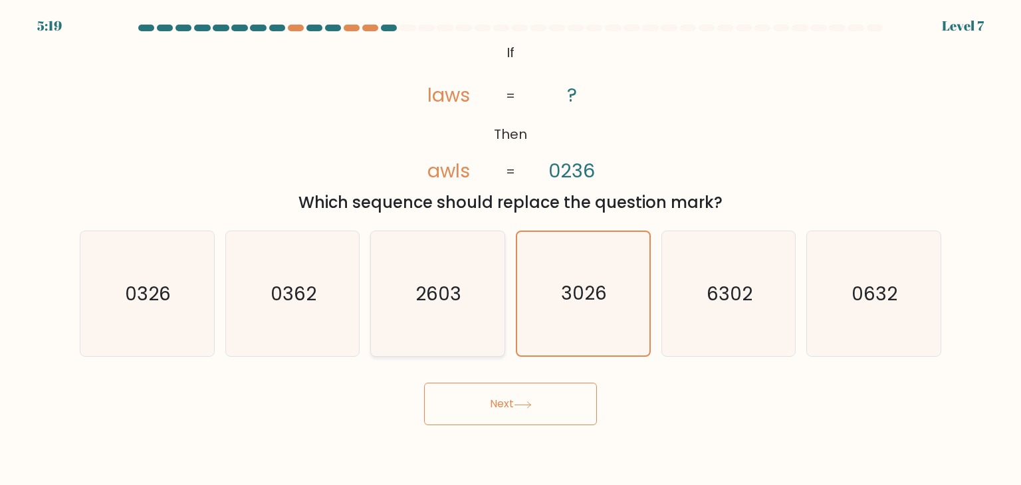
radio input "true"
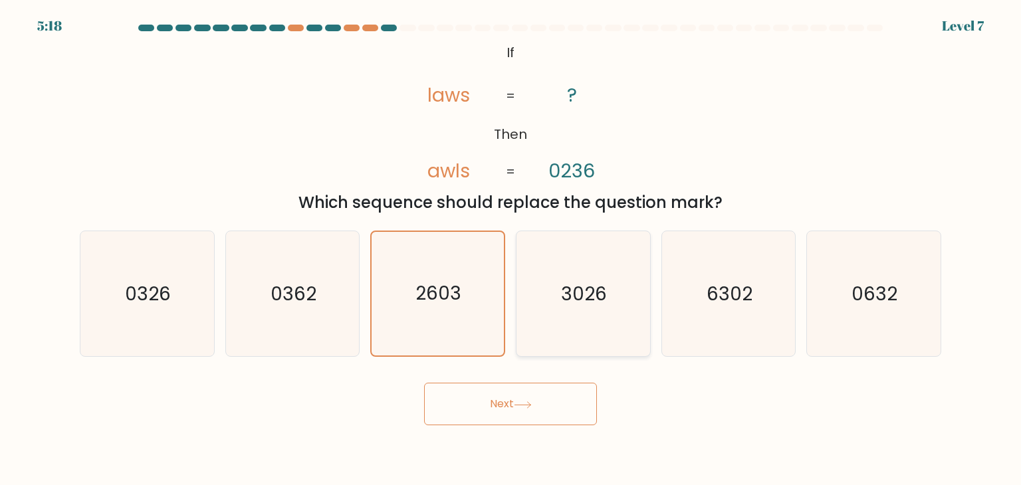
click at [557, 315] on icon "3026" at bounding box center [582, 293] width 125 height 125
click at [511, 249] on input "d. 3026" at bounding box center [510, 246] width 1 height 7
radio input "true"
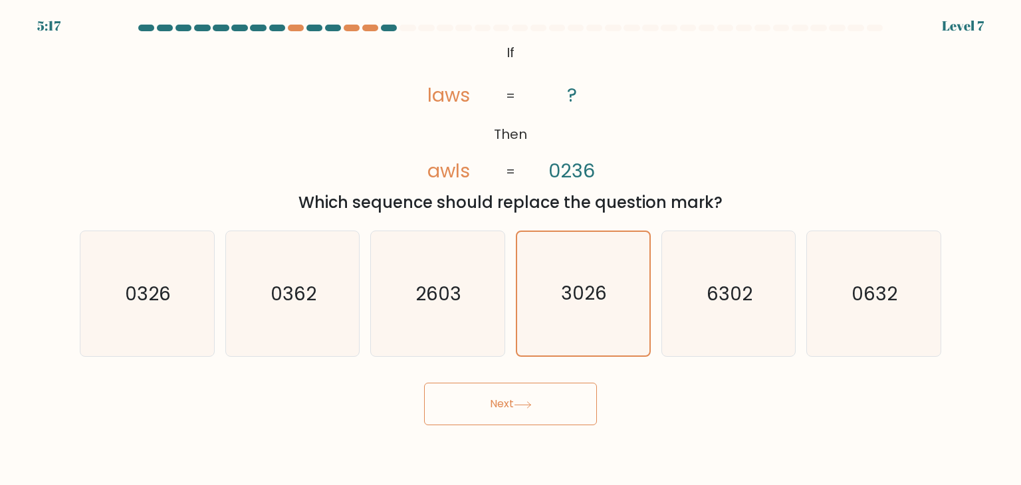
click at [497, 401] on button "Next" at bounding box center [510, 404] width 173 height 43
click at [506, 399] on button "Next" at bounding box center [510, 404] width 173 height 43
click at [496, 405] on button "Next" at bounding box center [510, 404] width 173 height 43
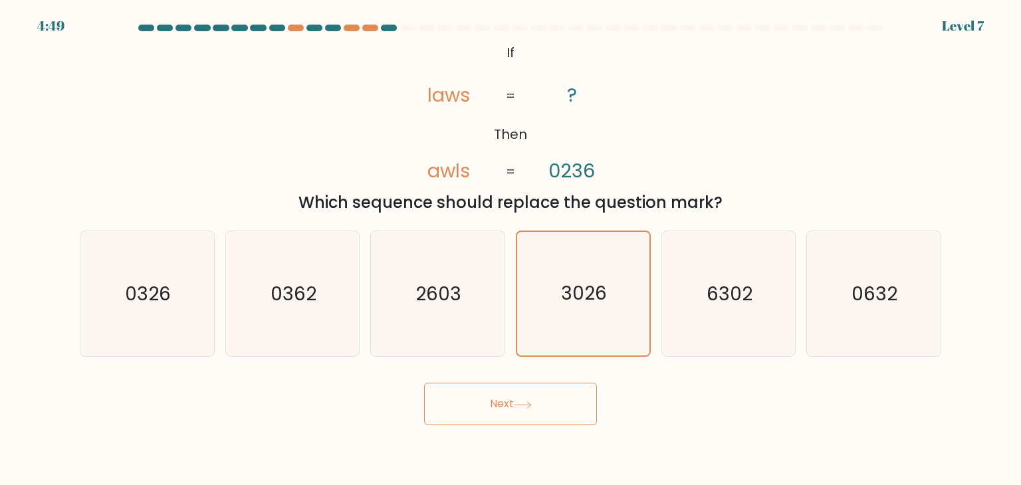
click at [424, 383] on button "Next" at bounding box center [510, 404] width 173 height 43
click at [498, 402] on button "Next" at bounding box center [510, 404] width 173 height 43
click at [497, 403] on button "Next" at bounding box center [510, 404] width 173 height 43
click at [424, 383] on button "Next" at bounding box center [510, 404] width 173 height 43
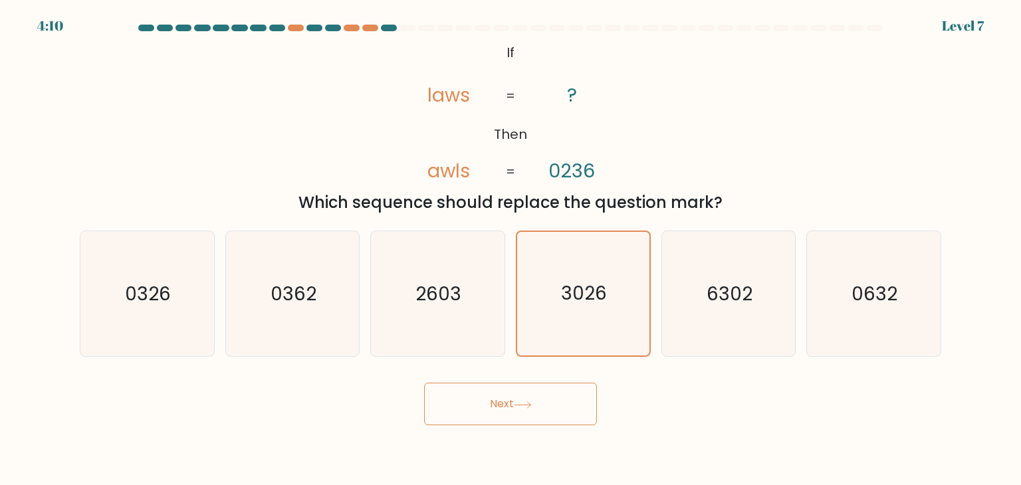
click at [497, 403] on button "Next" at bounding box center [510, 404] width 173 height 43
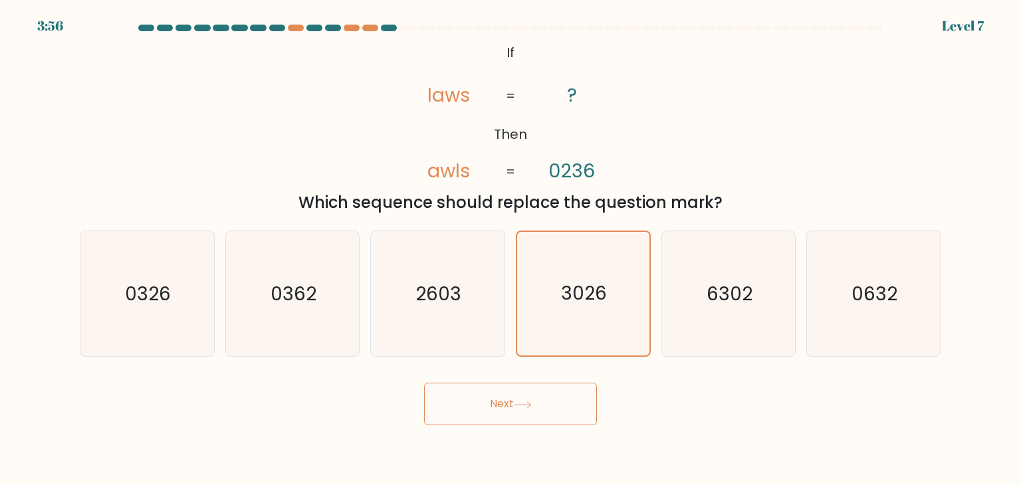
drag, startPoint x: 497, startPoint y: 403, endPoint x: 502, endPoint y: 409, distance: 8.1
click at [502, 409] on button "Next" at bounding box center [510, 404] width 173 height 43
drag, startPoint x: 502, startPoint y: 409, endPoint x: 601, endPoint y: 316, distance: 136.3
click at [601, 316] on form "If ?" at bounding box center [510, 225] width 1021 height 401
click at [601, 316] on icon "3026" at bounding box center [583, 294] width 124 height 124
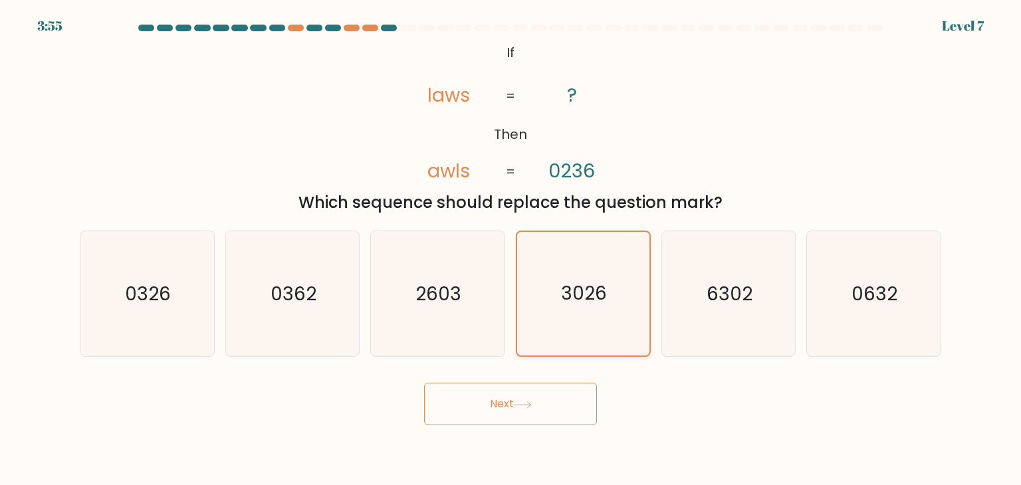
click at [511, 249] on input "d. 3026" at bounding box center [510, 246] width 1 height 7
click at [601, 316] on icon "3026" at bounding box center [583, 294] width 124 height 124
click at [511, 249] on input "d. 3026" at bounding box center [510, 246] width 1 height 7
click at [493, 403] on button "Next" at bounding box center [510, 404] width 173 height 43
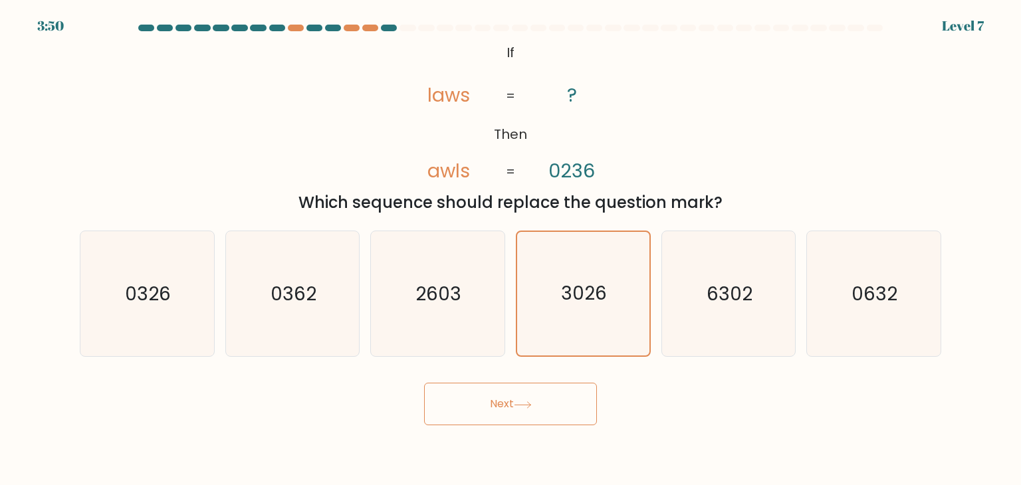
click at [493, 403] on button "Next" at bounding box center [510, 404] width 173 height 43
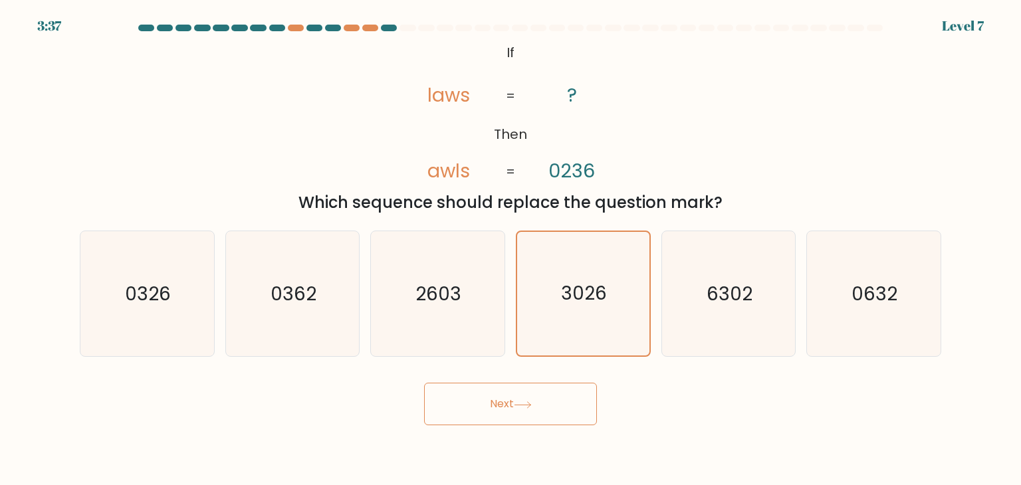
click at [493, 403] on button "Next" at bounding box center [510, 404] width 173 height 43
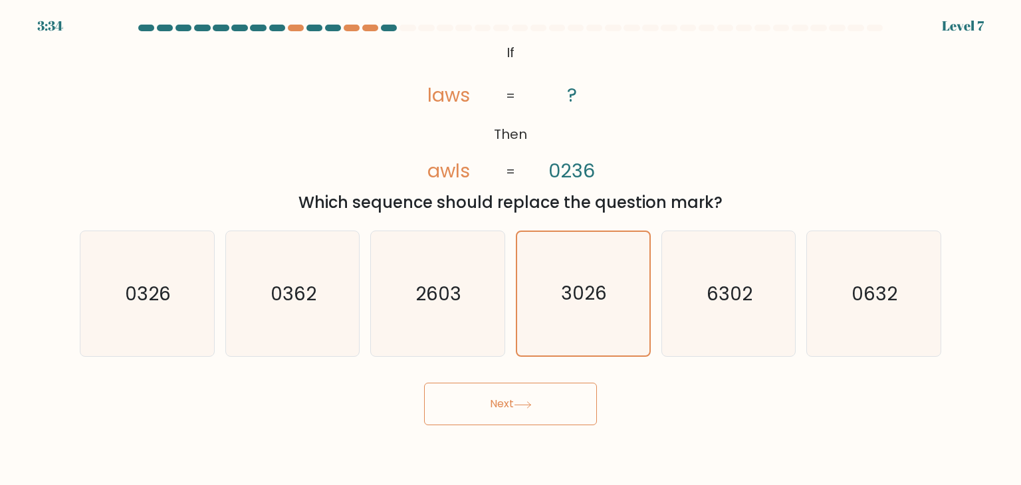
click at [500, 401] on button "Next" at bounding box center [510, 404] width 173 height 43
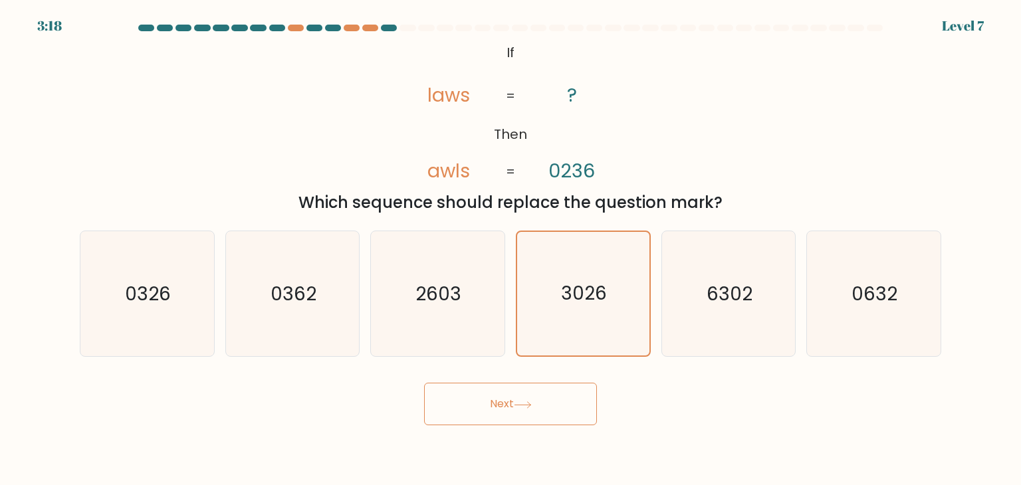
click at [500, 401] on button "Next" at bounding box center [510, 404] width 173 height 43
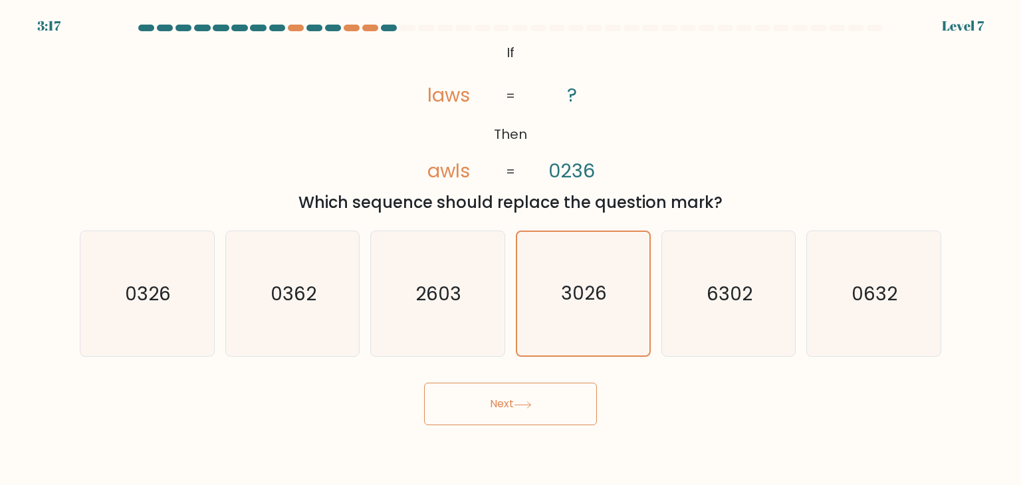
click at [500, 401] on button "Next" at bounding box center [510, 404] width 173 height 43
click at [635, 420] on div "Next" at bounding box center [510, 399] width 877 height 53
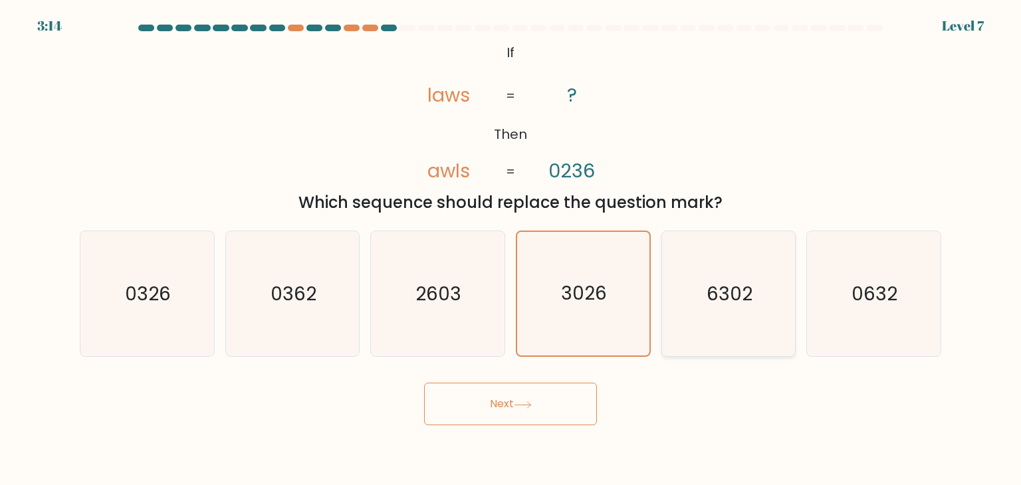
click at [696, 355] on icon "6302" at bounding box center [728, 293] width 125 height 125
click at [511, 249] on input "e. 6302" at bounding box center [510, 246] width 1 height 7
radio input "true"
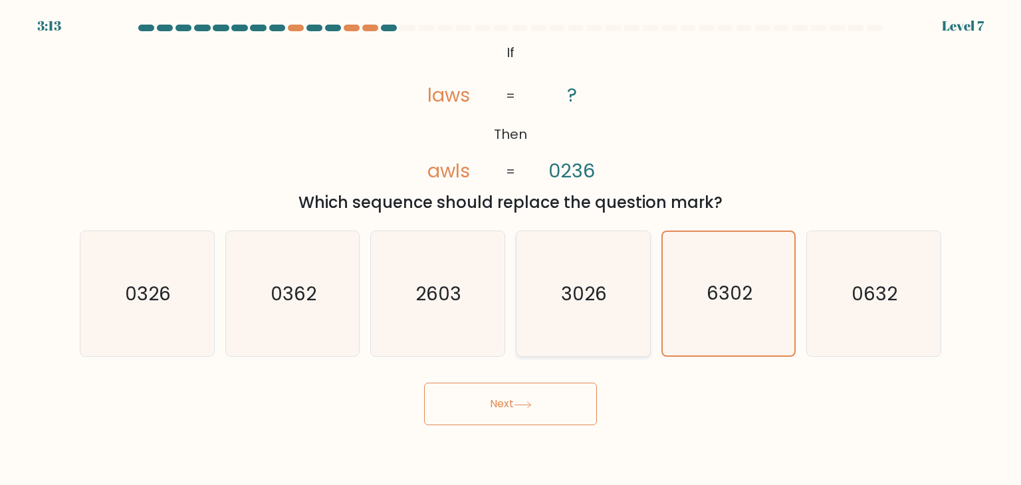
click at [619, 338] on icon "3026" at bounding box center [582, 293] width 125 height 125
click at [511, 249] on input "d. 3026" at bounding box center [510, 246] width 1 height 7
radio input "true"
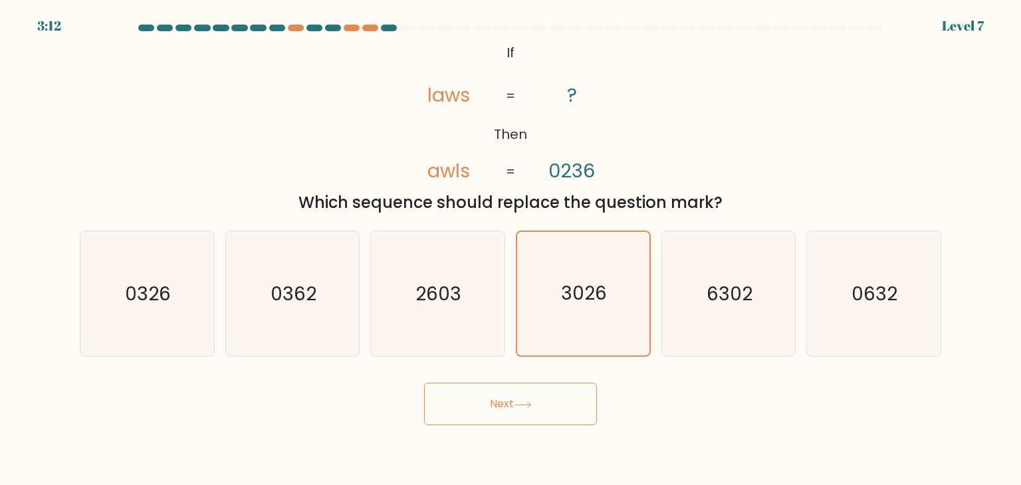
click at [500, 401] on button "Next" at bounding box center [510, 404] width 173 height 43
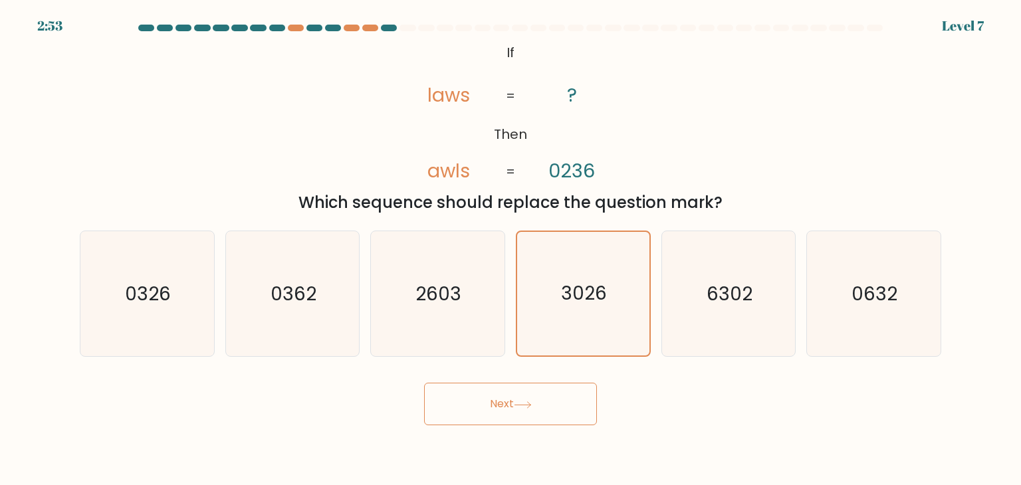
click at [500, 401] on button "Next" at bounding box center [510, 404] width 173 height 43
click at [458, 403] on button "Next" at bounding box center [510, 404] width 173 height 43
click at [457, 402] on button "Next" at bounding box center [510, 404] width 173 height 43
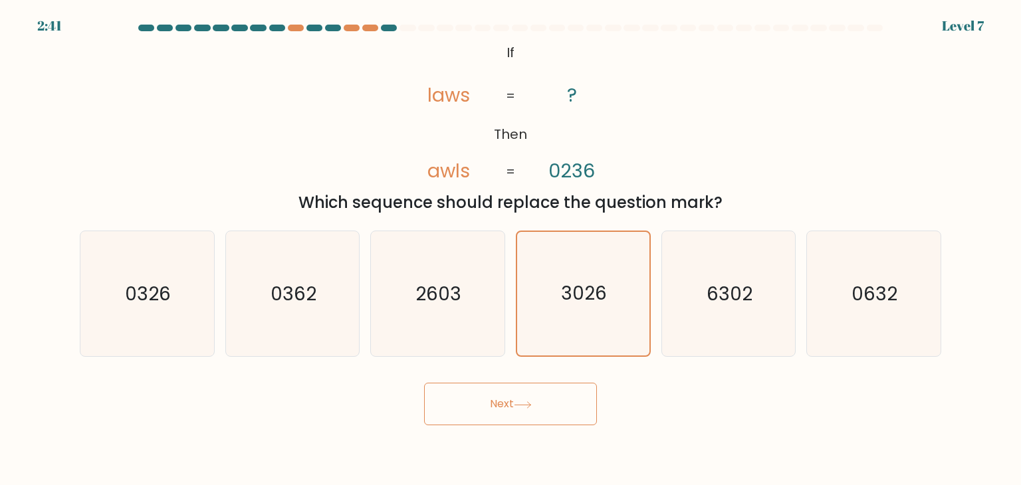
click at [457, 402] on button "Next" at bounding box center [510, 404] width 173 height 43
click at [496, 399] on button "Next" at bounding box center [510, 404] width 173 height 43
click at [498, 401] on button "Next" at bounding box center [510, 404] width 173 height 43
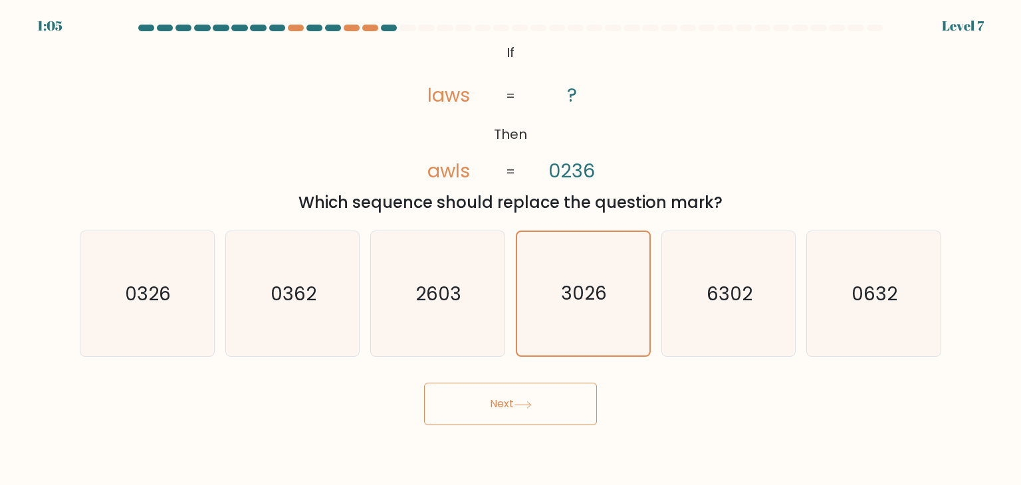
click at [498, 401] on button "Next" at bounding box center [510, 404] width 173 height 43
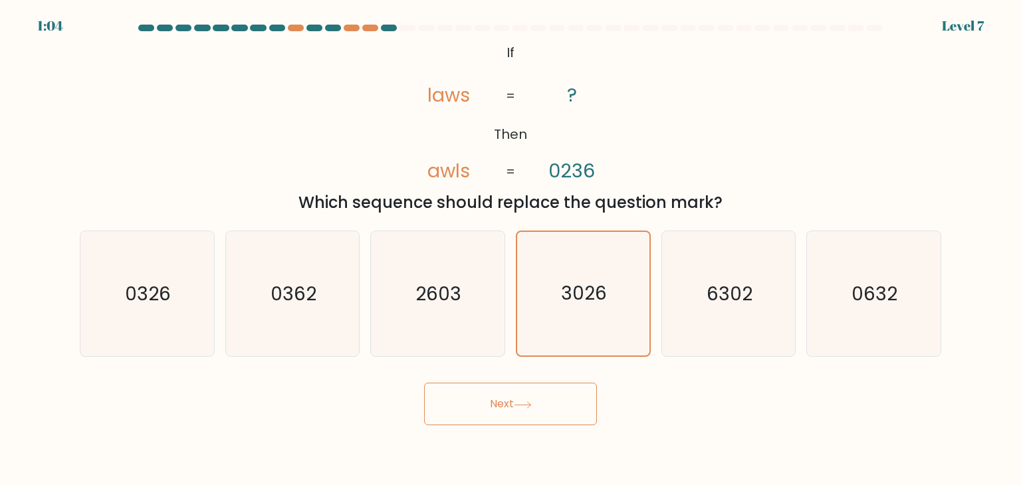
click at [498, 401] on button "Next" at bounding box center [510, 404] width 173 height 43
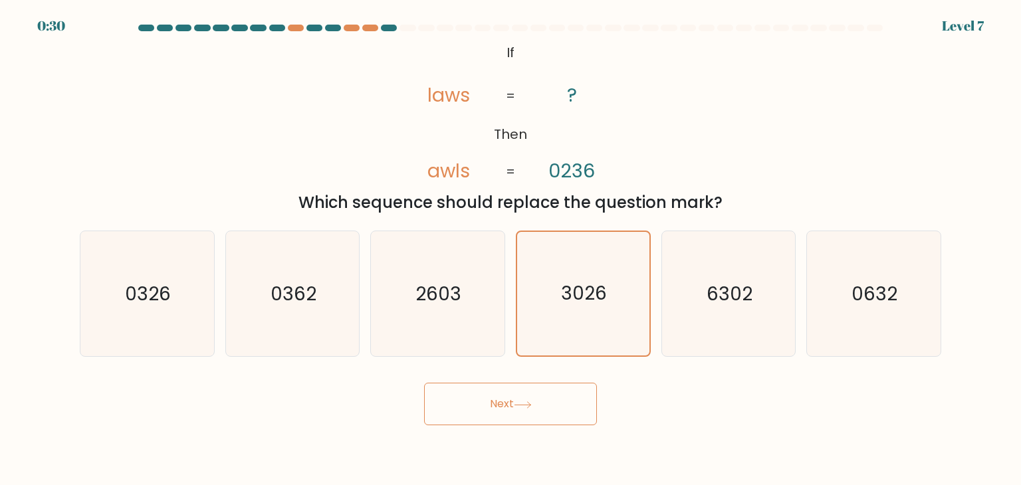
click at [498, 401] on button "Next" at bounding box center [510, 404] width 173 height 43
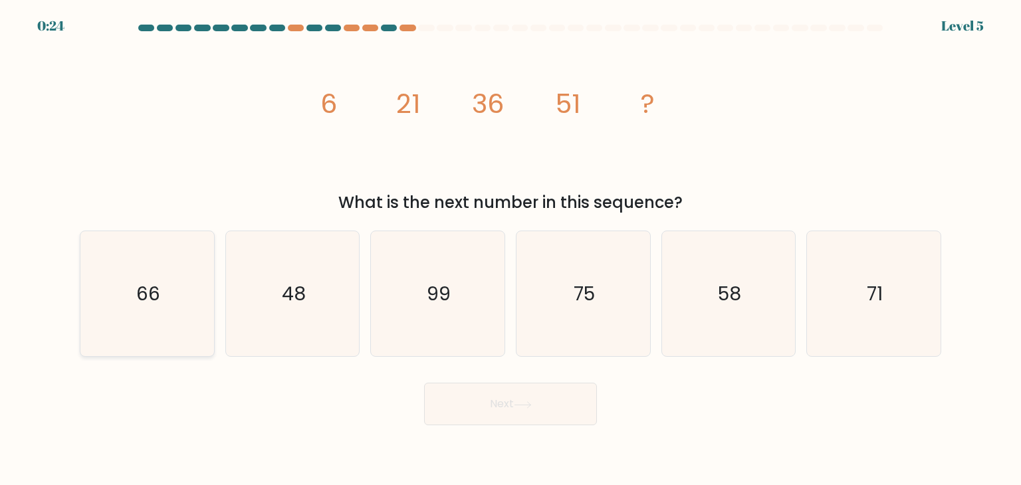
click at [175, 310] on icon "66" at bounding box center [146, 293] width 125 height 125
click at [510, 249] on input "a. 66" at bounding box center [510, 246] width 1 height 7
radio input "true"
click at [496, 401] on button "Next" at bounding box center [510, 404] width 173 height 43
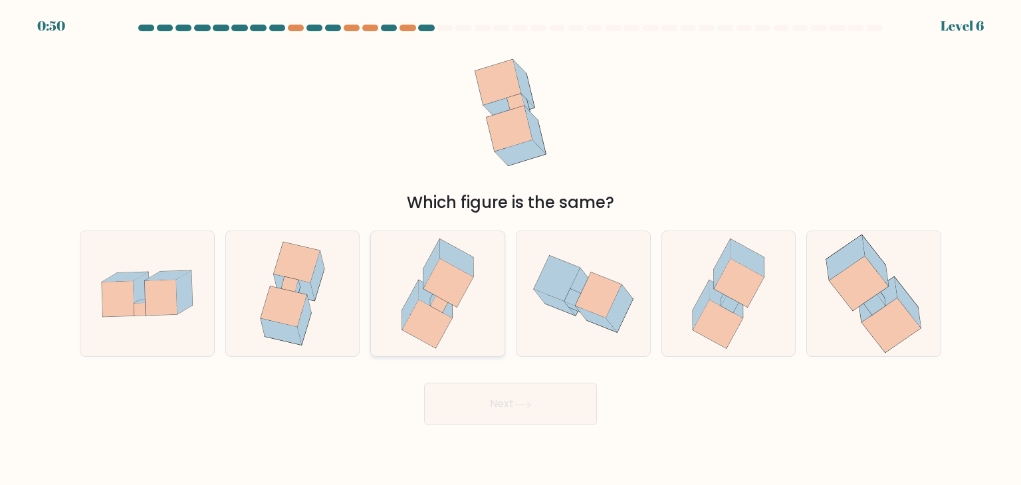
click at [435, 343] on icon at bounding box center [427, 324] width 50 height 49
click at [510, 249] on input "c." at bounding box center [510, 246] width 1 height 7
radio input "true"
click at [175, 328] on icon at bounding box center [147, 294] width 134 height 92
click at [510, 249] on input "a." at bounding box center [510, 246] width 1 height 7
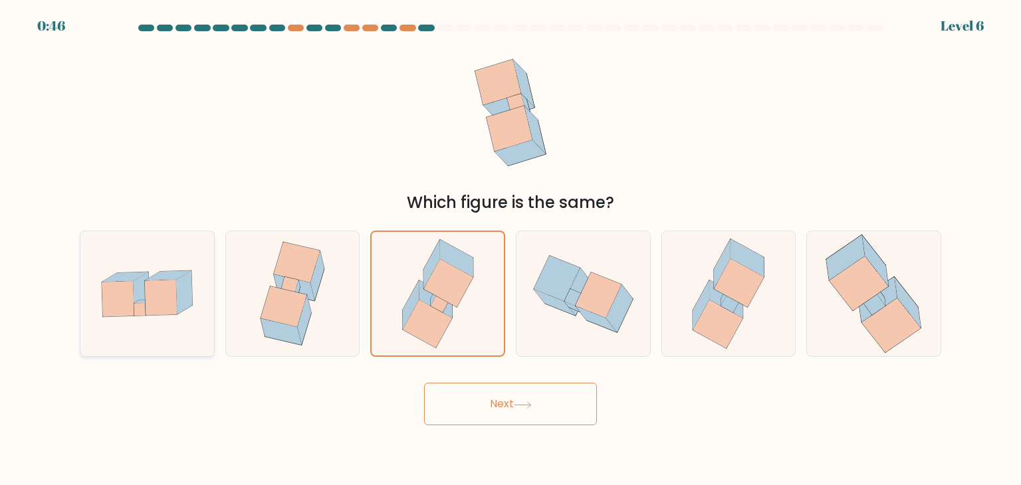
radio input "true"
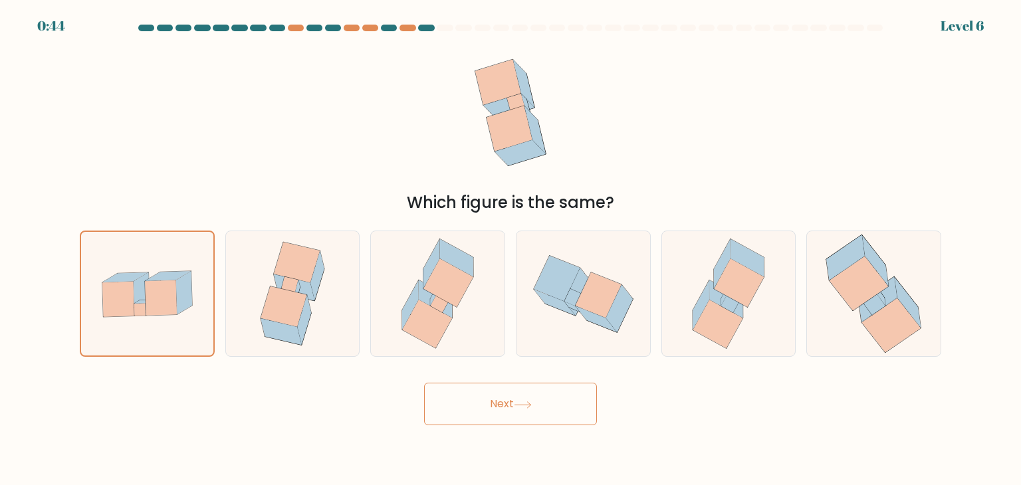
click at [530, 404] on icon at bounding box center [522, 404] width 16 height 6
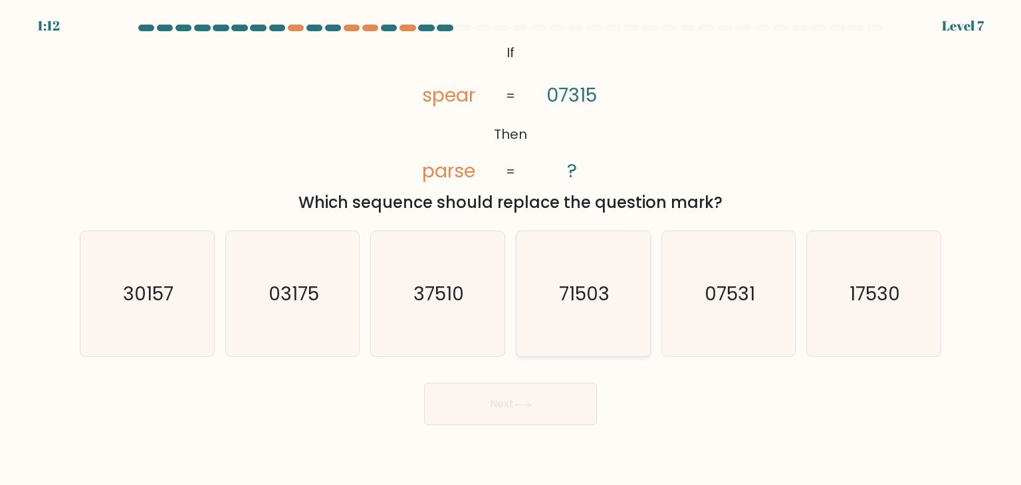
click at [582, 333] on icon "71503" at bounding box center [582, 293] width 125 height 125
click at [511, 249] on input "d. 71503" at bounding box center [510, 246] width 1 height 7
radio input "true"
click at [500, 410] on button "Next" at bounding box center [510, 404] width 173 height 43
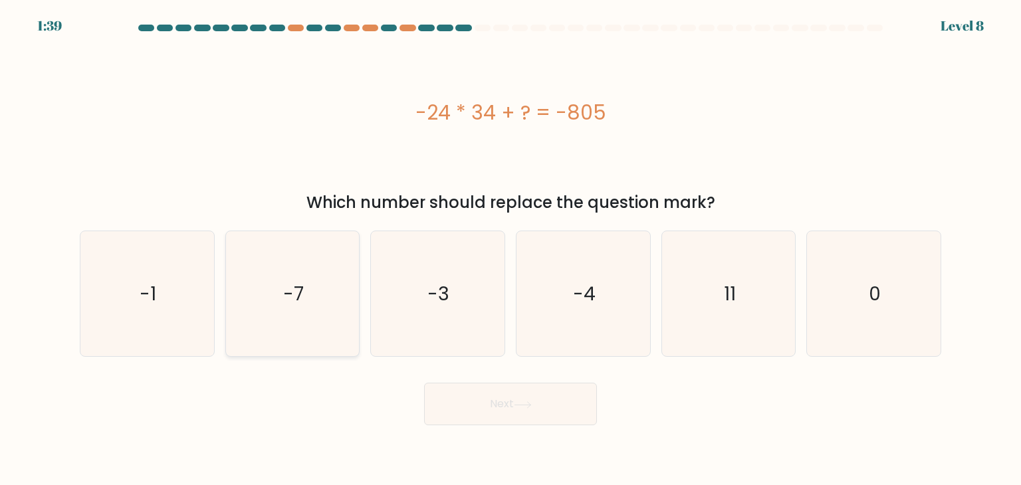
click at [316, 290] on icon "-7" at bounding box center [292, 293] width 125 height 125
click at [510, 249] on input "b. -7" at bounding box center [510, 246] width 1 height 7
radio input "true"
click at [503, 407] on button "Next" at bounding box center [510, 404] width 173 height 43
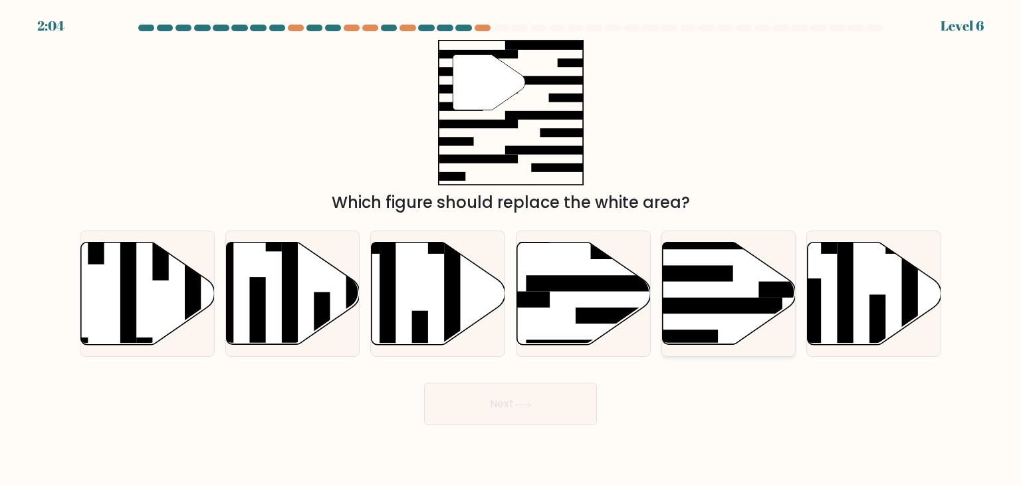
click at [707, 304] on rect at bounding box center [709, 306] width 145 height 16
click at [511, 249] on input "e." at bounding box center [510, 246] width 1 height 7
radio input "true"
click at [517, 435] on body "2:02 Level 6" at bounding box center [510, 242] width 1021 height 485
click at [512, 407] on button "Next" at bounding box center [510, 404] width 173 height 43
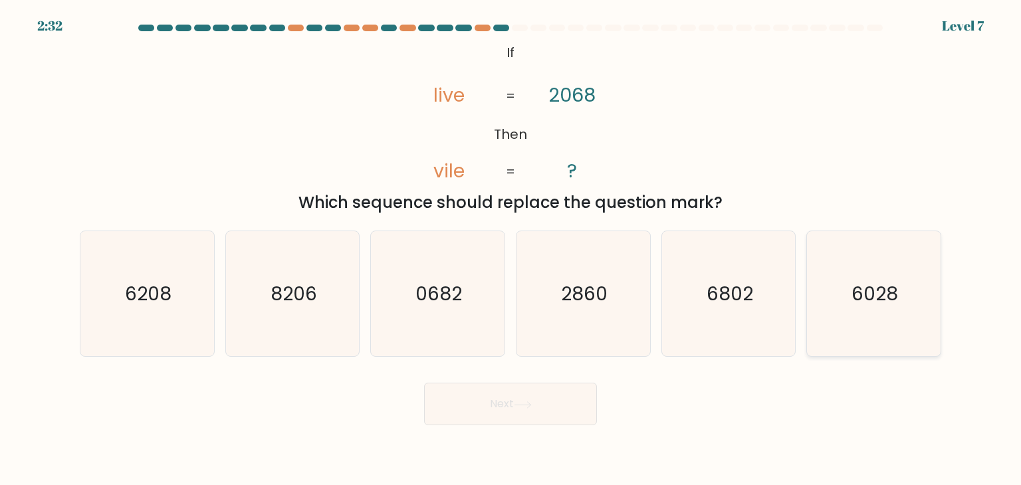
click at [898, 286] on text "6028" at bounding box center [874, 293] width 47 height 27
click at [511, 249] on input "f. 6028" at bounding box center [510, 246] width 1 height 7
radio input "true"
click at [498, 401] on button "Next" at bounding box center [510, 404] width 173 height 43
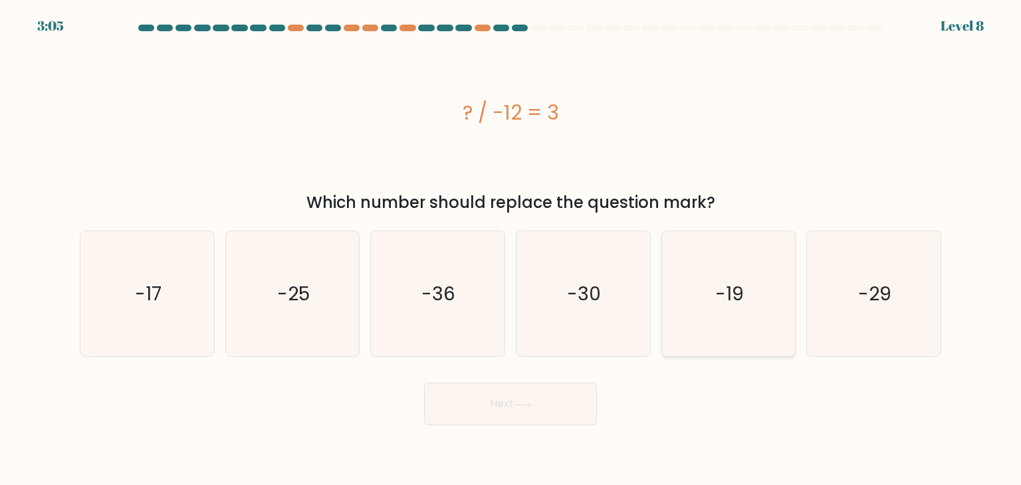
click at [699, 301] on icon "-19" at bounding box center [728, 293] width 125 height 125
click at [511, 249] on input "e. -19" at bounding box center [510, 246] width 1 height 7
radio input "true"
click at [510, 410] on button "Next" at bounding box center [510, 404] width 173 height 43
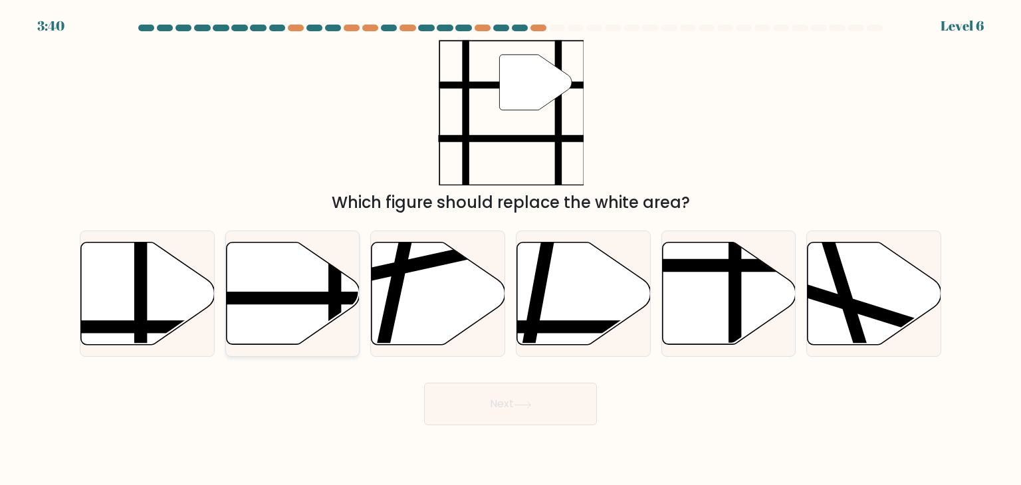
click at [259, 335] on icon at bounding box center [293, 294] width 134 height 102
click at [510, 249] on input "b." at bounding box center [510, 246] width 1 height 7
radio input "true"
click at [502, 409] on button "Next" at bounding box center [510, 404] width 173 height 43
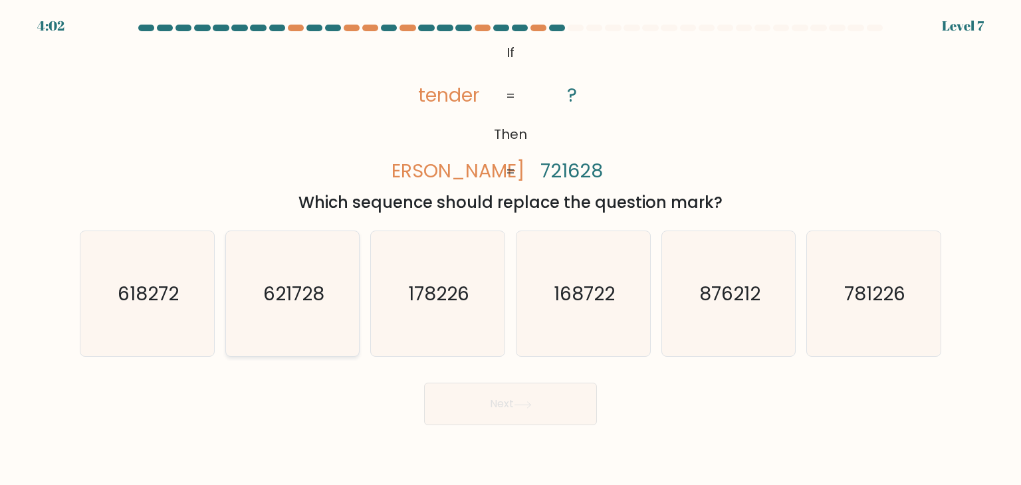
click at [304, 326] on icon "621728" at bounding box center [292, 293] width 125 height 125
click at [510, 249] on input "b. 621728" at bounding box center [510, 246] width 1 height 7
radio input "true"
click at [516, 405] on button "Next" at bounding box center [510, 404] width 173 height 43
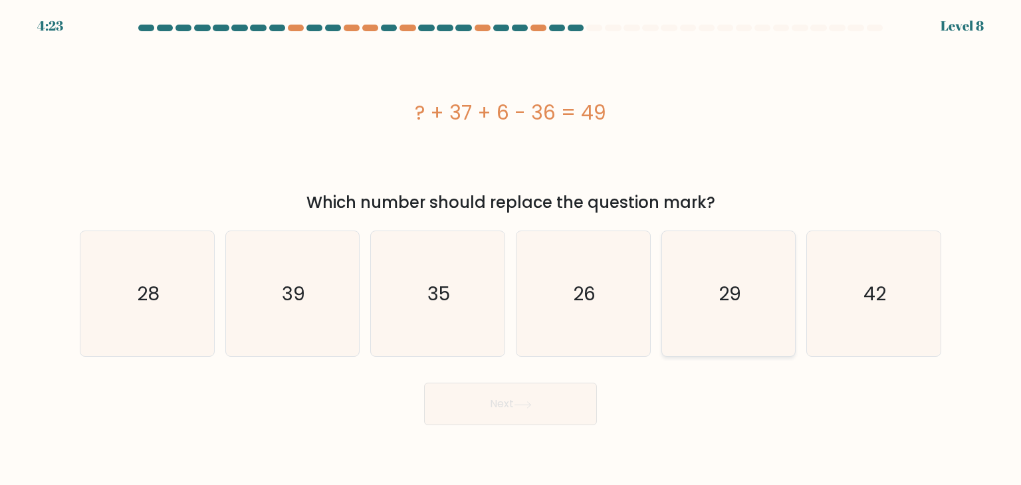
click at [712, 308] on icon "29" at bounding box center [728, 293] width 125 height 125
click at [511, 249] on input "e. 29" at bounding box center [510, 246] width 1 height 7
radio input "true"
click at [837, 284] on icon "42" at bounding box center [873, 293] width 125 height 125
click at [511, 249] on input "f. 42" at bounding box center [510, 246] width 1 height 7
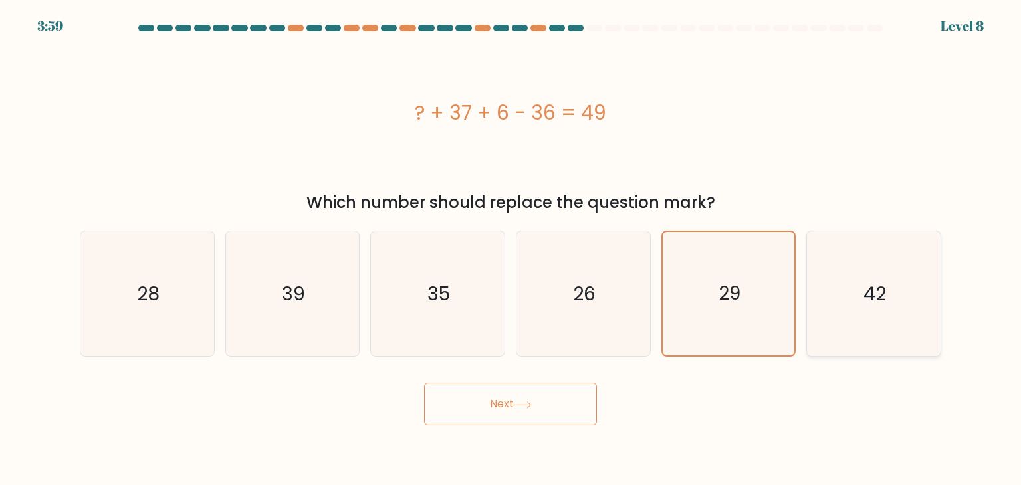
radio input "true"
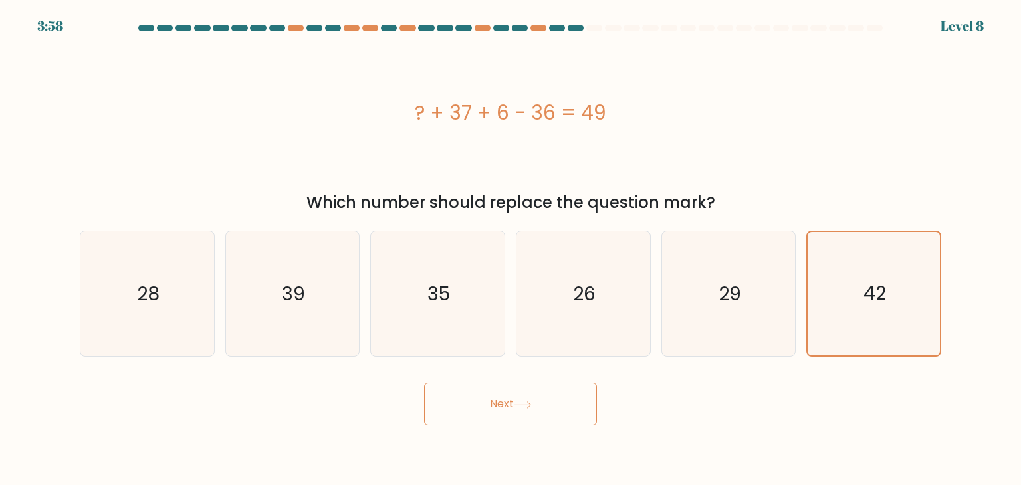
click at [529, 413] on button "Next" at bounding box center [510, 404] width 173 height 43
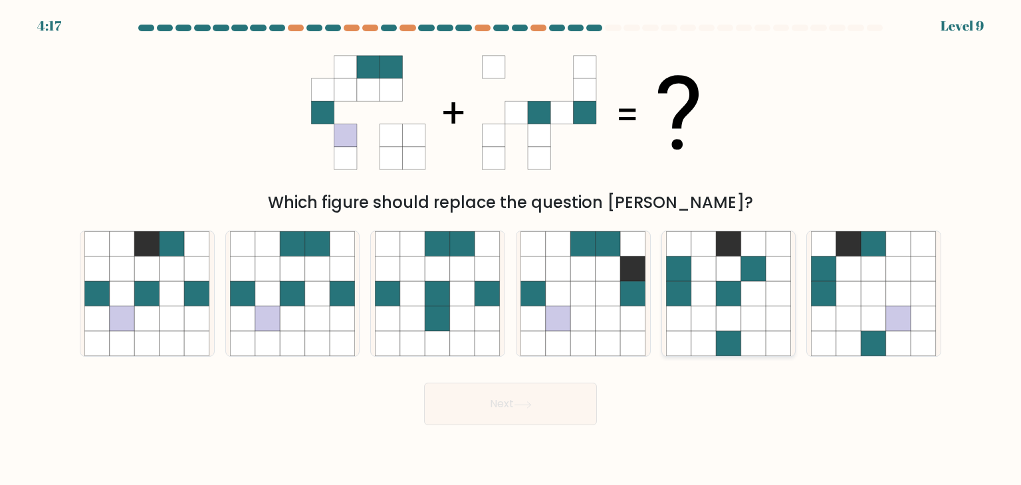
click at [701, 352] on icon at bounding box center [703, 344] width 25 height 25
click at [511, 249] on input "e." at bounding box center [510, 246] width 1 height 7
radio input "true"
click at [493, 397] on button "Next" at bounding box center [510, 404] width 173 height 43
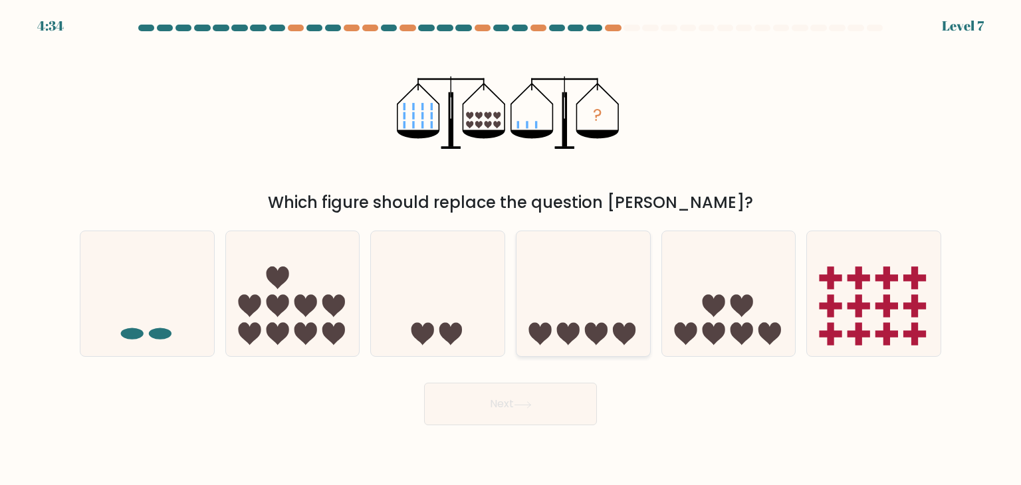
click at [576, 317] on icon at bounding box center [583, 294] width 134 height 110
click at [511, 249] on input "d." at bounding box center [510, 246] width 1 height 7
radio input "true"
click at [521, 417] on button "Next" at bounding box center [510, 404] width 173 height 43
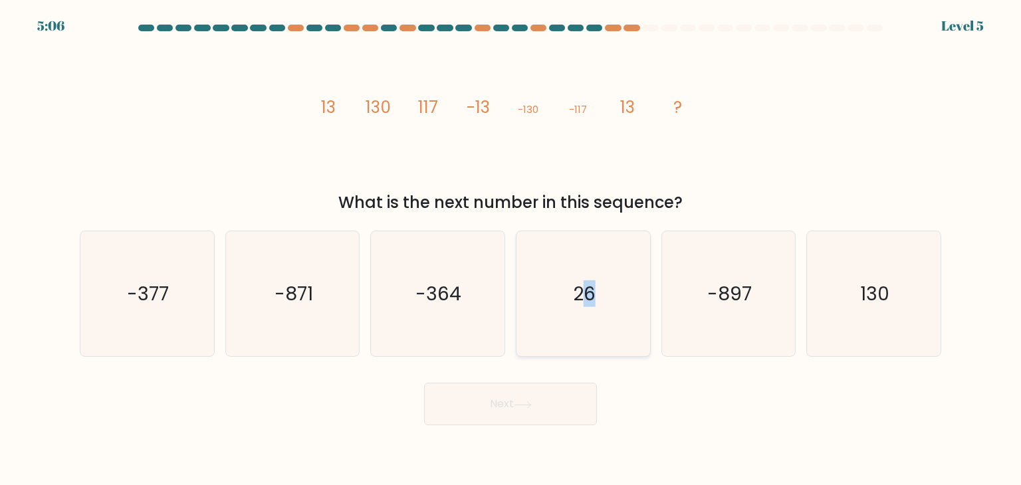
drag, startPoint x: 608, startPoint y: 289, endPoint x: 587, endPoint y: 328, distance: 44.6
click at [587, 328] on icon "26" at bounding box center [582, 293] width 125 height 125
click at [511, 249] on input "d. 26" at bounding box center [510, 246] width 1 height 7
radio input "true"
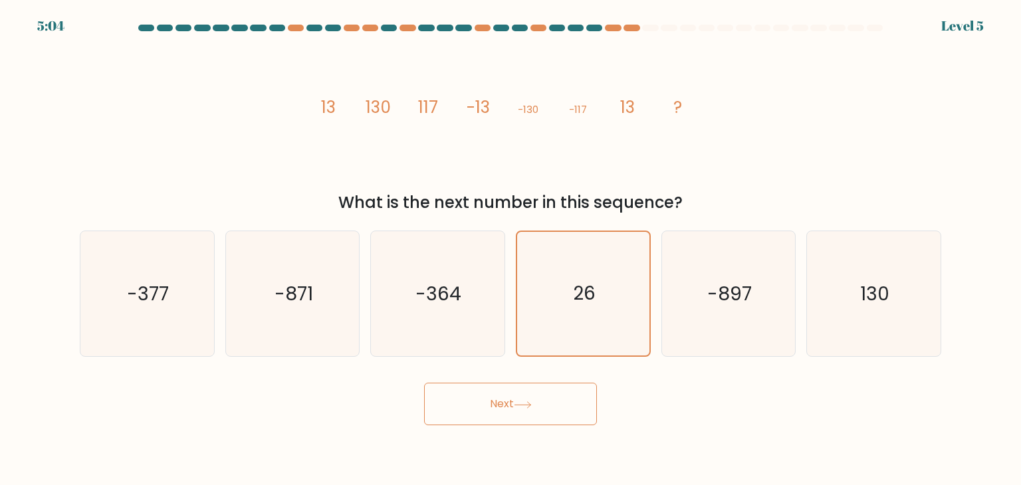
click at [498, 397] on button "Next" at bounding box center [510, 404] width 173 height 43
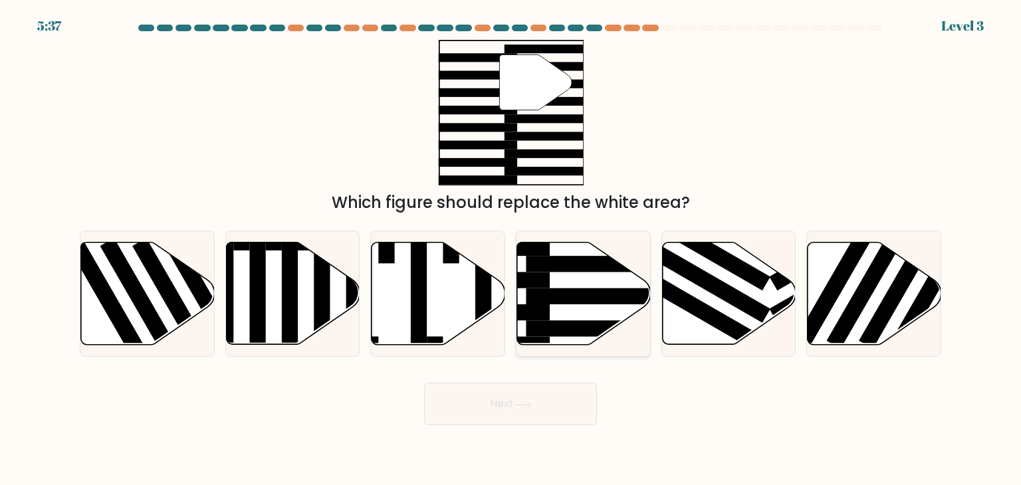
click at [560, 326] on rect at bounding box center [598, 328] width 145 height 16
click at [511, 249] on input "d." at bounding box center [510, 246] width 1 height 7
radio input "true"
click at [489, 403] on button "Next" at bounding box center [510, 404] width 173 height 43
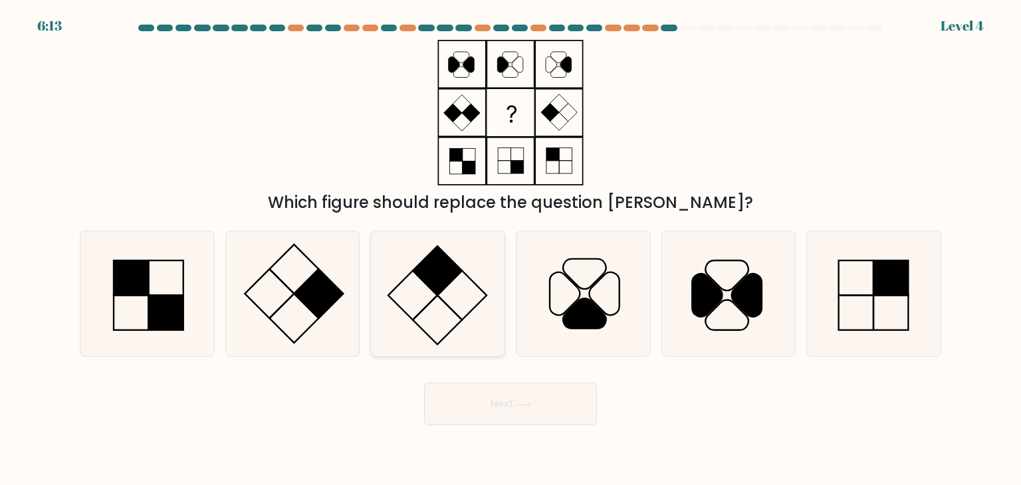
click at [433, 336] on icon at bounding box center [437, 293] width 125 height 125
click at [510, 249] on input "c." at bounding box center [510, 246] width 1 height 7
radio input "true"
click at [492, 421] on button "Next" at bounding box center [510, 404] width 173 height 43
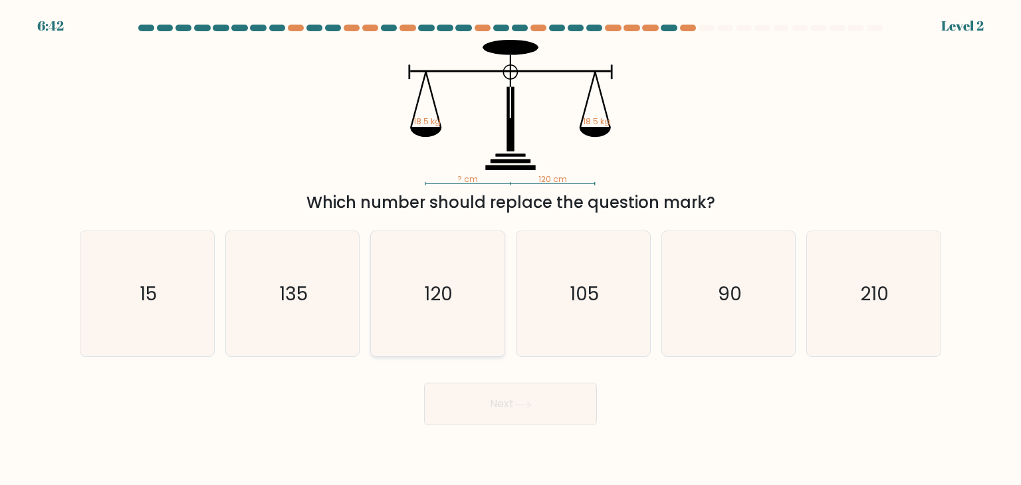
click at [455, 319] on icon "120" at bounding box center [437, 293] width 125 height 125
click at [510, 249] on input "c. 120" at bounding box center [510, 246] width 1 height 7
radio input "true"
click at [512, 399] on button "Next" at bounding box center [510, 404] width 173 height 43
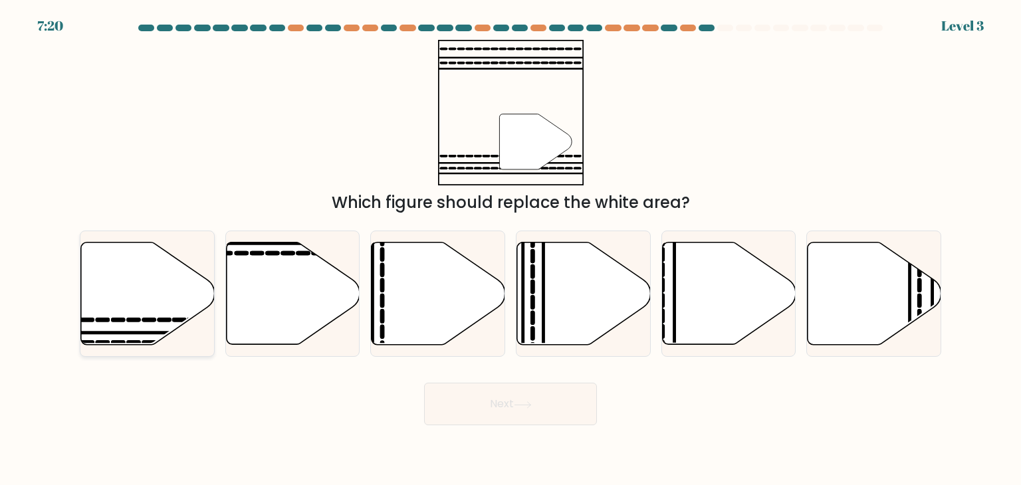
click at [128, 274] on icon at bounding box center [148, 294] width 134 height 102
click at [510, 249] on input "a." at bounding box center [510, 246] width 1 height 7
radio input "true"
click at [514, 402] on button "Next" at bounding box center [510, 404] width 173 height 43
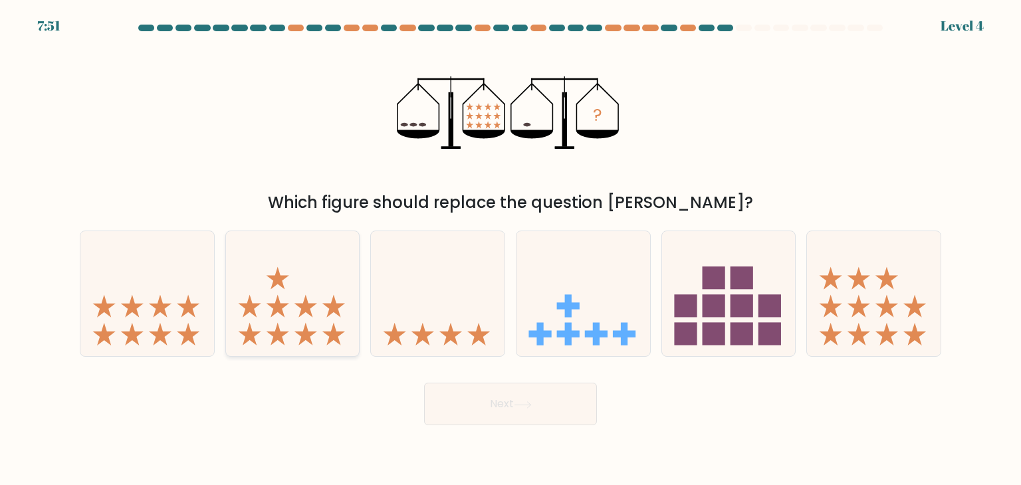
click at [284, 295] on icon at bounding box center [293, 294] width 134 height 110
click at [510, 249] on input "b." at bounding box center [510, 246] width 1 height 7
radio input "true"
click at [739, 256] on icon at bounding box center [729, 294] width 134 height 110
click at [511, 249] on input "e." at bounding box center [510, 246] width 1 height 7
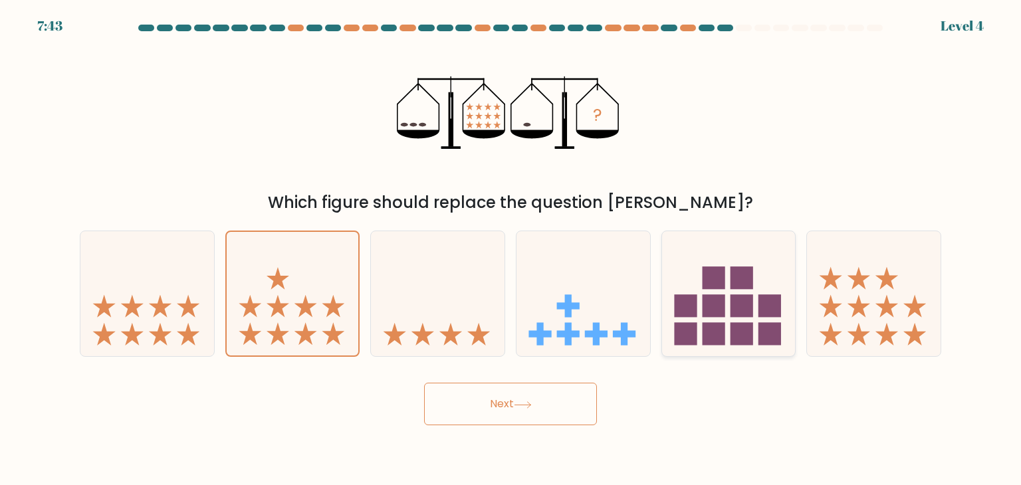
radio input "true"
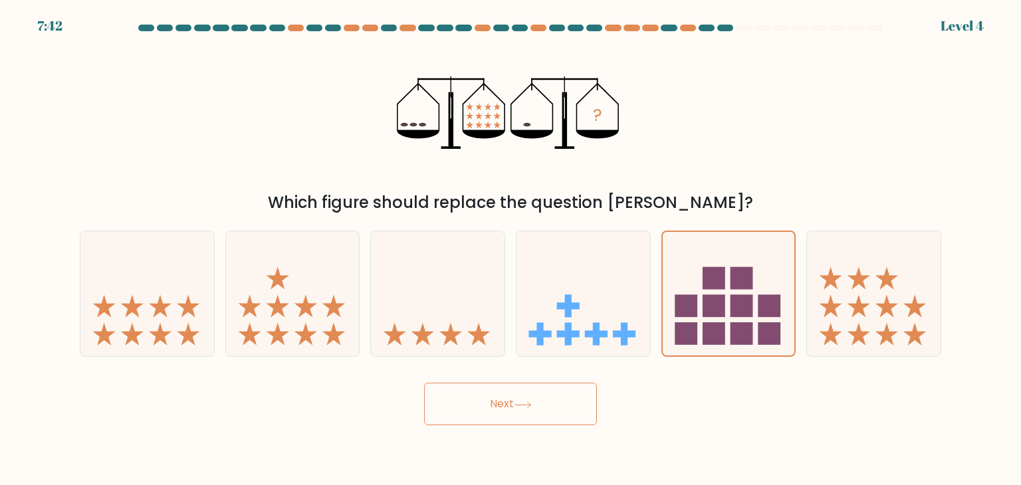
click at [542, 405] on button "Next" at bounding box center [510, 404] width 173 height 43
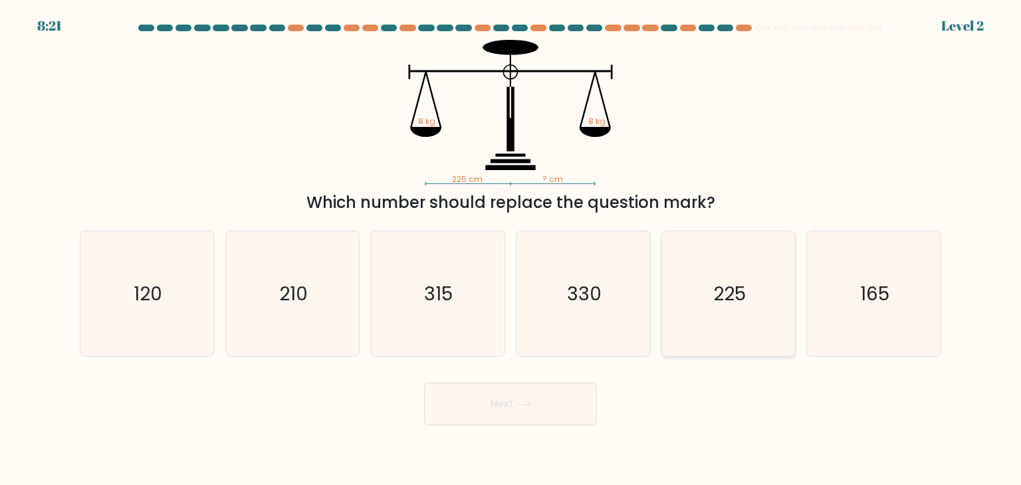
click at [714, 309] on icon "225" at bounding box center [728, 293] width 125 height 125
click at [511, 249] on input "e. 225" at bounding box center [510, 246] width 1 height 7
radio input "true"
click at [489, 397] on button "Next" at bounding box center [510, 404] width 173 height 43
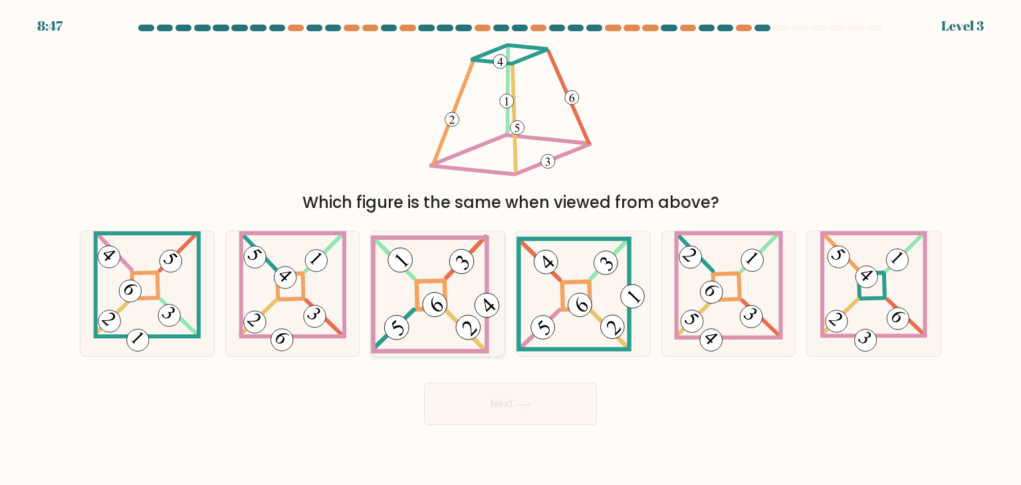
click at [422, 296] on icon at bounding box center [438, 294] width 134 height 119
click at [510, 249] on input "c." at bounding box center [510, 246] width 1 height 7
radio input "true"
click at [532, 413] on button "Next" at bounding box center [510, 404] width 173 height 43
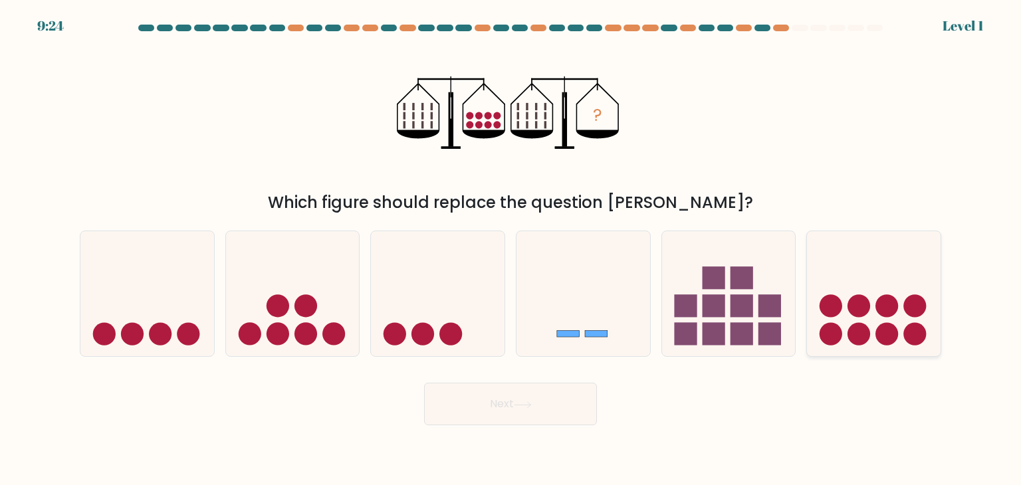
click at [888, 278] on icon at bounding box center [874, 294] width 134 height 110
click at [511, 249] on input "f." at bounding box center [510, 246] width 1 height 7
radio input "true"
click at [508, 409] on button "Next" at bounding box center [510, 404] width 173 height 43
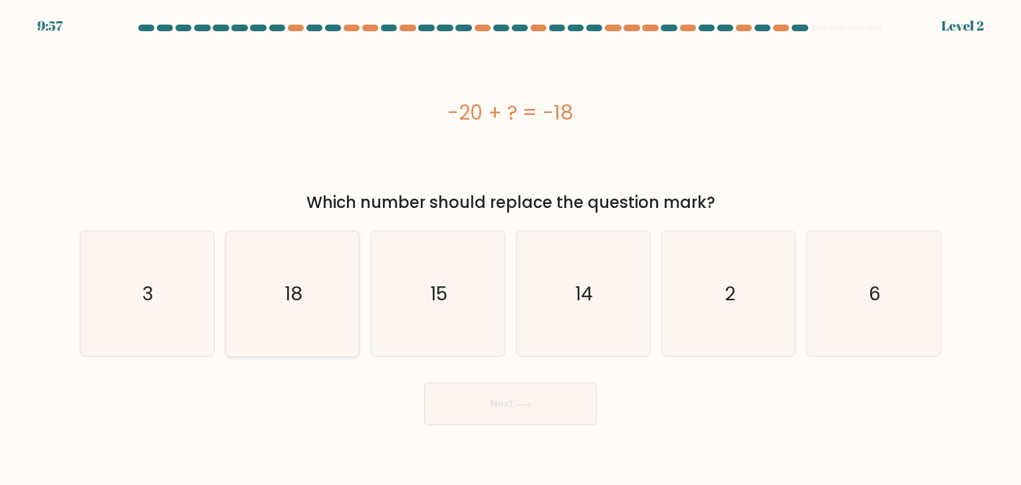
click at [286, 304] on text "18" at bounding box center [293, 293] width 18 height 27
click at [510, 249] on input "b. 18" at bounding box center [510, 246] width 1 height 7
radio input "true"
click at [684, 314] on icon "2" at bounding box center [728, 293] width 125 height 125
click at [511, 249] on input "e. 2" at bounding box center [510, 246] width 1 height 7
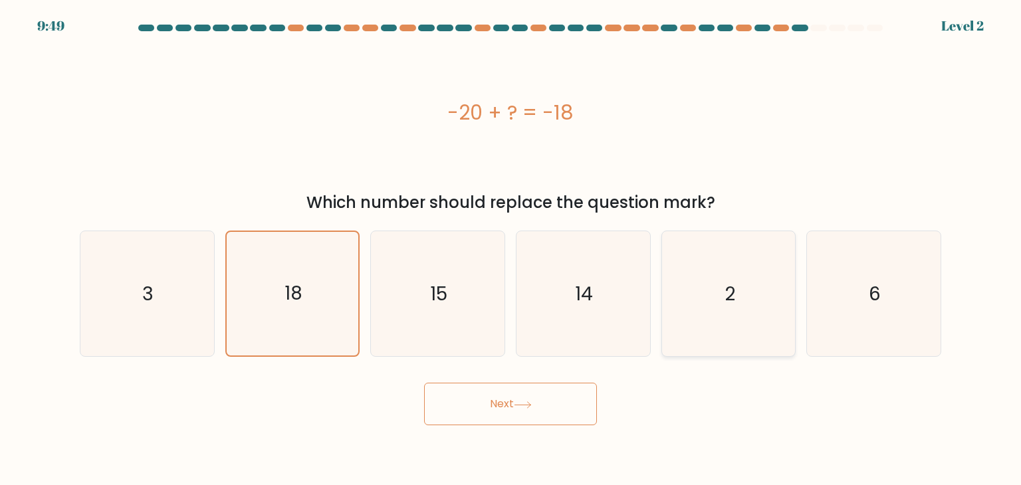
radio input "true"
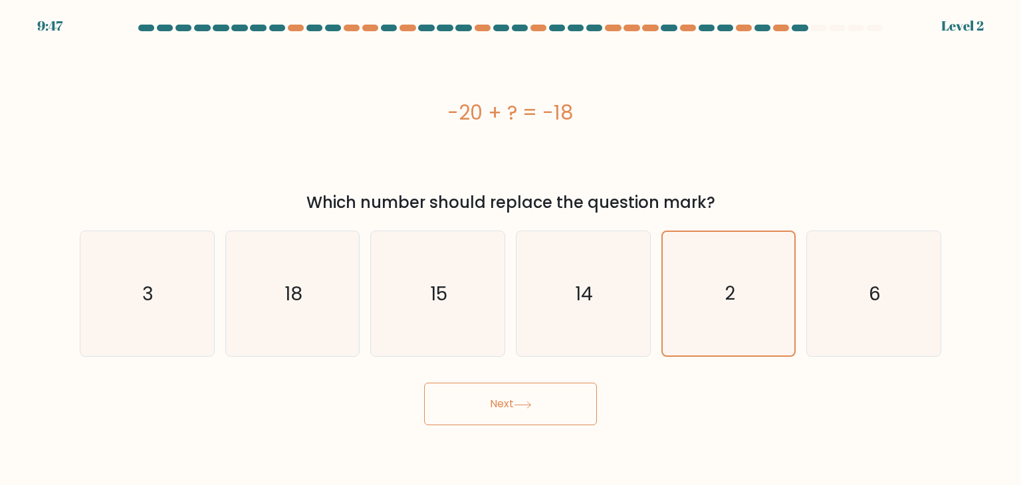
click at [490, 414] on button "Next" at bounding box center [510, 404] width 173 height 43
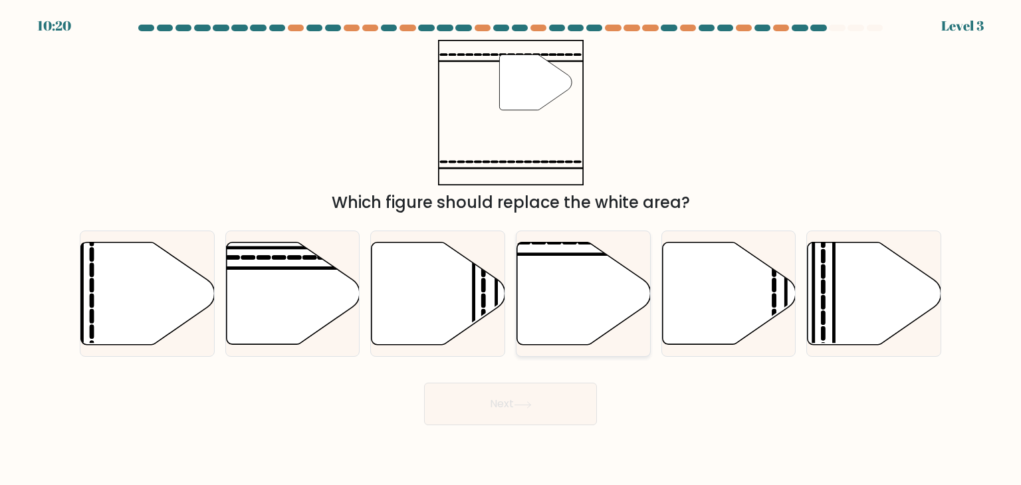
click at [560, 334] on icon at bounding box center [584, 294] width 134 height 102
click at [511, 249] on input "d." at bounding box center [510, 246] width 1 height 7
radio input "true"
click at [513, 397] on button "Next" at bounding box center [510, 404] width 173 height 43
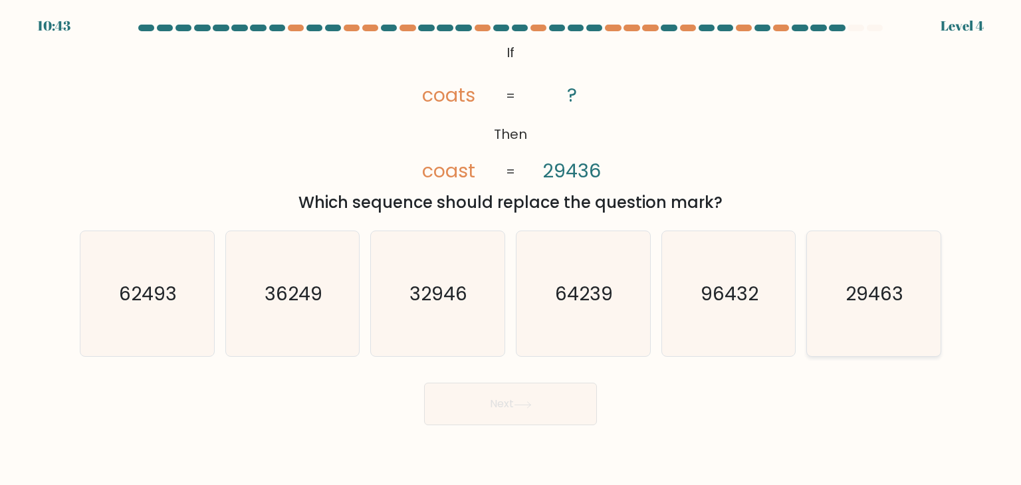
click at [891, 273] on icon "29463" at bounding box center [873, 293] width 125 height 125
click at [511, 249] on input "f. 29463" at bounding box center [510, 246] width 1 height 7
radio input "true"
click at [507, 399] on button "Next" at bounding box center [510, 404] width 173 height 43
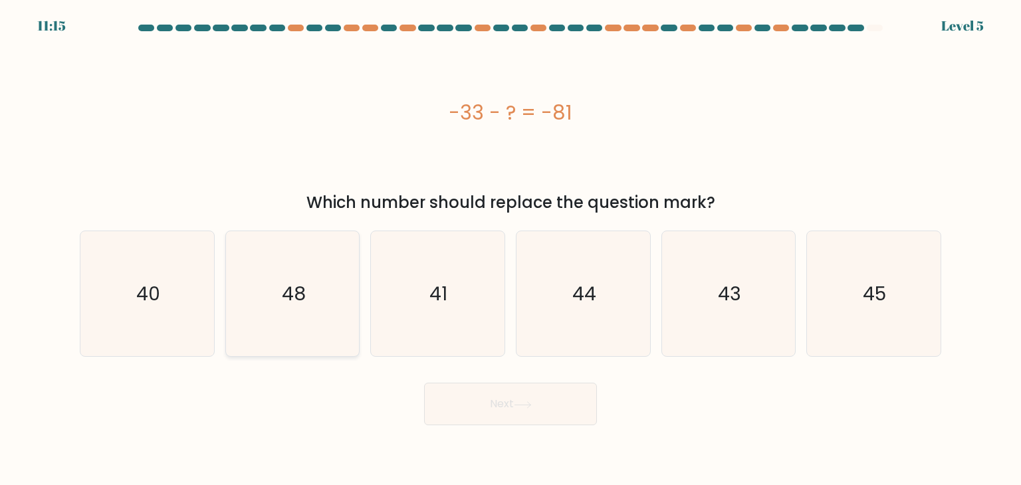
click at [325, 300] on icon "48" at bounding box center [292, 293] width 125 height 125
click at [510, 249] on input "b. 48" at bounding box center [510, 246] width 1 height 7
radio input "true"
click at [529, 403] on icon at bounding box center [523, 404] width 18 height 7
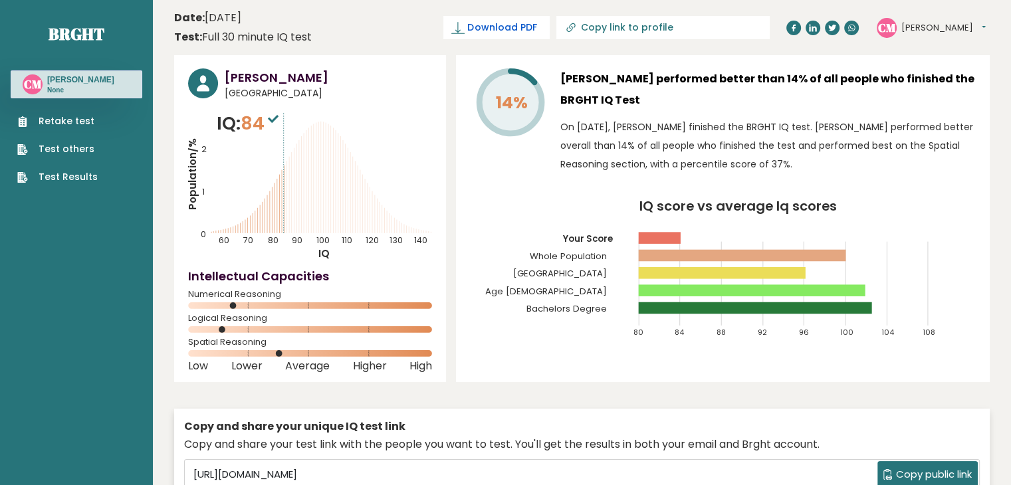
click at [536, 30] on span "Download PDF" at bounding box center [501, 28] width 69 height 14
